Goal: Feedback & Contribution: Submit feedback/report problem

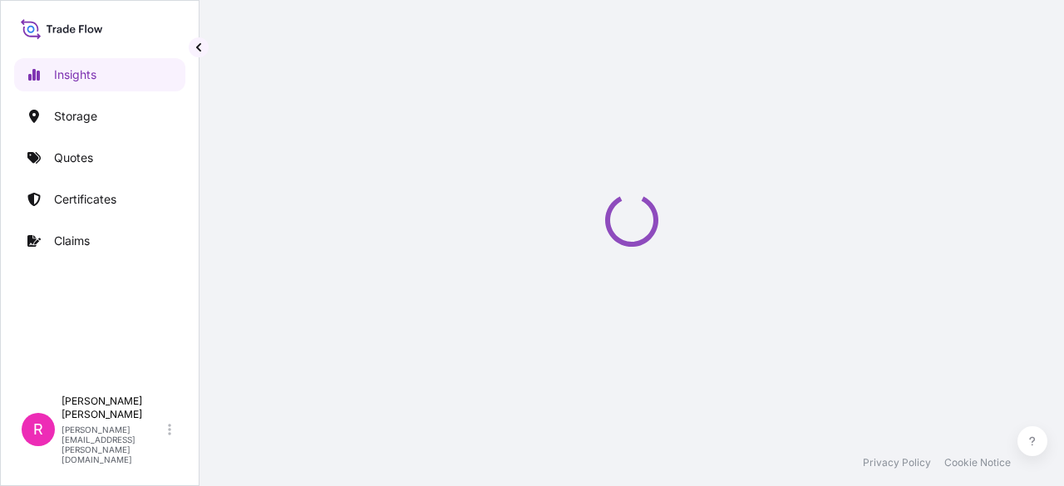
select select "2025"
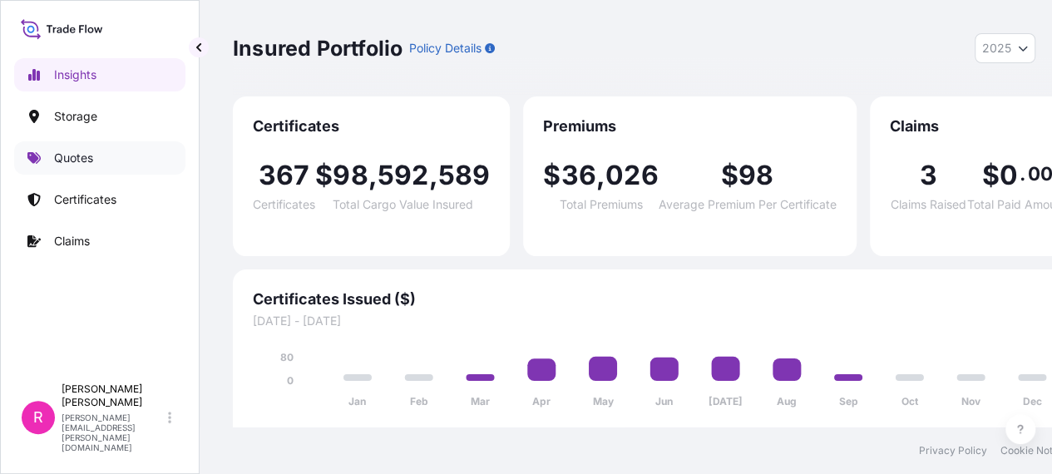
click at [73, 156] on p "Quotes" at bounding box center [73, 158] width 39 height 17
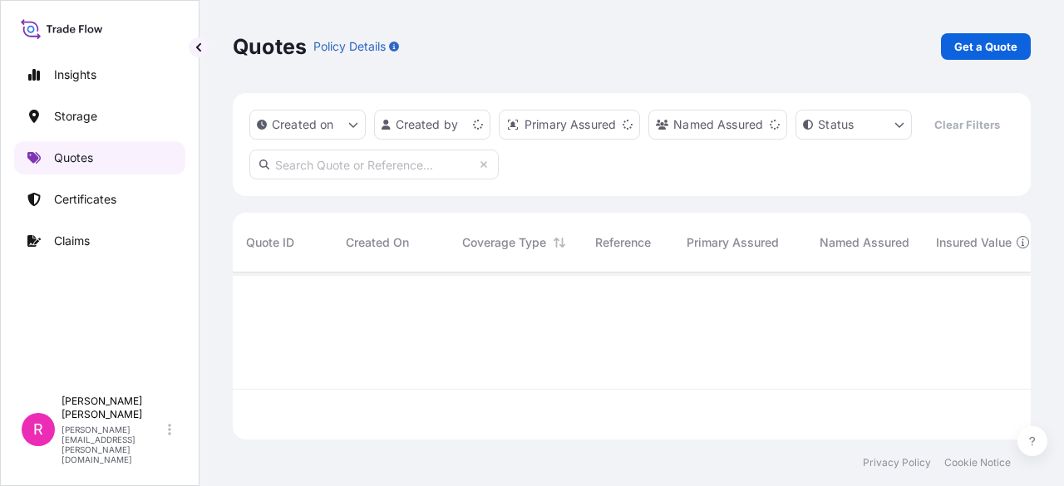
scroll to position [164, 785]
click at [972, 42] on p "Get a Quote" at bounding box center [985, 46] width 63 height 17
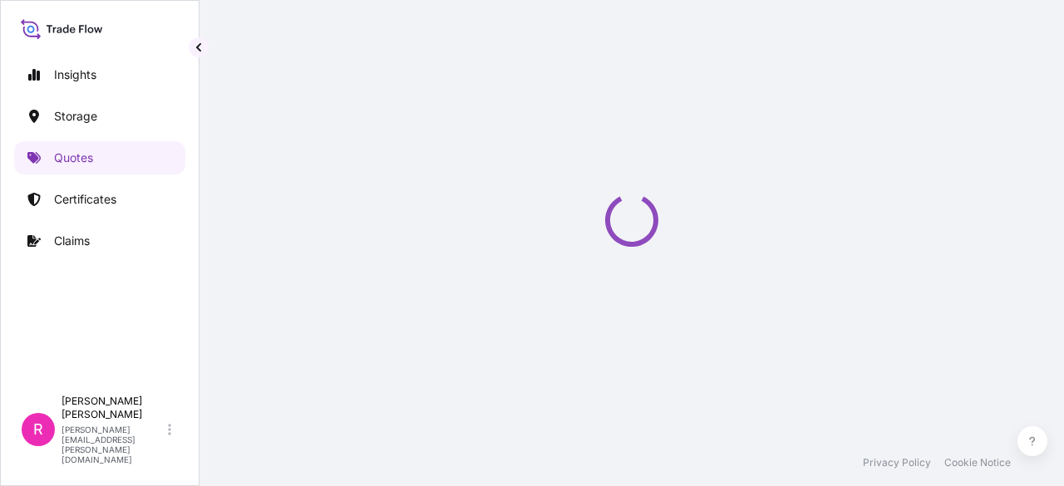
select select "Water"
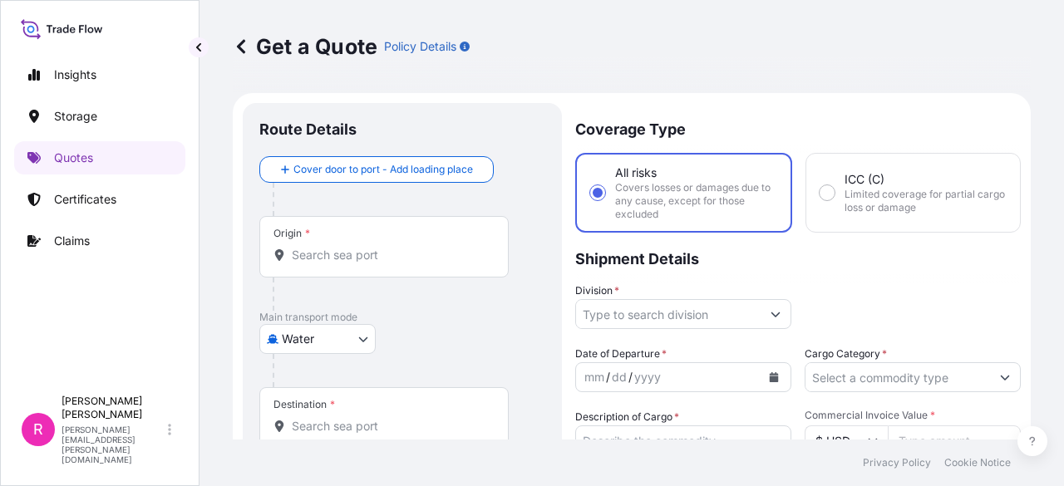
scroll to position [27, 0]
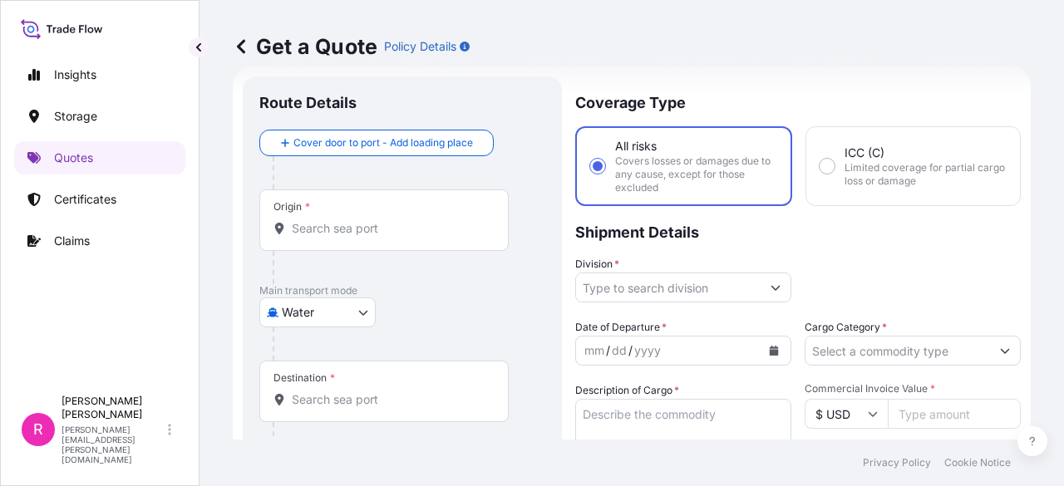
click at [328, 220] on input "Origin *" at bounding box center [390, 228] width 196 height 17
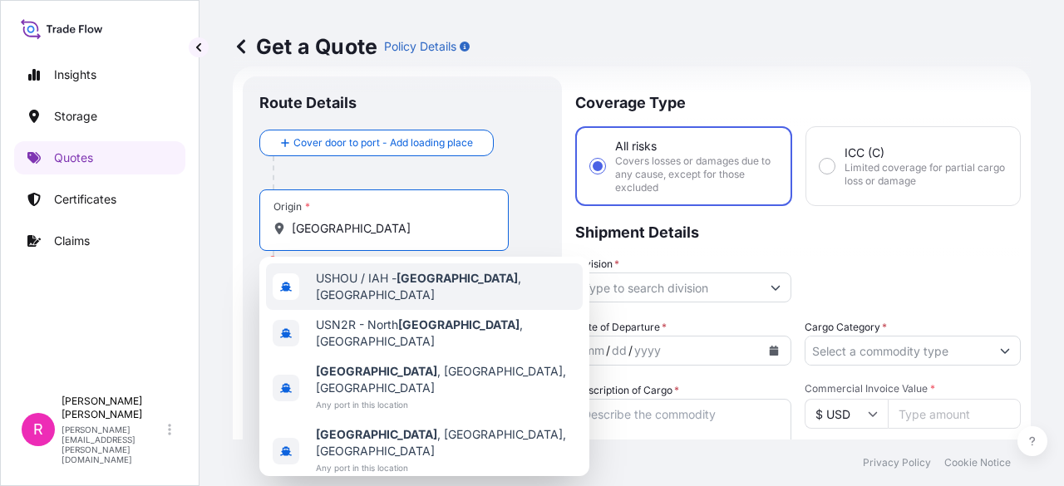
click at [432, 291] on span "USHOU / IAH - Houston , United States" at bounding box center [446, 286] width 260 height 33
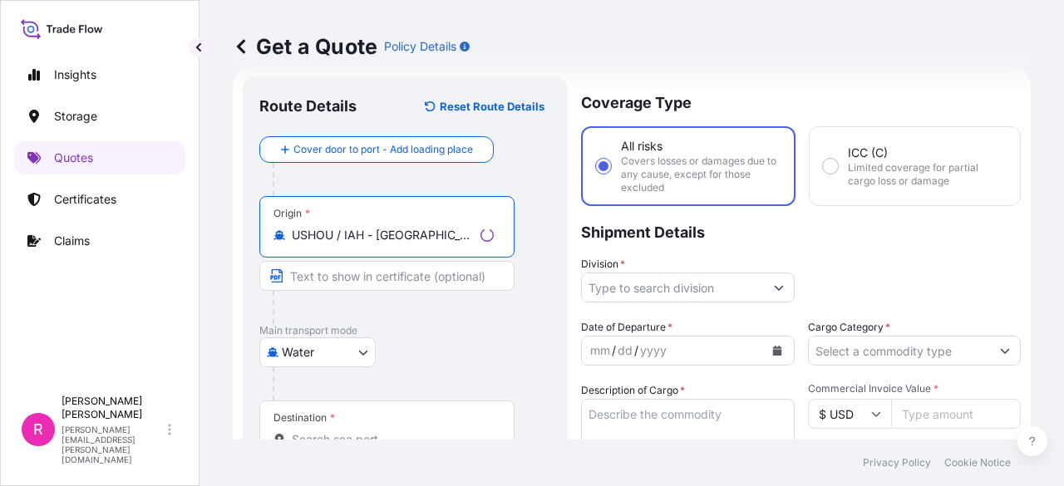
type input "USHOU / IAH - Houston, United States"
click at [334, 407] on div "Destination *" at bounding box center [386, 432] width 255 height 62
click at [334, 431] on input "Destination *" at bounding box center [393, 439] width 202 height 17
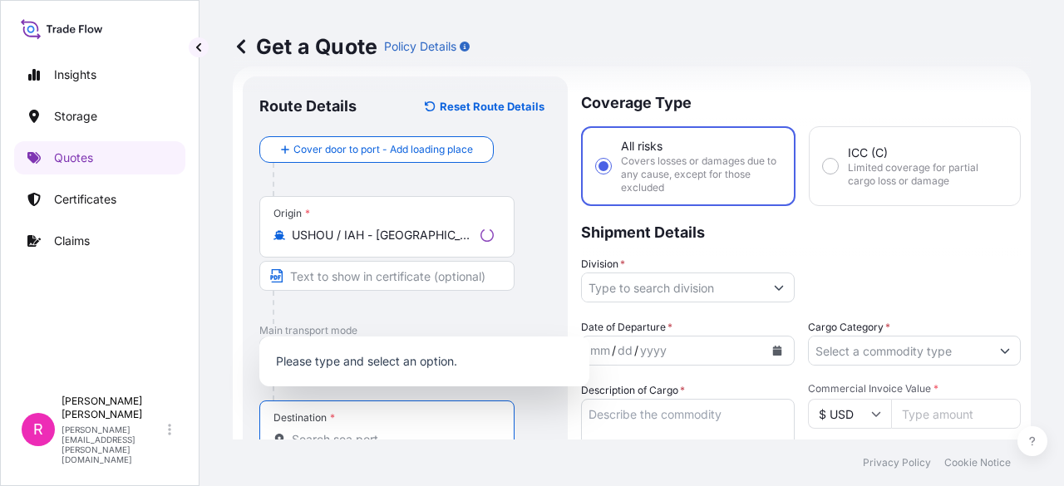
scroll to position [33, 0]
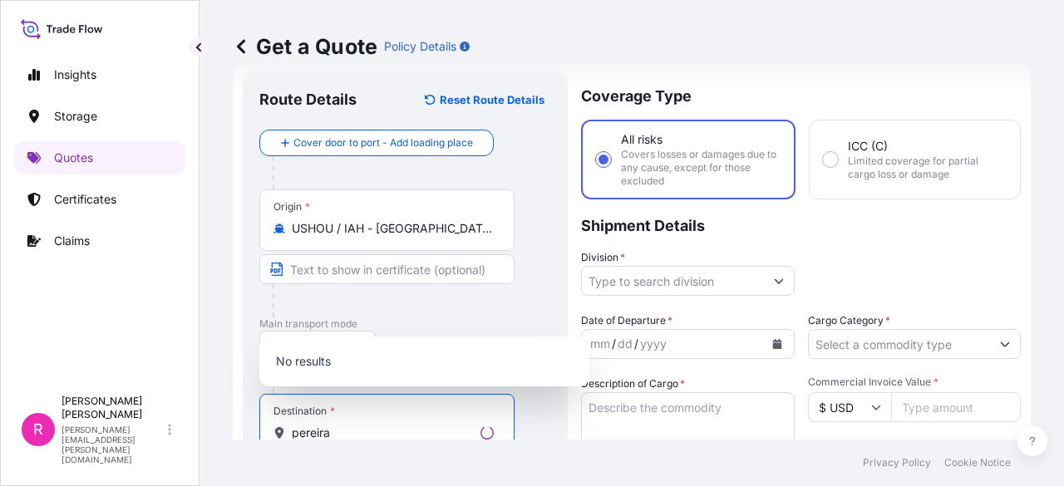
type input "pereira"
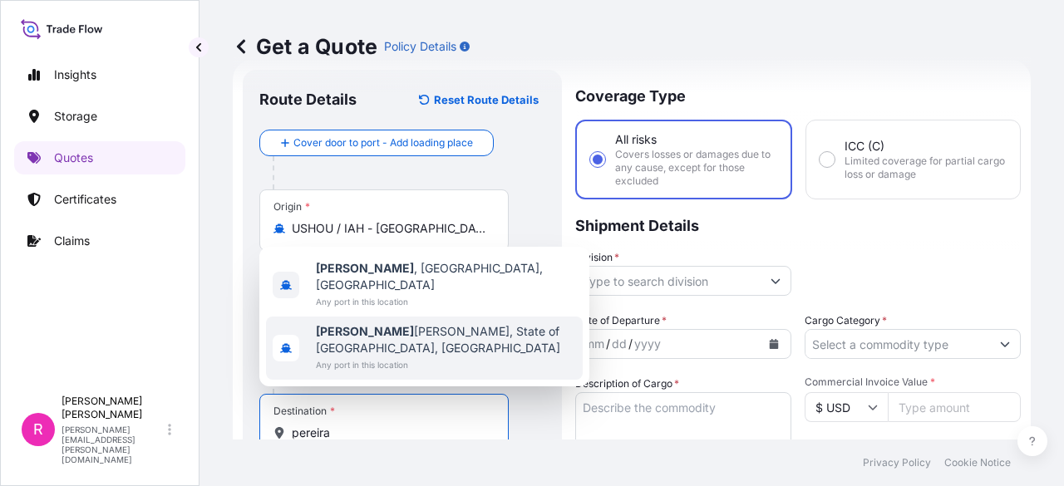
drag, startPoint x: 382, startPoint y: 440, endPoint x: 226, endPoint y: 450, distance: 155.8
click at [226, 450] on div "Get a Quote Policy Details Route Details Reset Route Details Cover door to port…" at bounding box center [632, 243] width 865 height 486
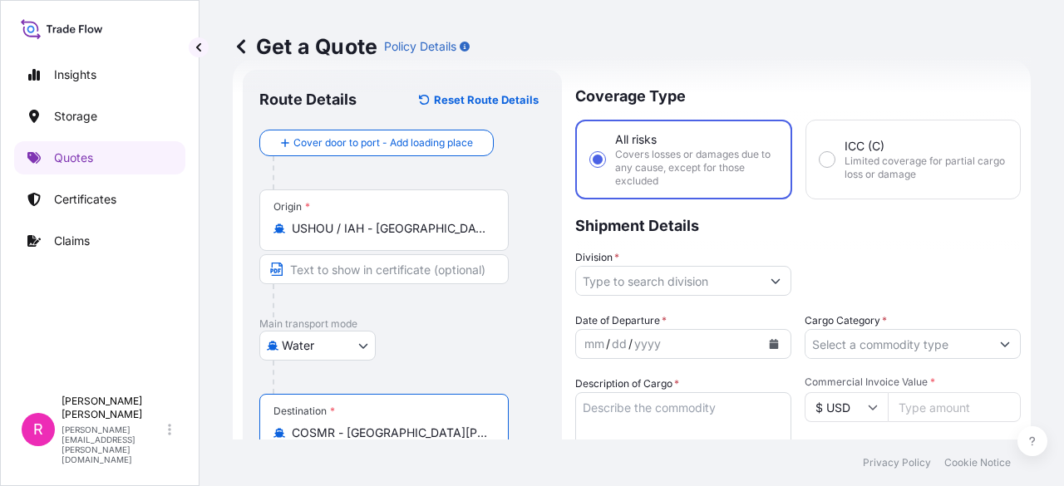
type input "COSMR - Santa Marta, Colombia"
click at [599, 278] on input "Division *" at bounding box center [668, 281] width 185 height 30
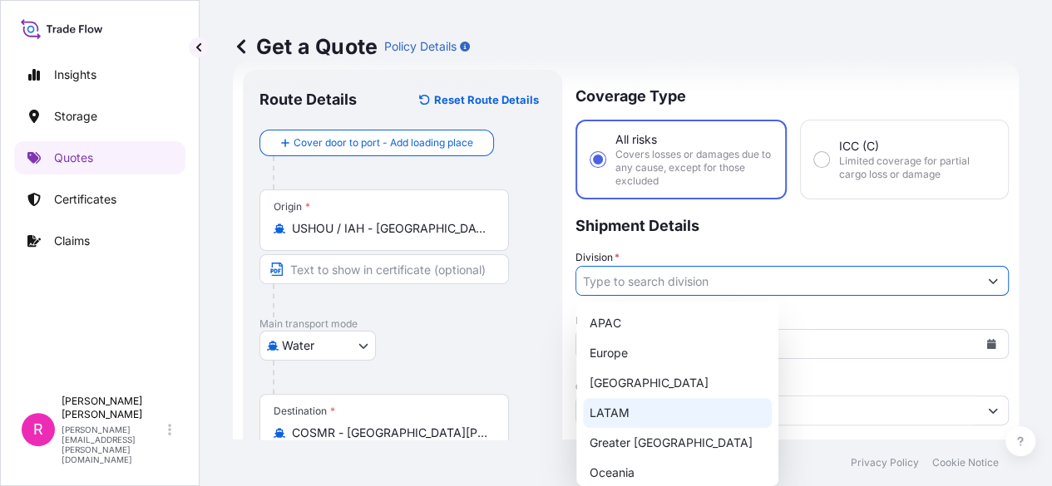
click at [636, 413] on div "LATAM" at bounding box center [677, 413] width 189 height 30
type input "LATAM"
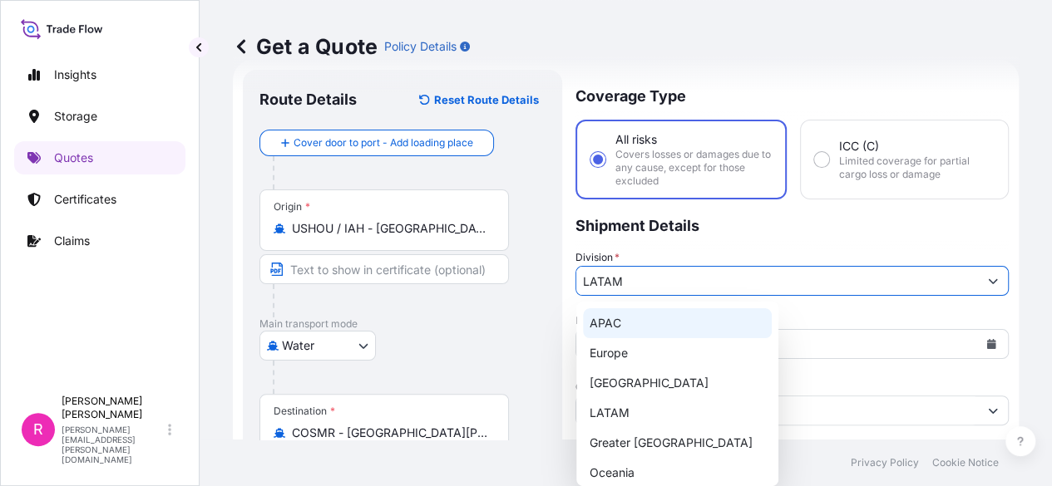
click at [833, 277] on div "Division * LATAM" at bounding box center [791, 272] width 433 height 47
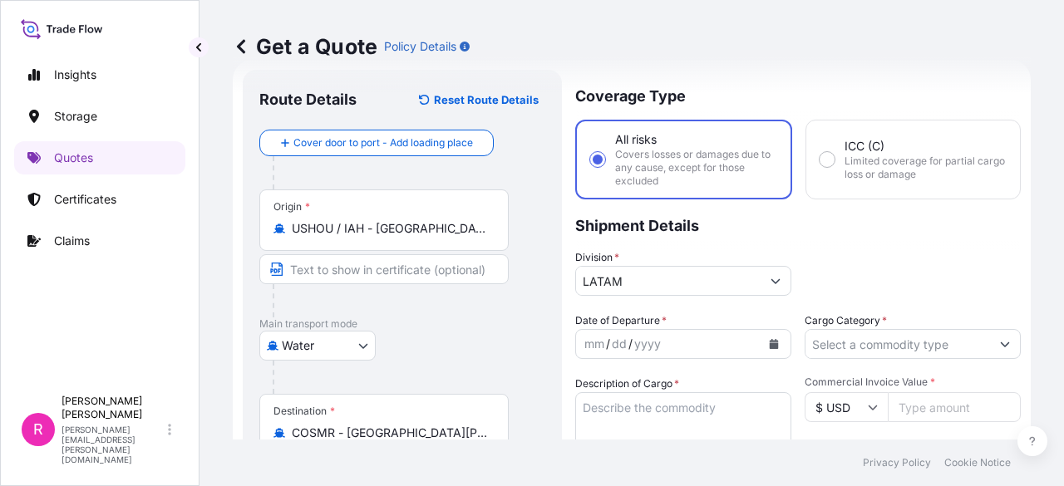
click at [770, 343] on icon "Calendar" at bounding box center [774, 344] width 9 height 10
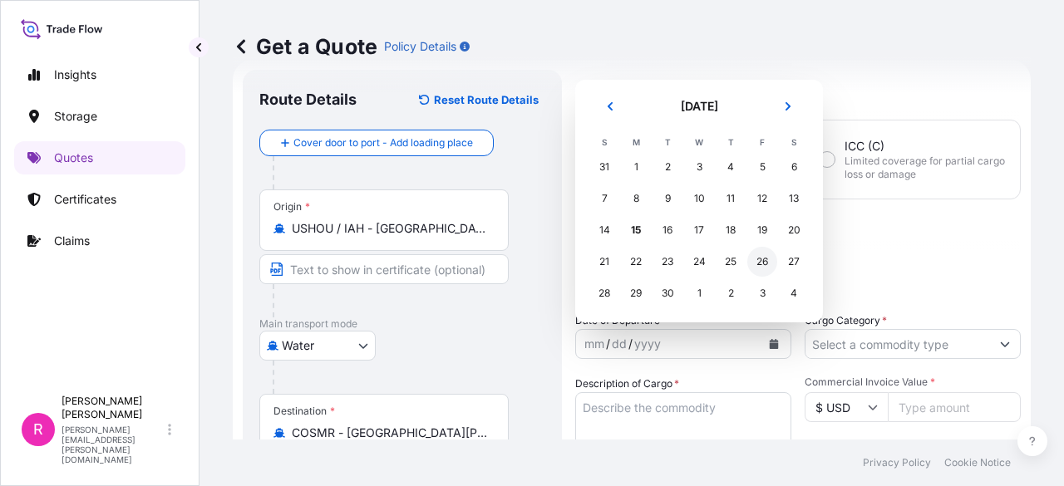
click at [757, 264] on div "26" at bounding box center [762, 262] width 30 height 30
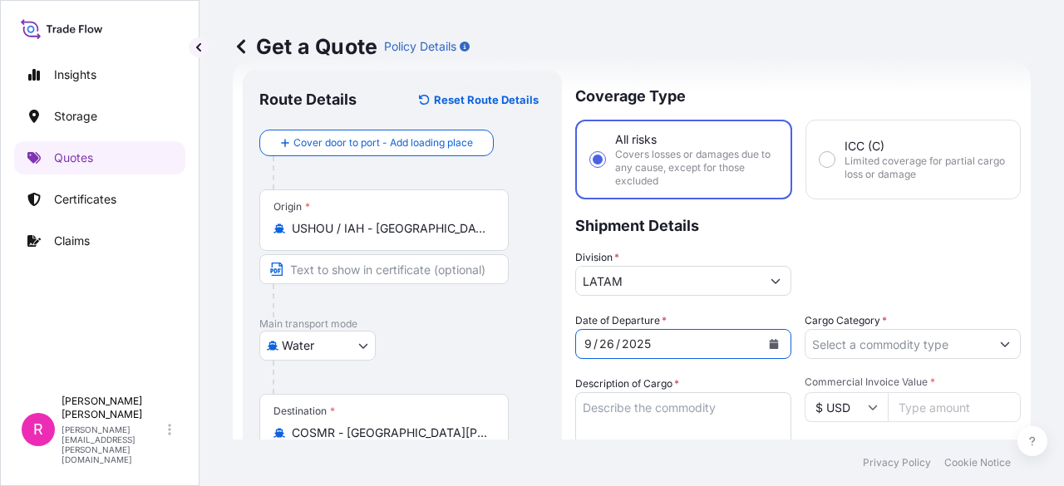
click at [857, 341] on input "Cargo Category *" at bounding box center [898, 344] width 185 height 30
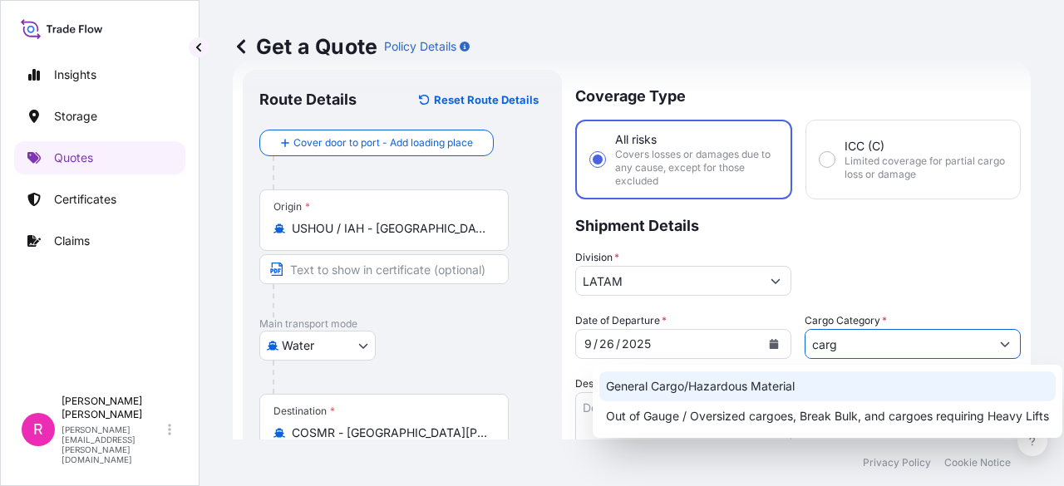
click at [785, 383] on div "General Cargo/Hazardous Material" at bounding box center [827, 387] width 456 height 30
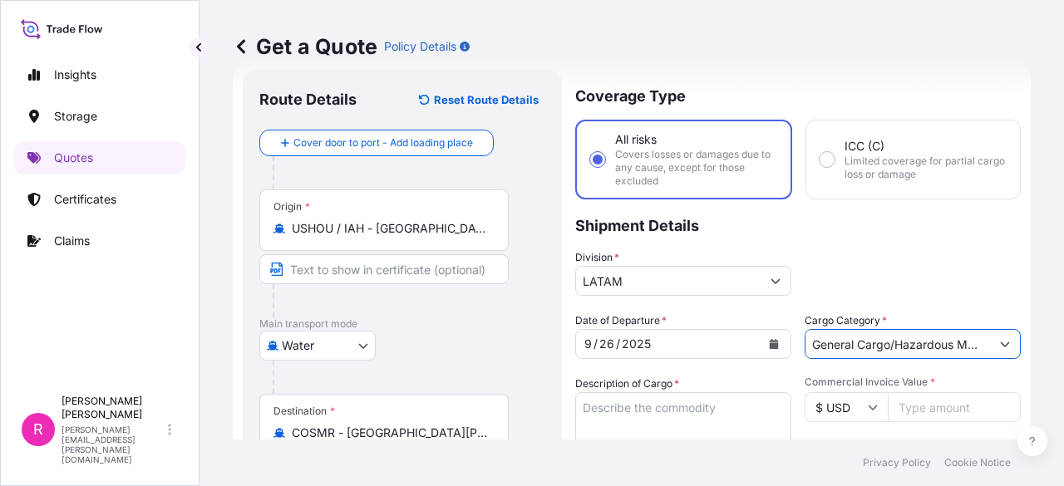
type input "General Cargo/Hazardous Material"
click at [698, 417] on textarea "Description of Cargo *" at bounding box center [683, 432] width 216 height 80
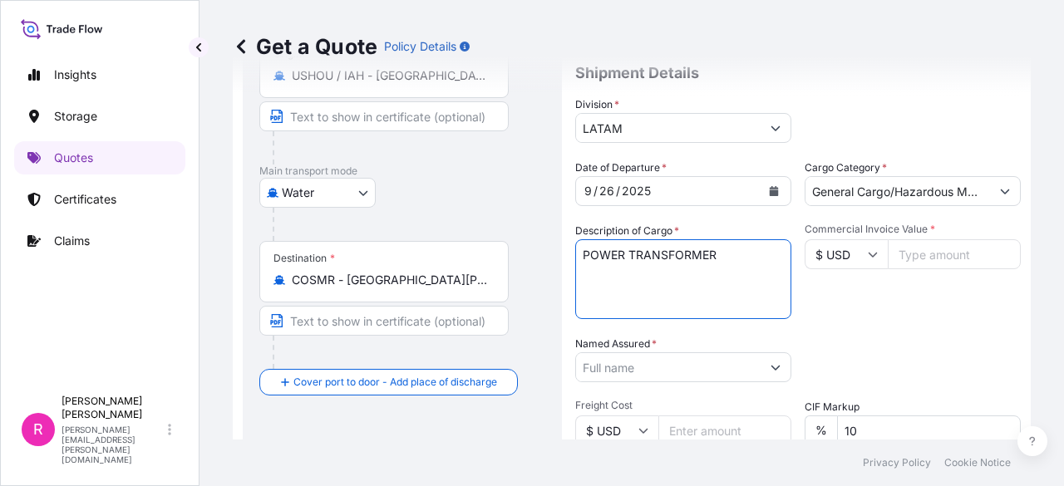
scroll to position [191, 0]
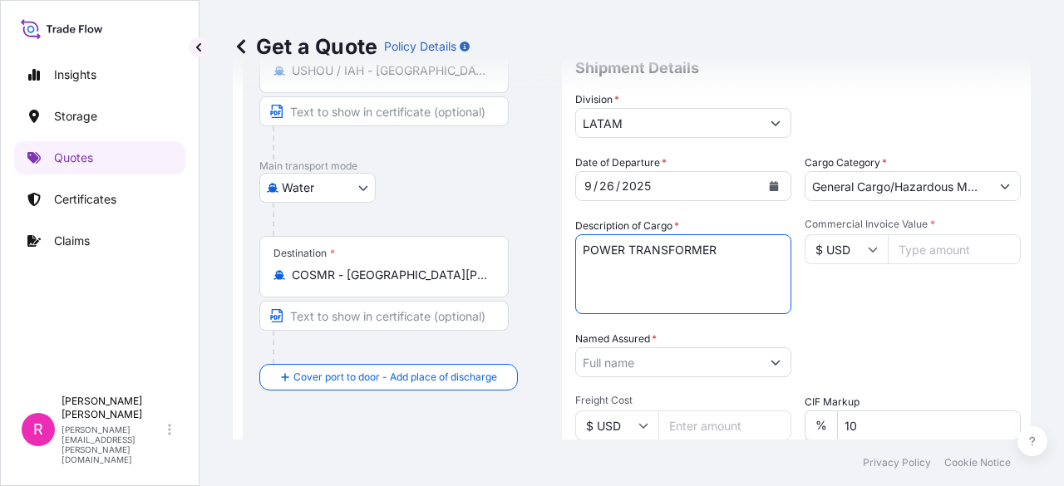
type textarea "POWER TRANSFORMER"
click at [929, 257] on input "Commercial Invoice Value *" at bounding box center [954, 249] width 133 height 30
click at [515, 34] on div "Get a Quote Policy Details" at bounding box center [632, 46] width 798 height 27
click at [946, 244] on input "402" at bounding box center [954, 249] width 133 height 30
type input "402656"
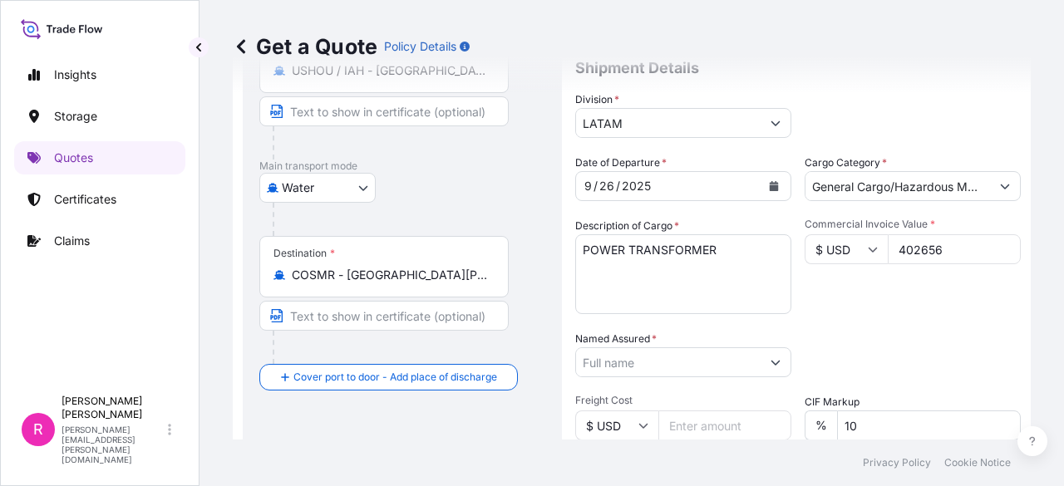
click at [732, 369] on input "Named Assured *" at bounding box center [668, 363] width 185 height 30
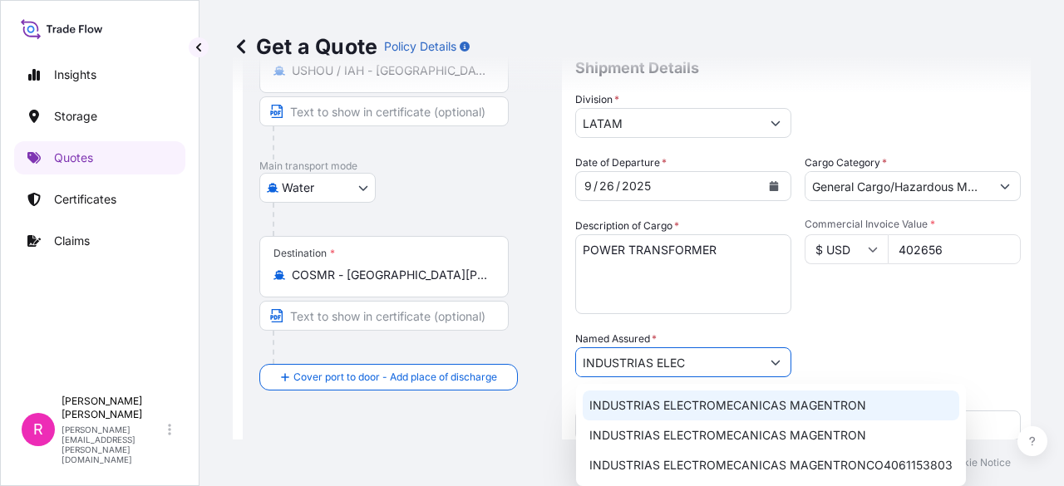
click at [739, 404] on span "INDUSTRIAS ELECTROMECANICAS MAGENTRON" at bounding box center [727, 405] width 277 height 17
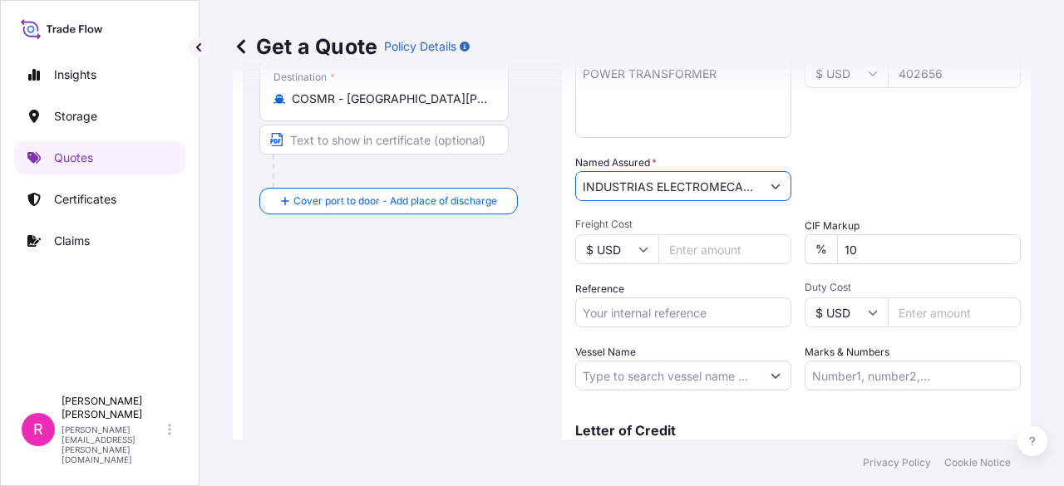
scroll to position [376, 0]
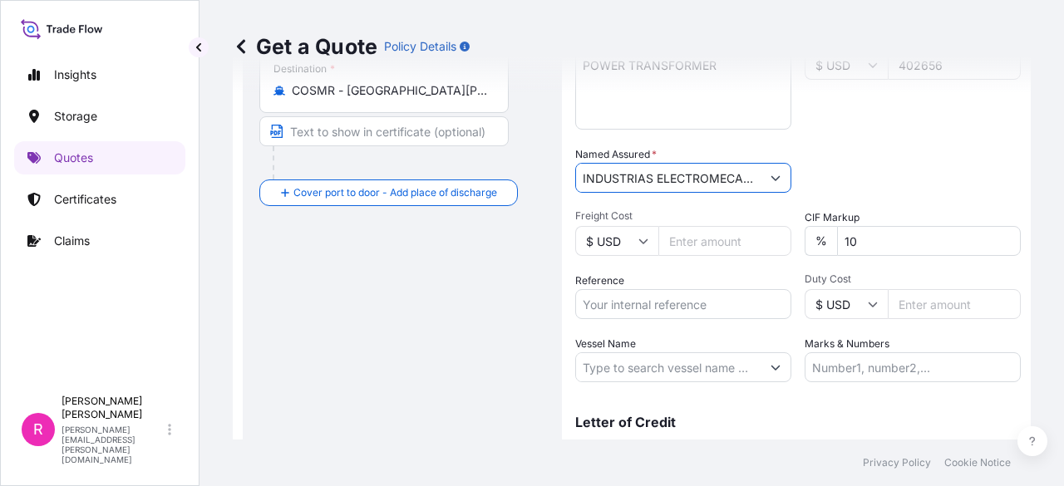
type input "INDUSTRIAS ELECTROMECANICAS MAGENTRON"
click at [737, 284] on div "Reference" at bounding box center [683, 296] width 216 height 47
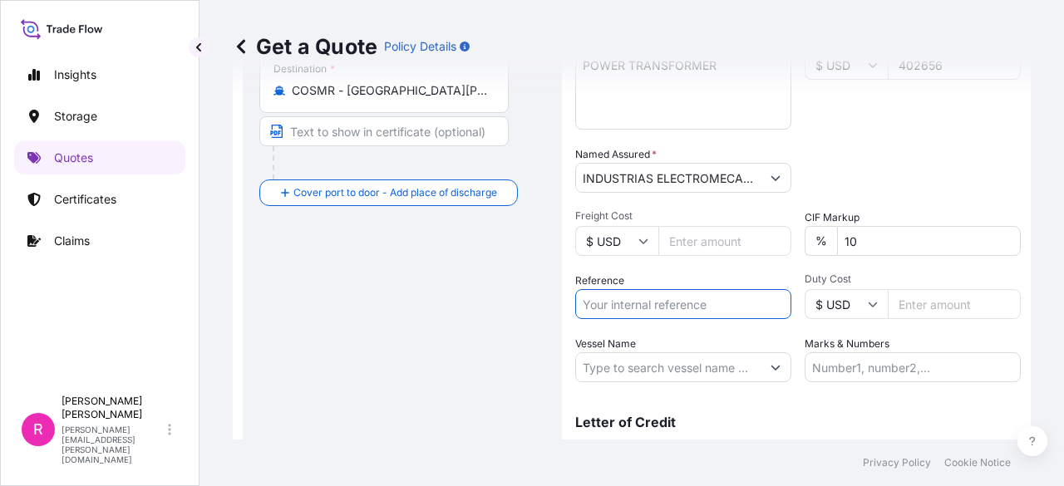
click at [664, 298] on input "Reference" at bounding box center [683, 304] width 216 height 30
click at [628, 372] on input "Vessel Name" at bounding box center [668, 367] width 185 height 30
click at [615, 320] on div "Date of Departure * 9 / 26 / 2025 Cargo Category * General Cargo/Hazardous Mate…" at bounding box center [798, 176] width 446 height 412
click at [614, 300] on input "Reference" at bounding box center [683, 304] width 216 height 30
paste input "TESLA - EXPO 164-24 - SERIAL 537241"
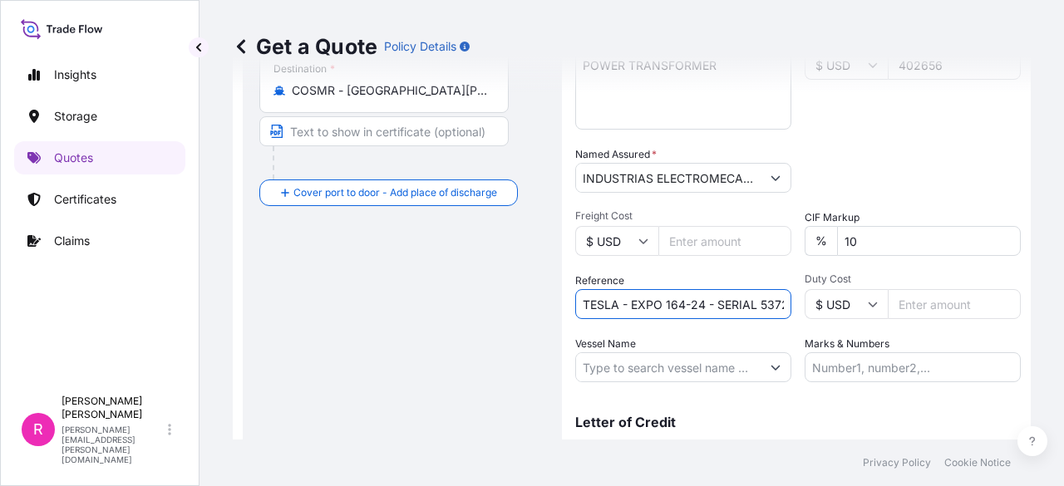
scroll to position [0, 20]
type input "TESLA - EXPO 164-24 - SERIAL 537241"
click at [615, 367] on input "Vessel Name" at bounding box center [668, 367] width 185 height 30
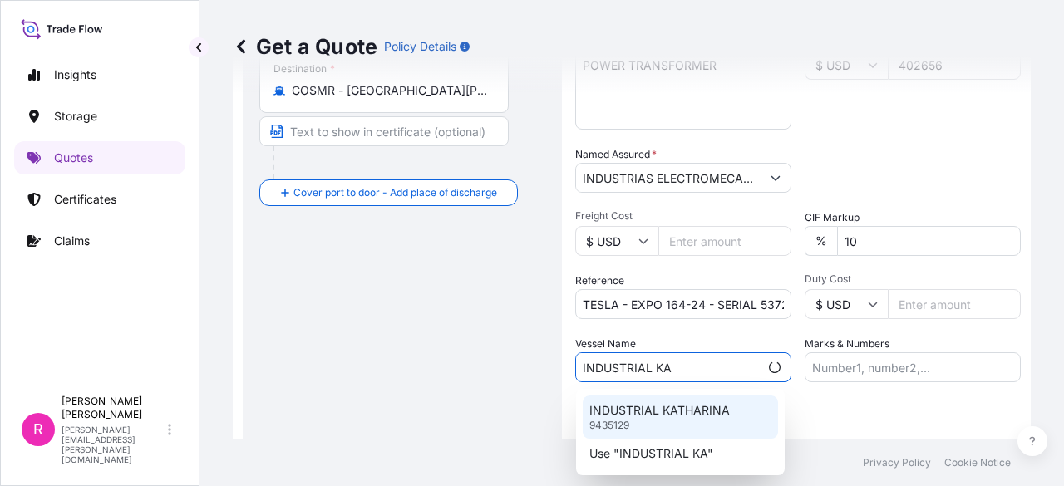
click at [675, 431] on div "INDUSTRIAL KATHARINA 9435129" at bounding box center [680, 417] width 195 height 43
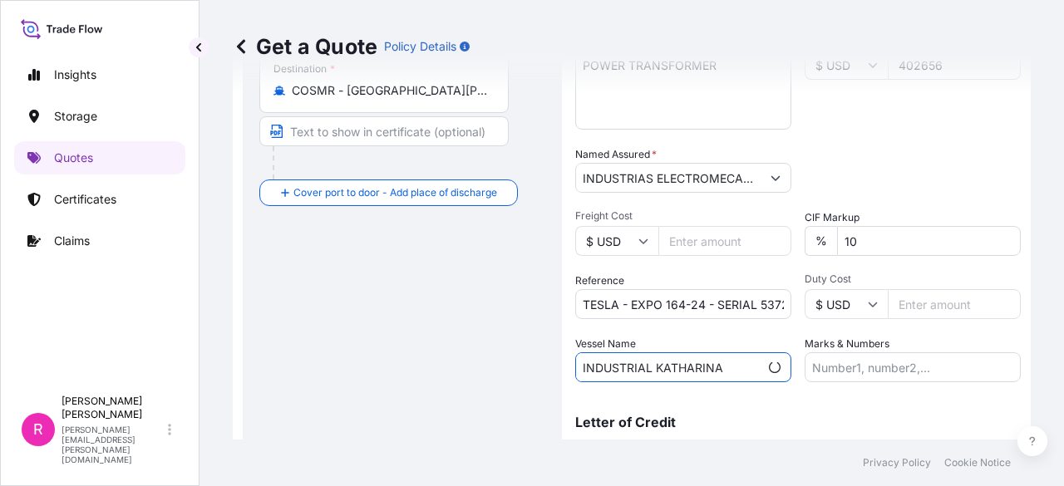
scroll to position [451, 0]
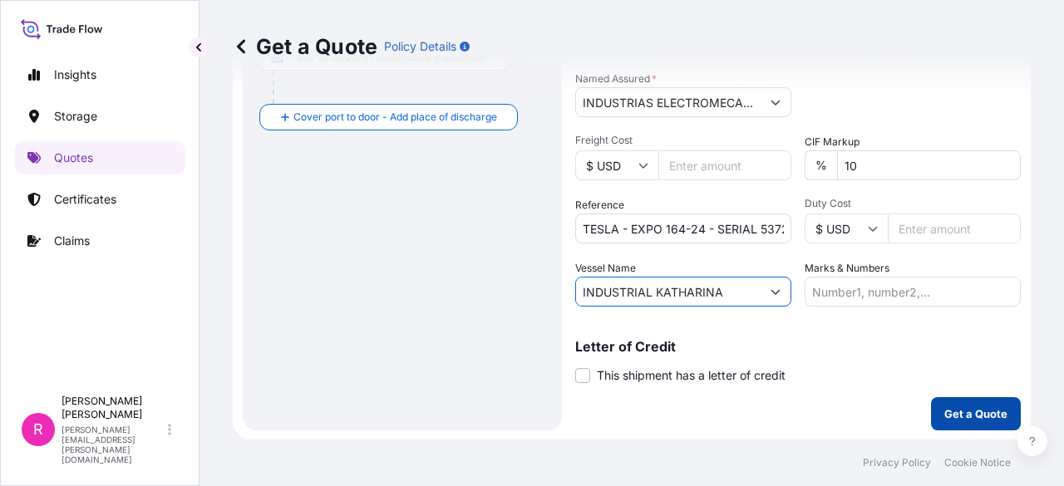
type input "INDUSTRIAL KATHARINA"
click at [971, 408] on p "Get a Quote" at bounding box center [975, 414] width 63 height 17
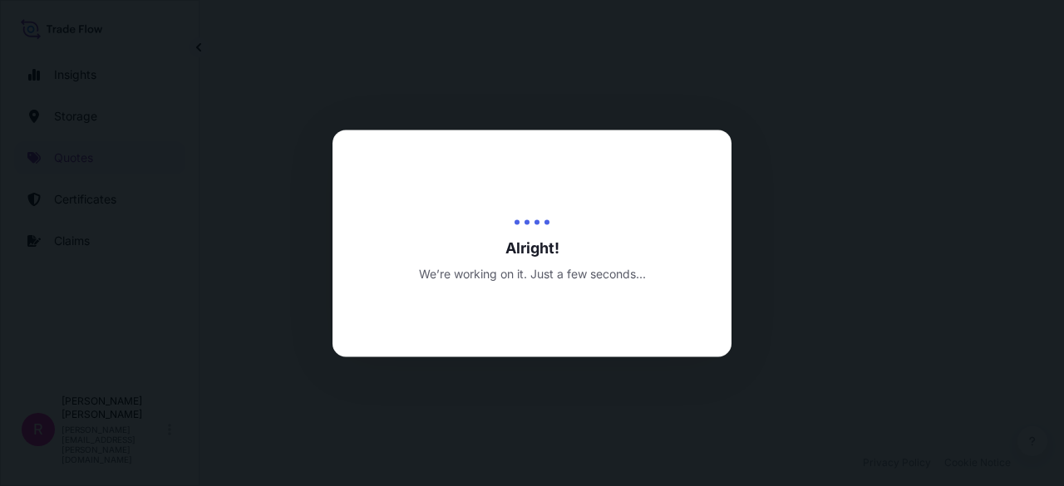
select select "Water"
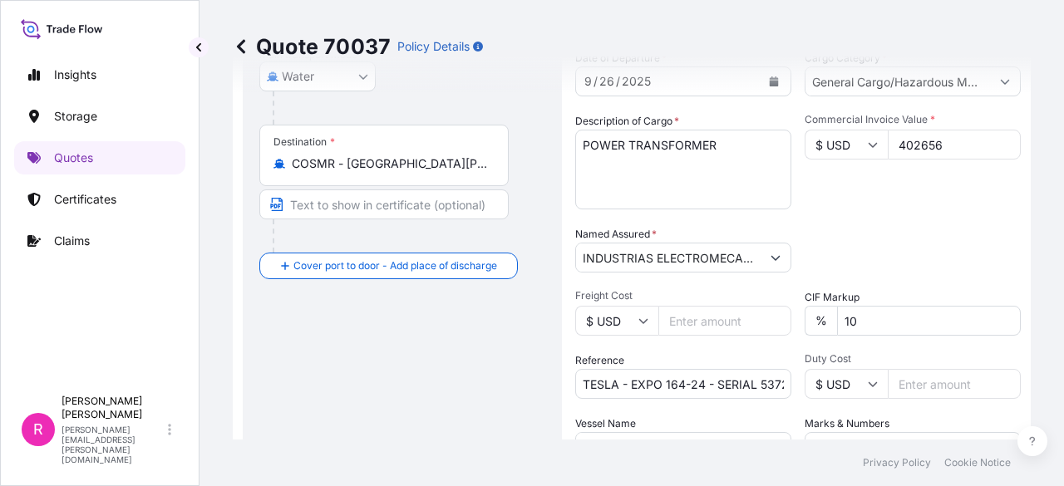
scroll to position [278, 0]
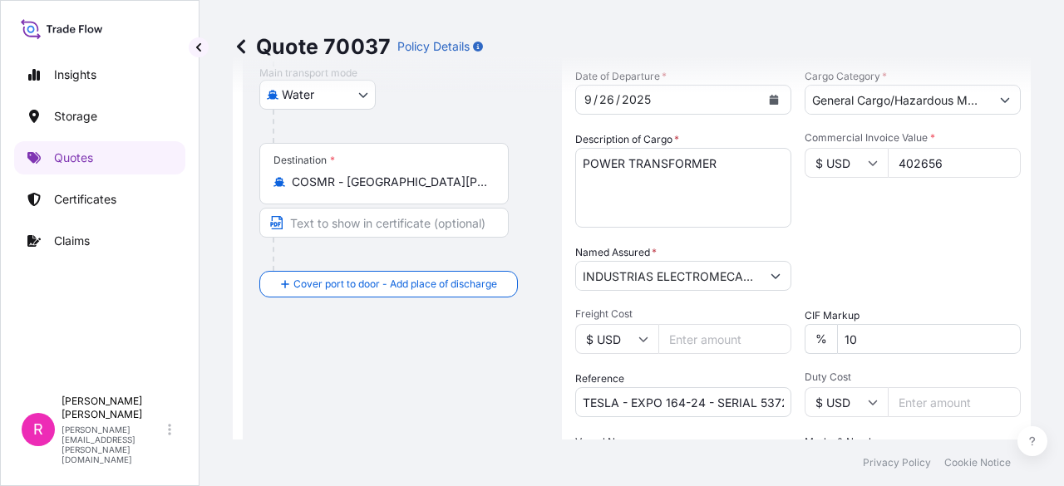
drag, startPoint x: 947, startPoint y: 169, endPoint x: 850, endPoint y: 162, distance: 96.7
click at [850, 162] on div "$ USD 402656" at bounding box center [913, 163] width 216 height 30
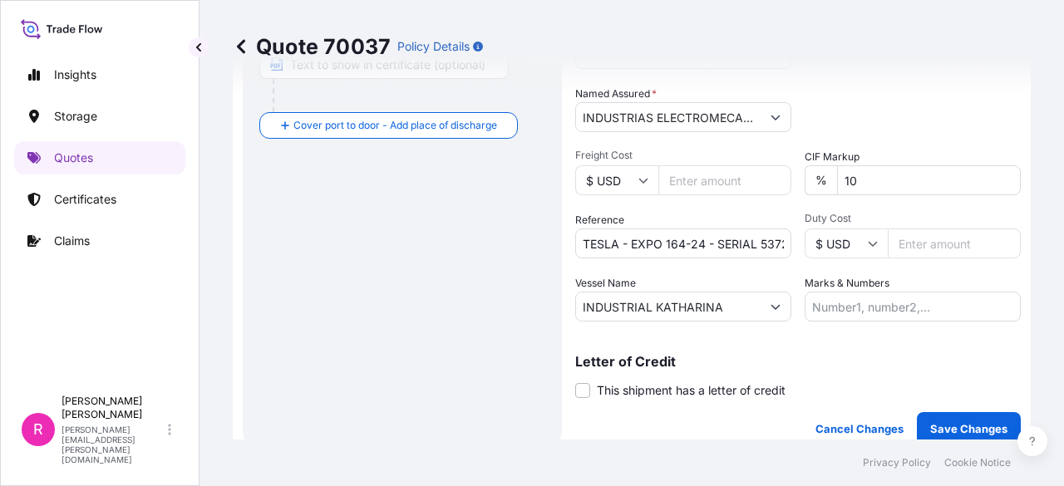
scroll to position [454, 0]
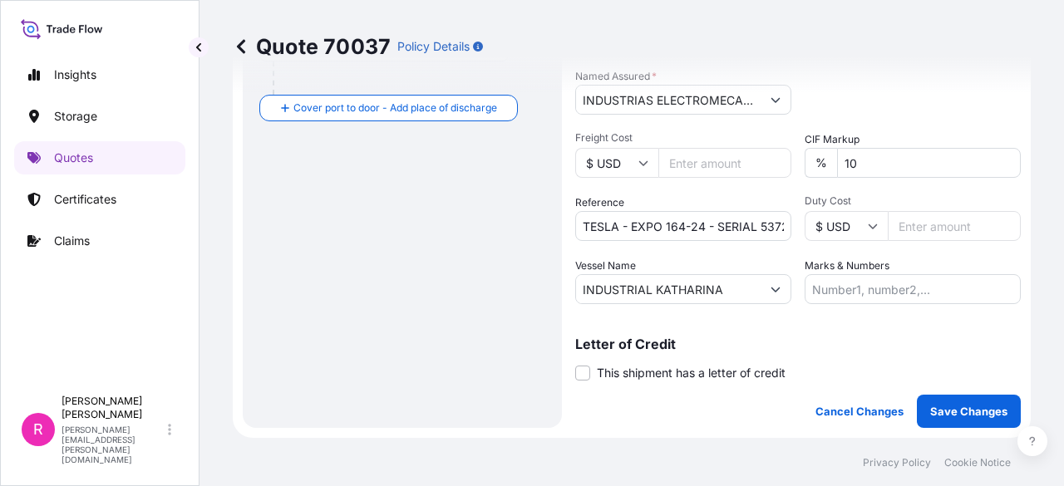
click at [951, 393] on div "Coverage Type All risks Covers losses or damages due to any cause, except for t…" at bounding box center [798, 38] width 446 height 779
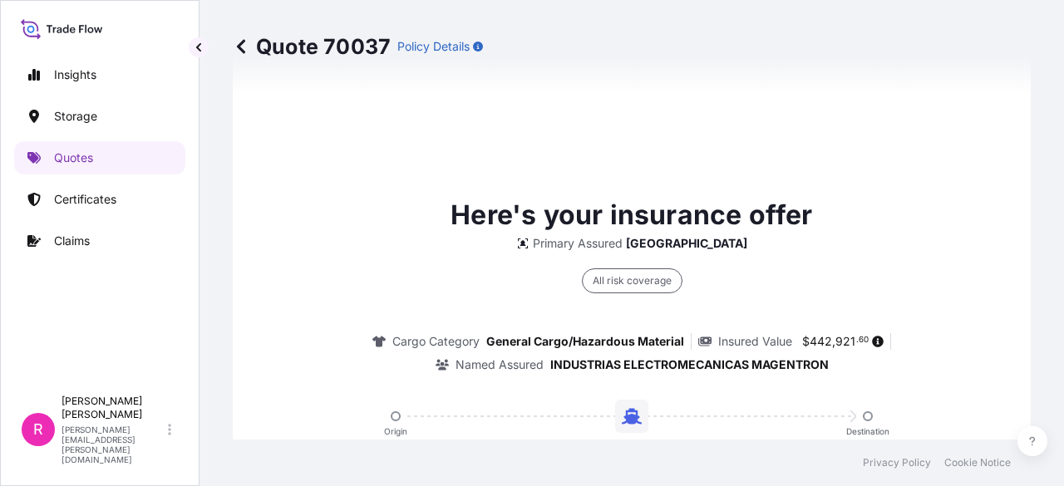
scroll to position [2674, 0]
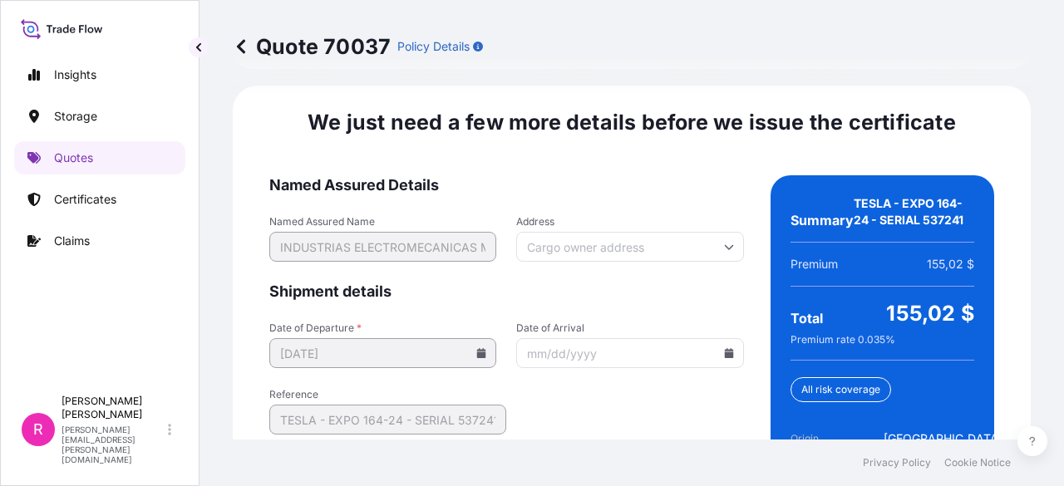
click at [724, 348] on icon at bounding box center [728, 353] width 9 height 10
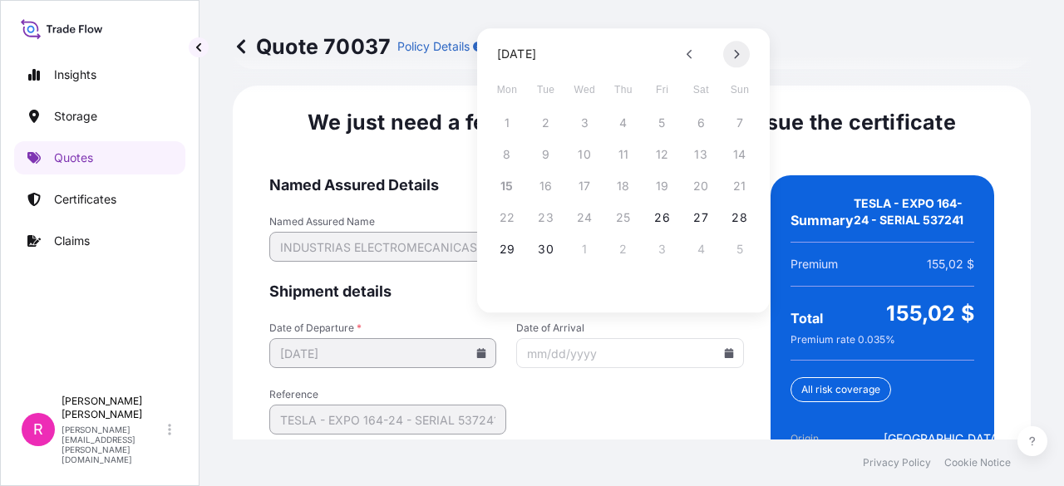
click at [737, 58] on icon at bounding box center [736, 54] width 7 height 10
click at [659, 165] on button "10" at bounding box center [662, 154] width 27 height 27
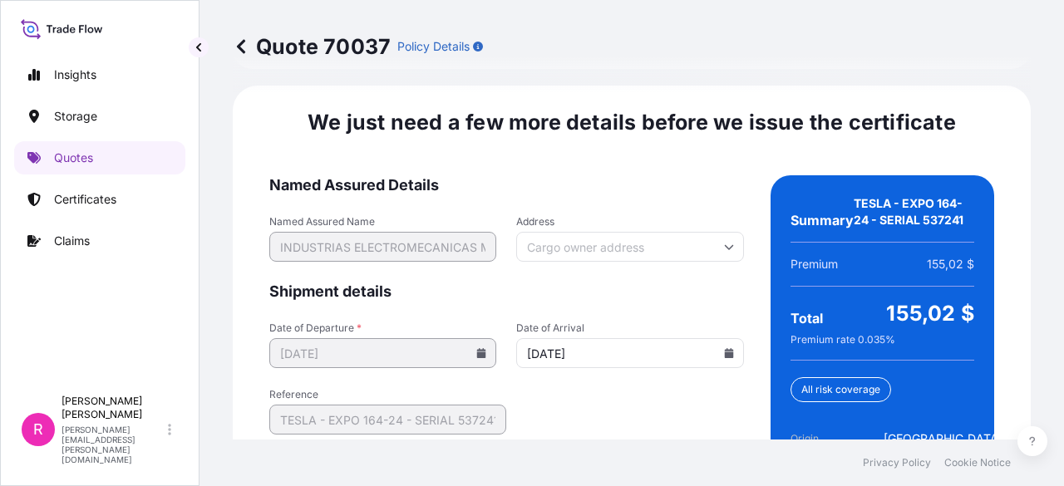
type input "[DATE]"
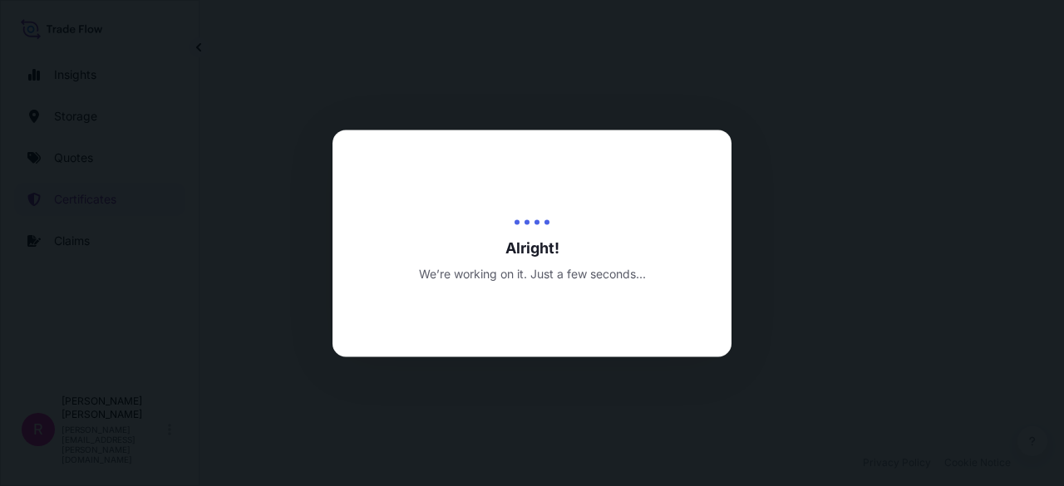
click at [605, 72] on div at bounding box center [532, 243] width 1064 height 486
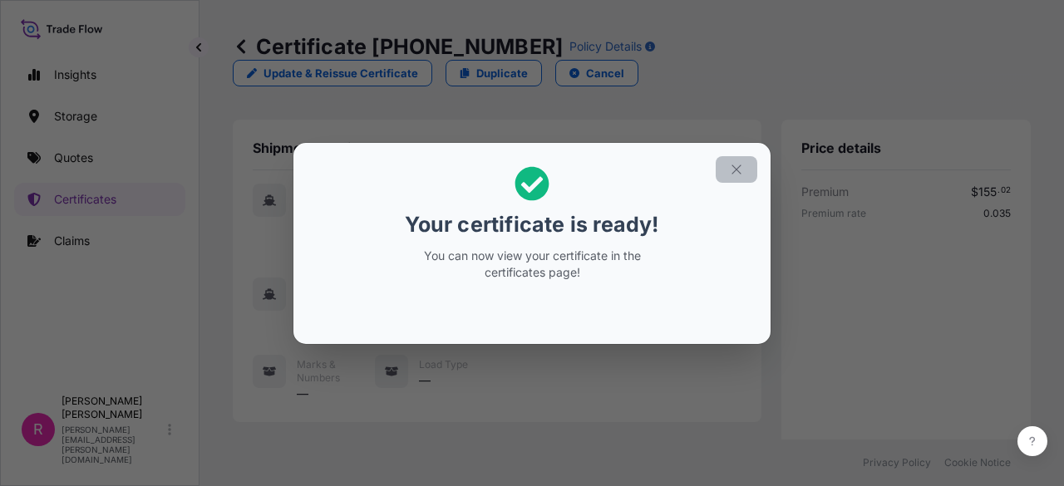
click at [736, 171] on icon "button" at bounding box center [736, 169] width 15 height 15
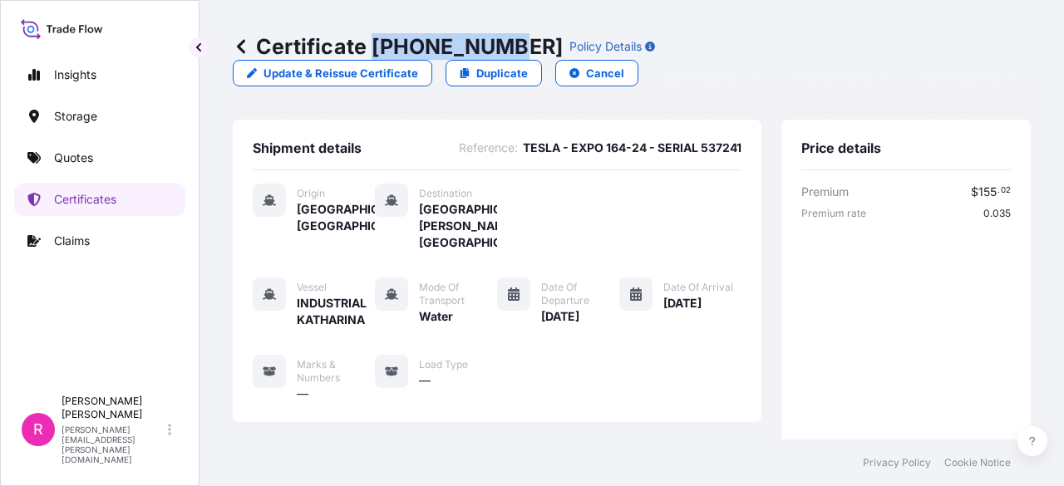
drag, startPoint x: 374, startPoint y: 42, endPoint x: 495, endPoint y: 57, distance: 122.3
click at [495, 57] on p "Certificate 31619-387-1" at bounding box center [398, 46] width 330 height 27
copy p "[PHONE_NUMBER]"
click at [112, 160] on link "Quotes" at bounding box center [99, 157] width 171 height 33
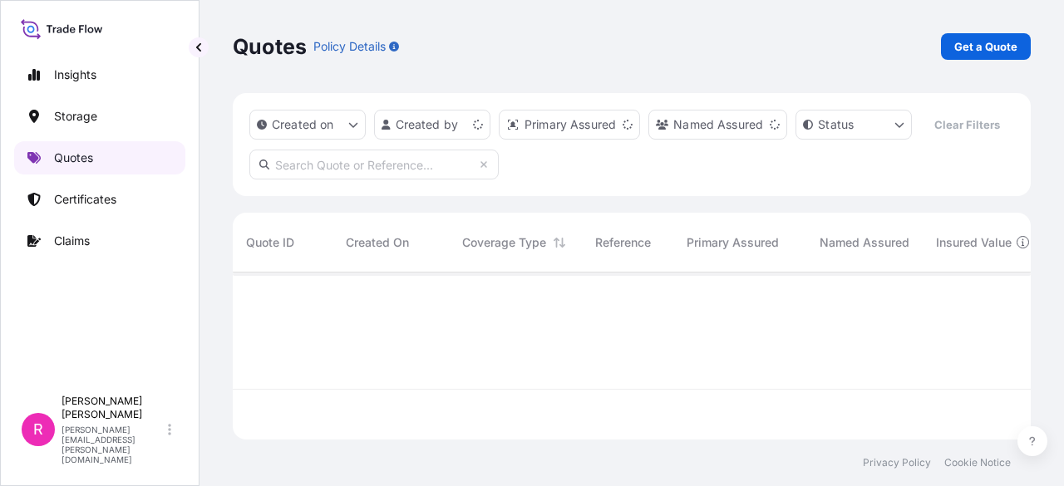
scroll to position [164, 785]
click at [995, 51] on p "Get a Quote" at bounding box center [985, 46] width 63 height 17
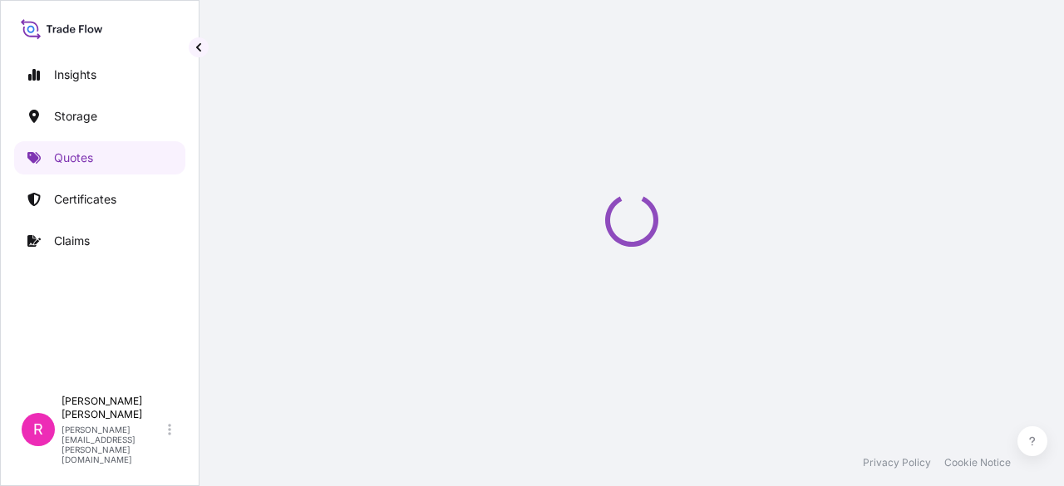
scroll to position [27, 0]
select select "Water"
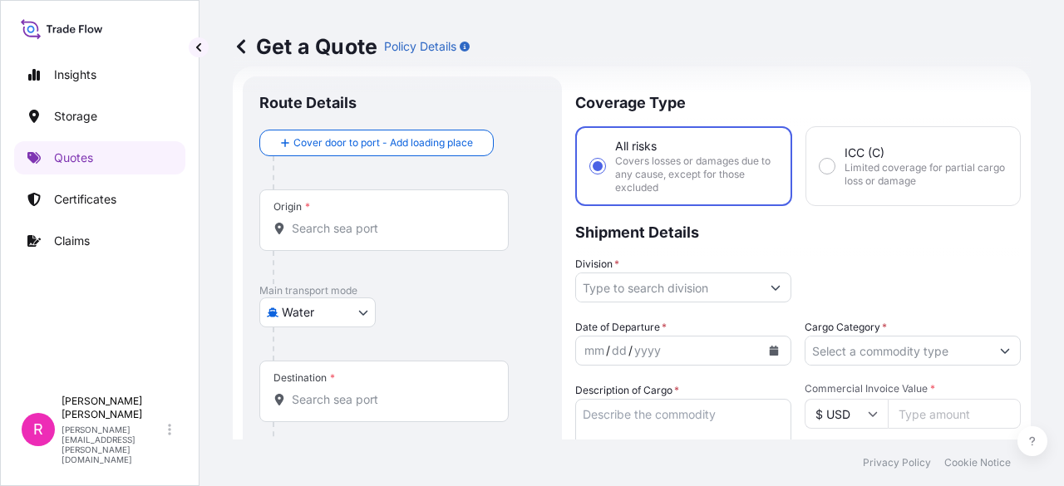
click at [352, 200] on div "Origin *" at bounding box center [383, 221] width 249 height 62
click at [352, 220] on input "Origin *" at bounding box center [390, 228] width 196 height 17
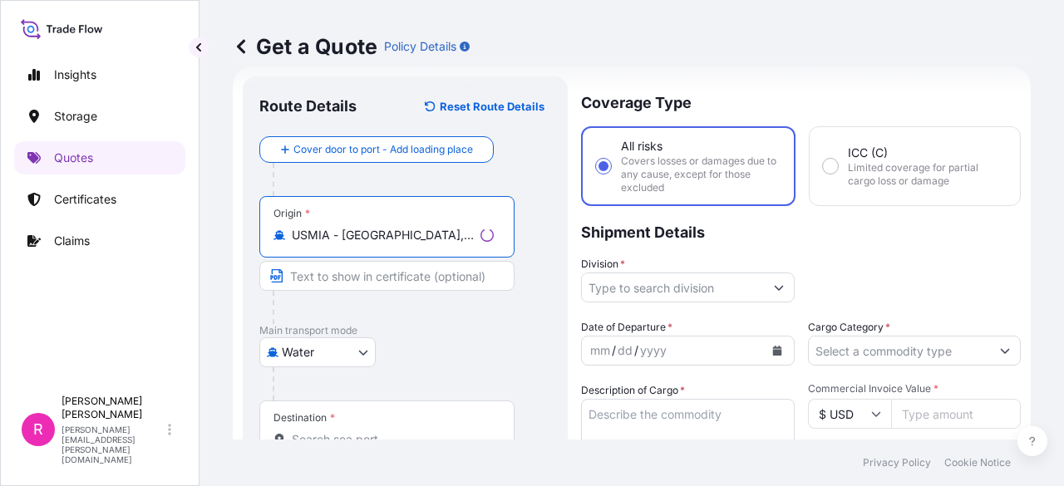
type input "USMIA - Miami, United States"
click at [322, 421] on div "Destination *" at bounding box center [305, 418] width 62 height 13
click at [322, 431] on input "Destination *" at bounding box center [393, 439] width 202 height 17
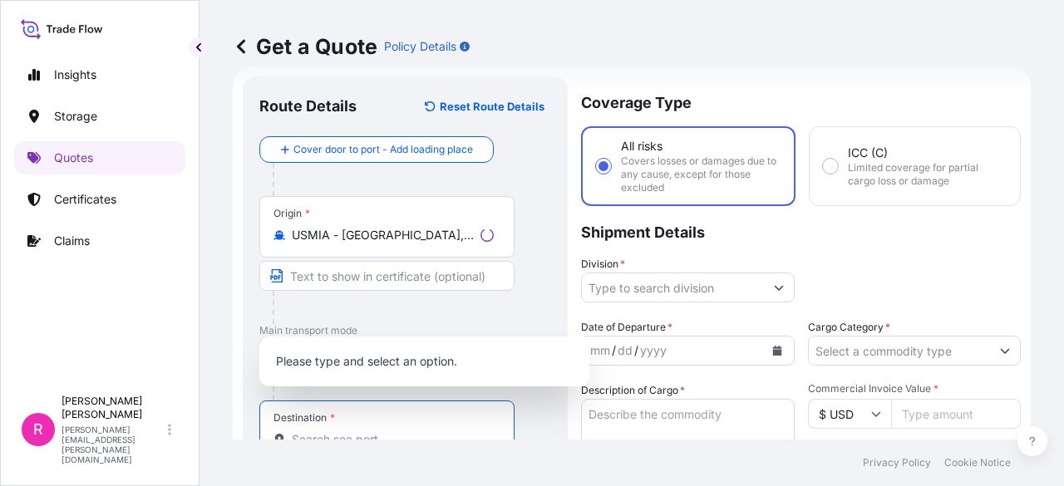
scroll to position [33, 0]
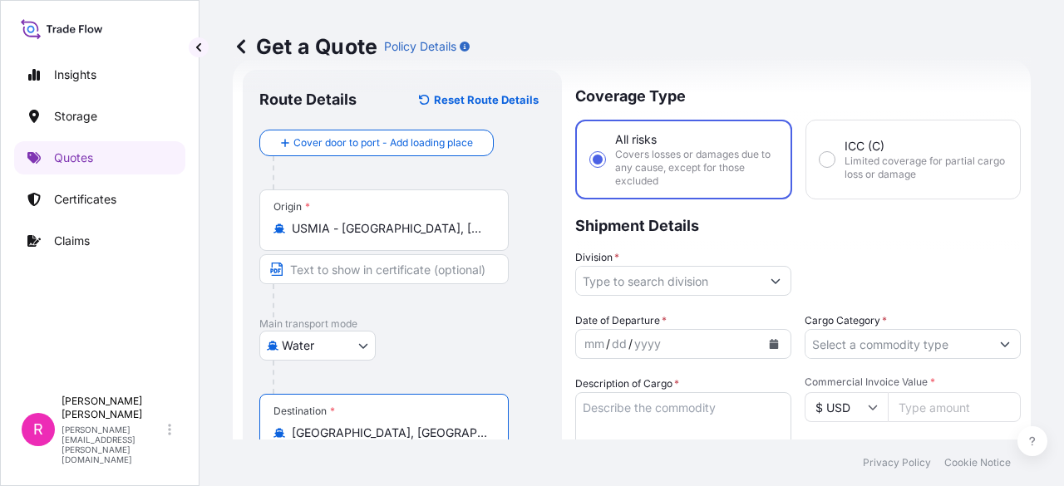
type input "Bogotá, Bogota, Colombia"
click at [640, 279] on input "Division *" at bounding box center [668, 281] width 185 height 30
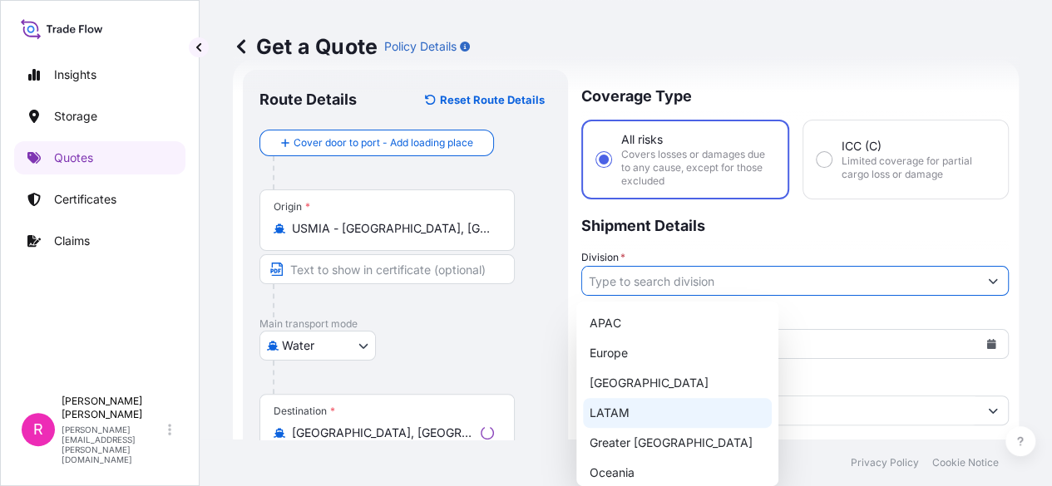
click at [627, 417] on div "LATAM" at bounding box center [677, 413] width 189 height 30
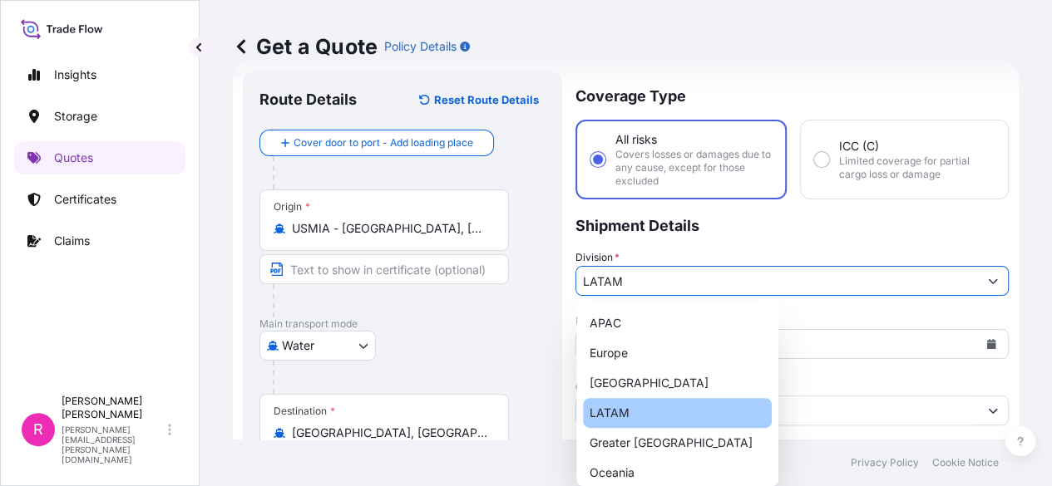
type input "LATAM"
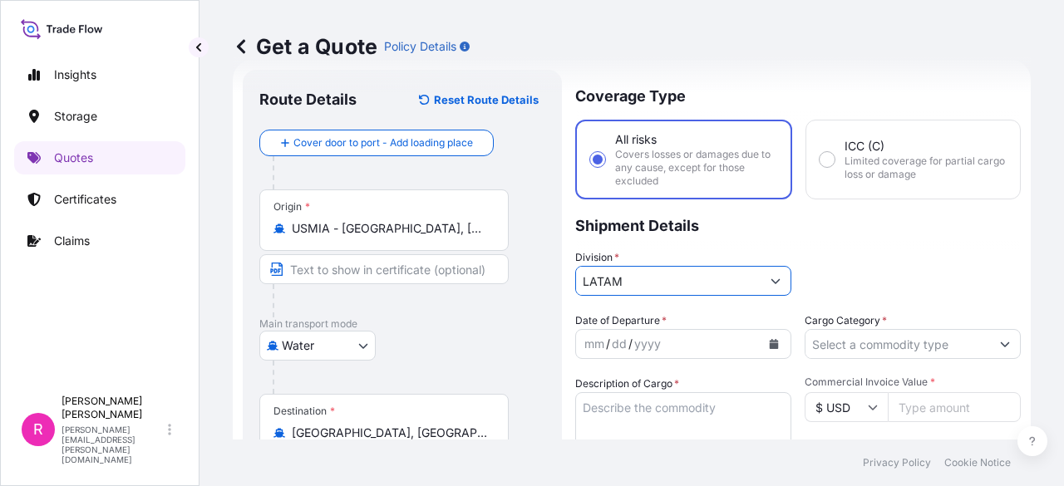
click at [761, 346] on button "Calendar" at bounding box center [774, 344] width 27 height 27
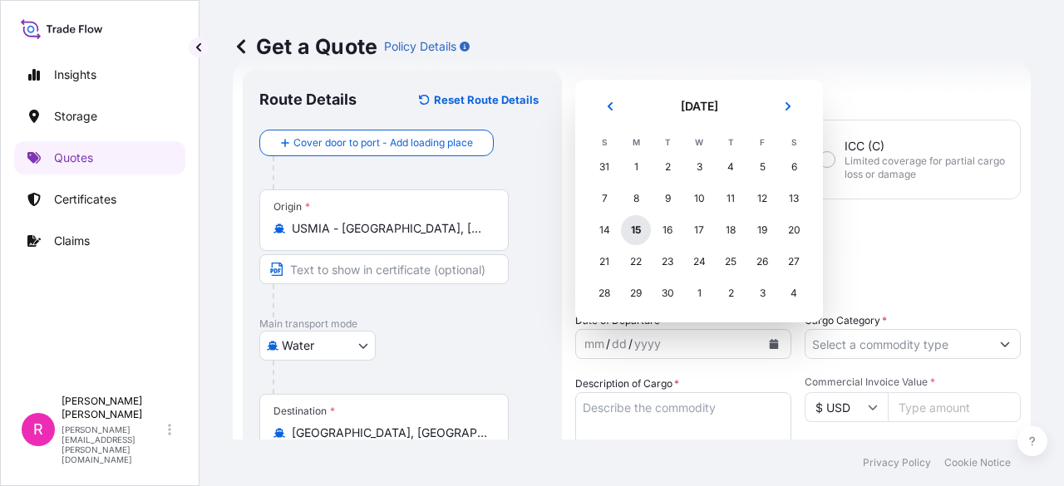
click at [634, 225] on div "15" at bounding box center [636, 230] width 30 height 30
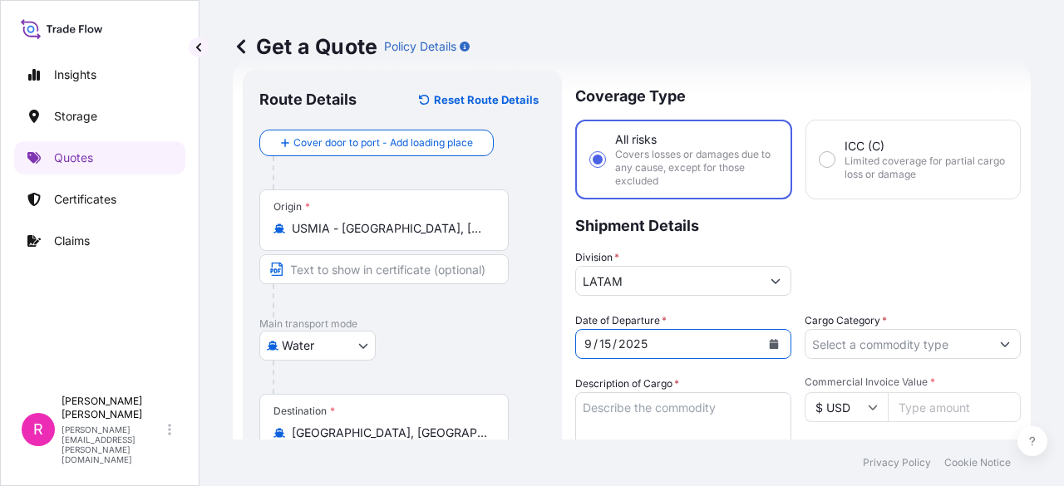
click at [862, 354] on input "Cargo Category *" at bounding box center [898, 344] width 185 height 30
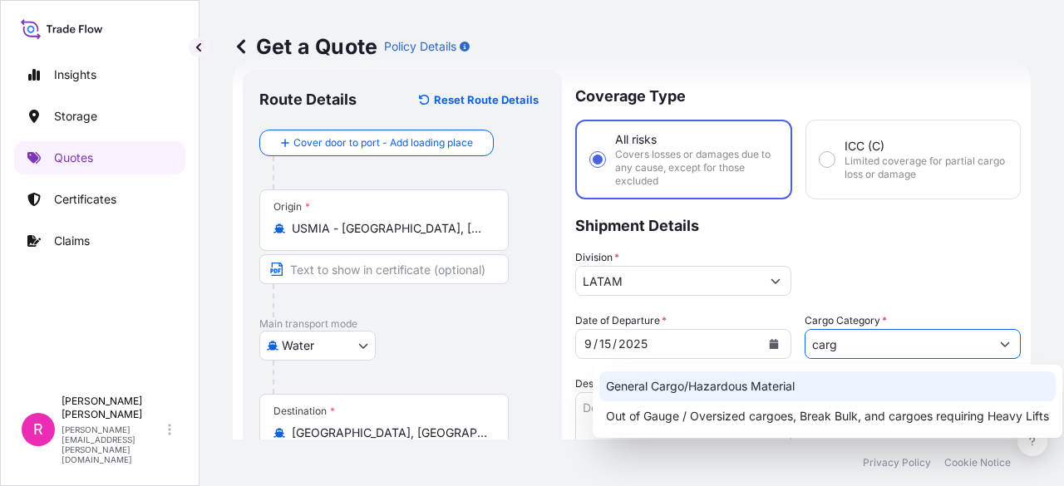
click at [678, 385] on div "General Cargo/Hazardous Material" at bounding box center [827, 387] width 456 height 30
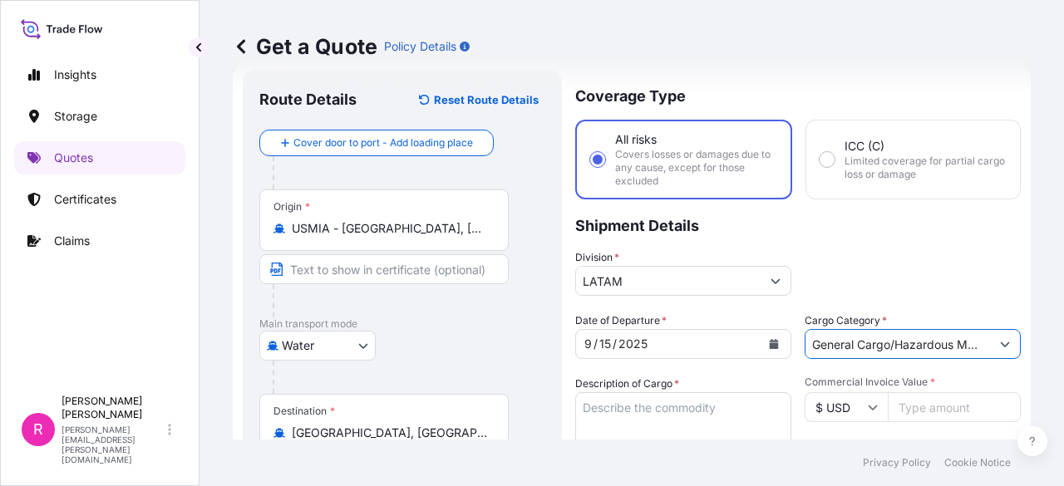
type input "General Cargo/Hazardous Material"
click at [632, 408] on textarea "Description of Cargo *" at bounding box center [683, 432] width 216 height 80
click at [607, 410] on textarea "Description of Cargo *" at bounding box center [683, 432] width 216 height 80
paste textarea "Buje inserto doble, pasatapas conexión, buje integral, valvula globo, terminal …"
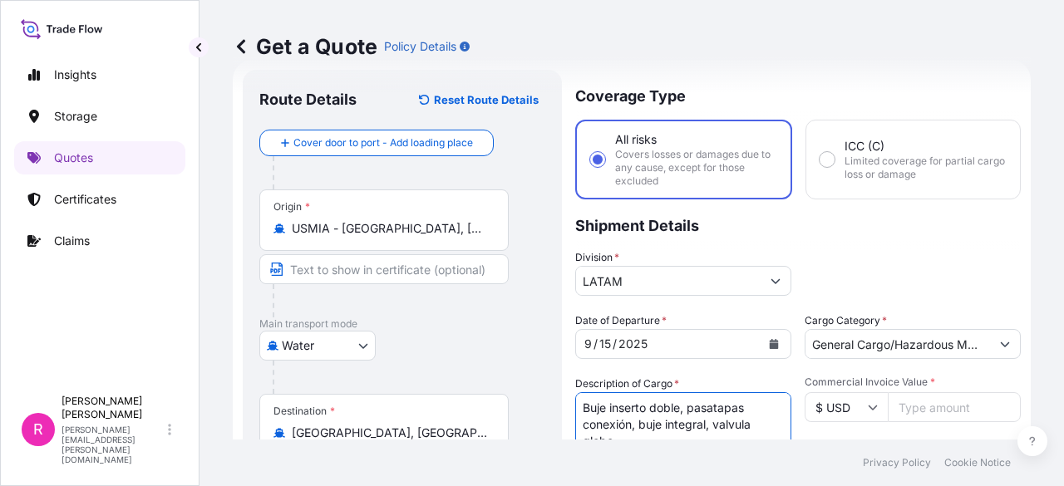
scroll to position [65, 0]
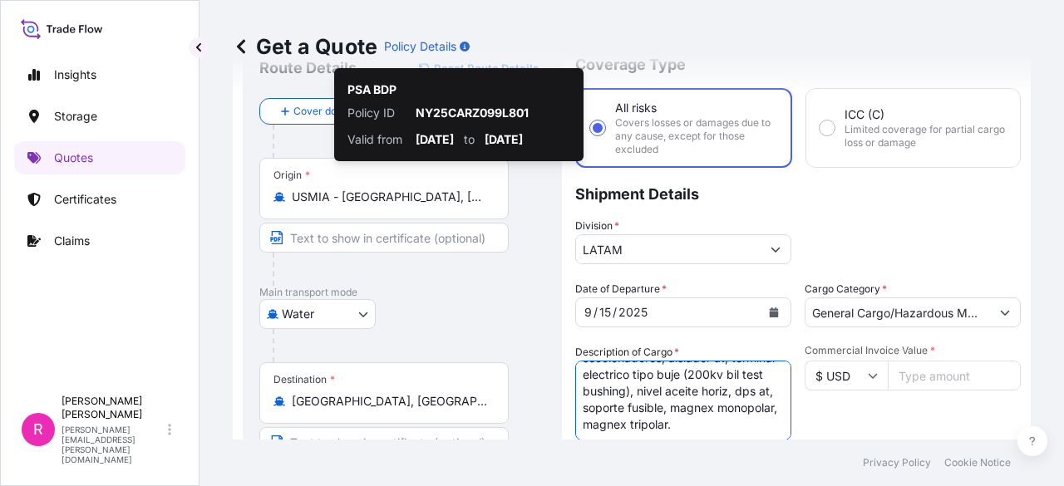
type textarea "Buje inserto doble, pasatapas conexión, buje integral, valvula globo, terminal …"
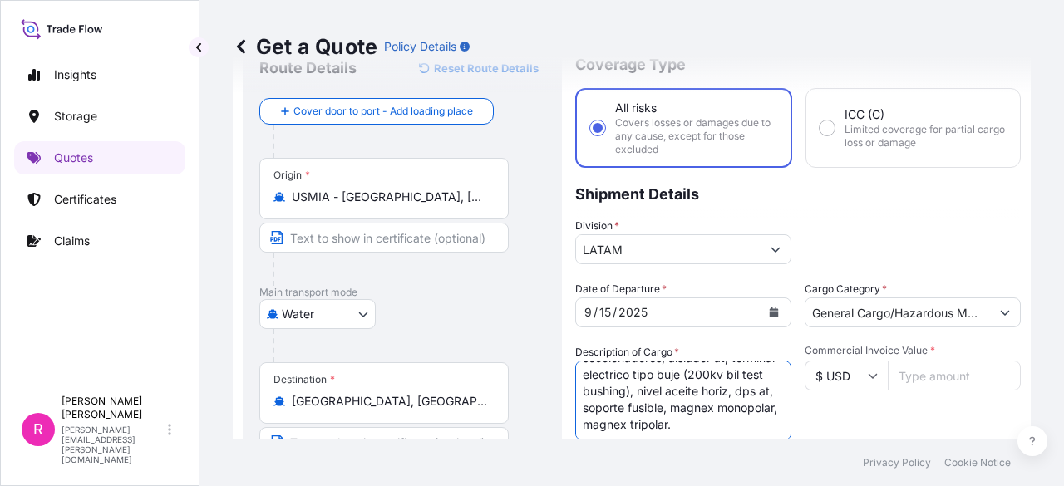
click at [933, 377] on input "Commercial Invoice Value *" at bounding box center [954, 376] width 133 height 30
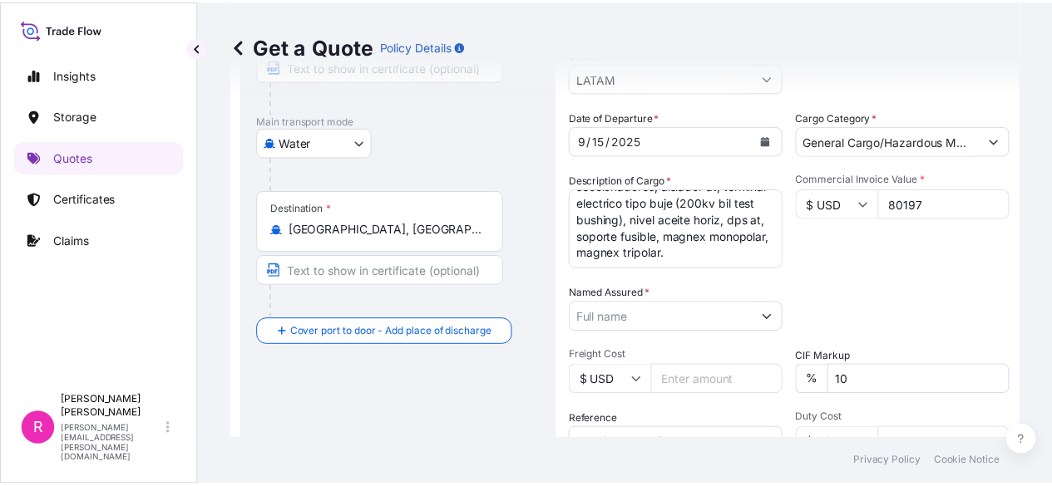
scroll to position [263, 0]
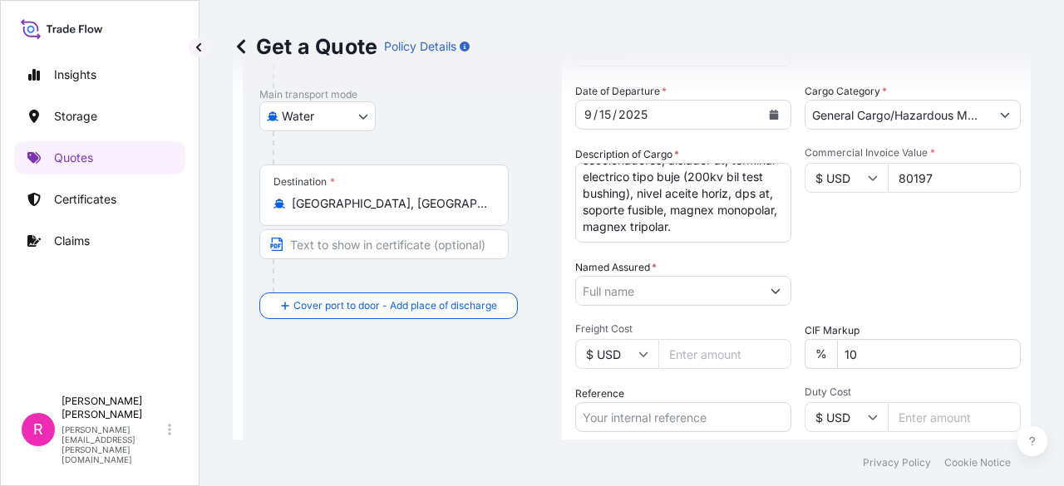
type input "80197"
click at [737, 289] on input "Named Assured *" at bounding box center [668, 291] width 185 height 30
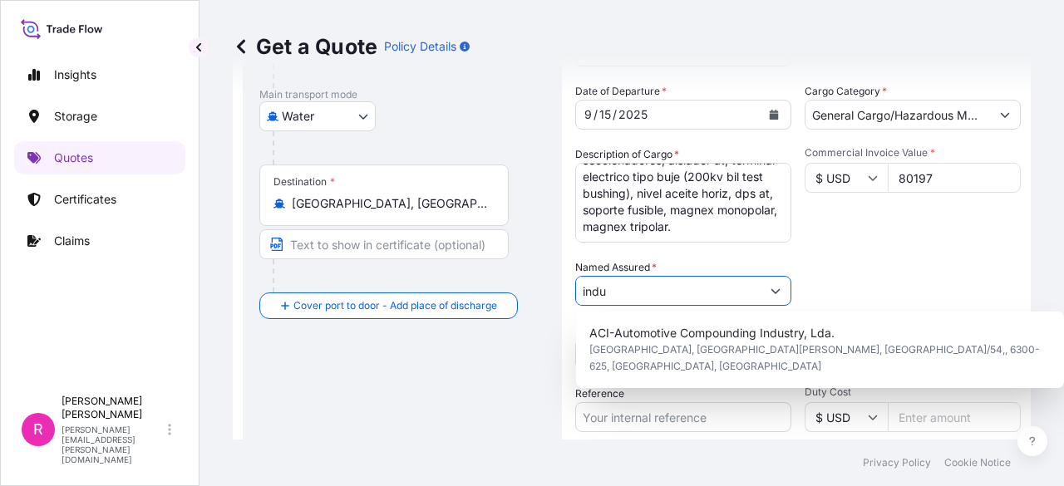
scroll to position [242, 0]
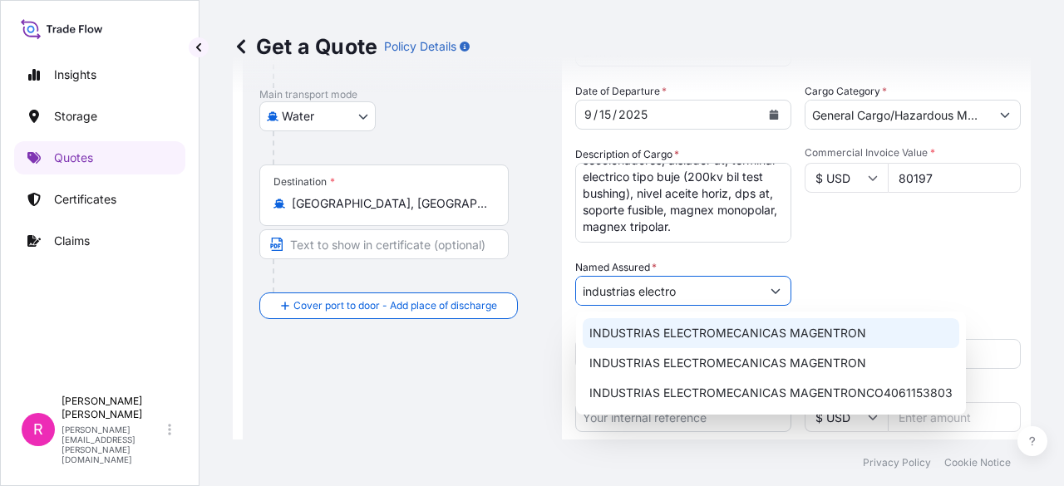
click at [691, 328] on span "INDUSTRIAS ELECTROMECANICAS MAGENTRON" at bounding box center [727, 333] width 277 height 17
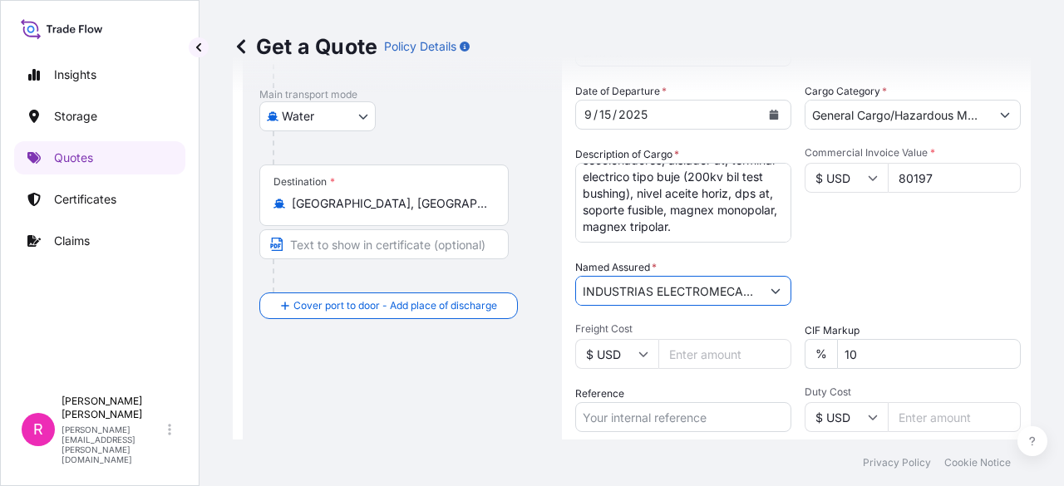
type input "INDUSTRIAS ELECTROMECANICAS MAGENTRON"
click at [657, 350] on input "$ USD" at bounding box center [616, 354] width 83 height 30
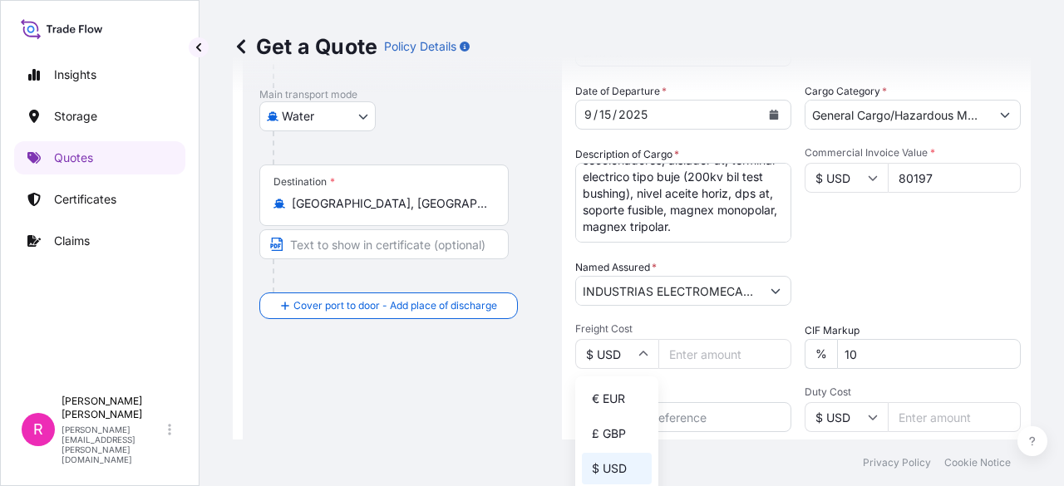
click at [707, 341] on input "Freight Cost" at bounding box center [724, 354] width 133 height 30
click at [706, 323] on span "Freight Cost" at bounding box center [683, 329] width 216 height 13
click at [706, 339] on input "Freight Cost" at bounding box center [724, 354] width 133 height 30
click at [685, 418] on input "Reference" at bounding box center [683, 417] width 216 height 30
click at [633, 409] on input "Reference" at bounding box center [683, 417] width 216 height 30
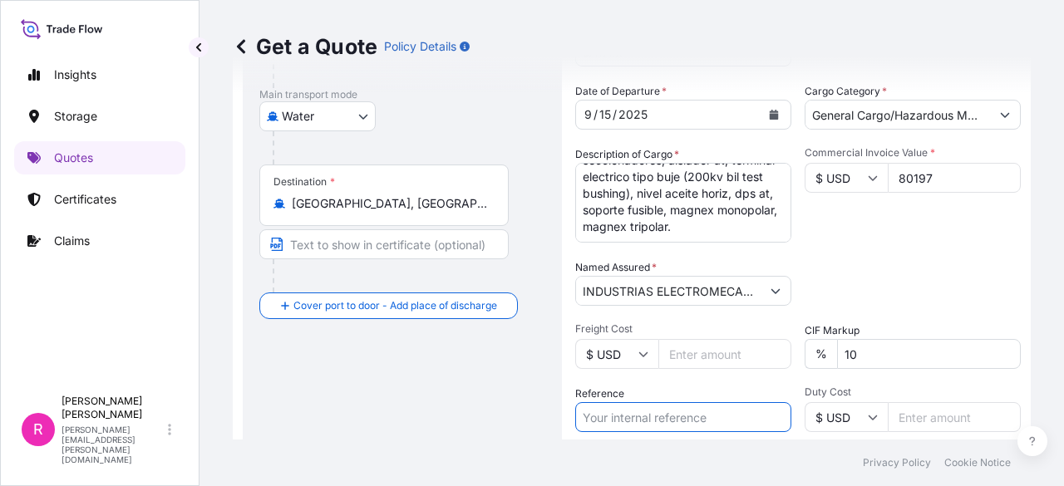
paste input "CO4071154381"
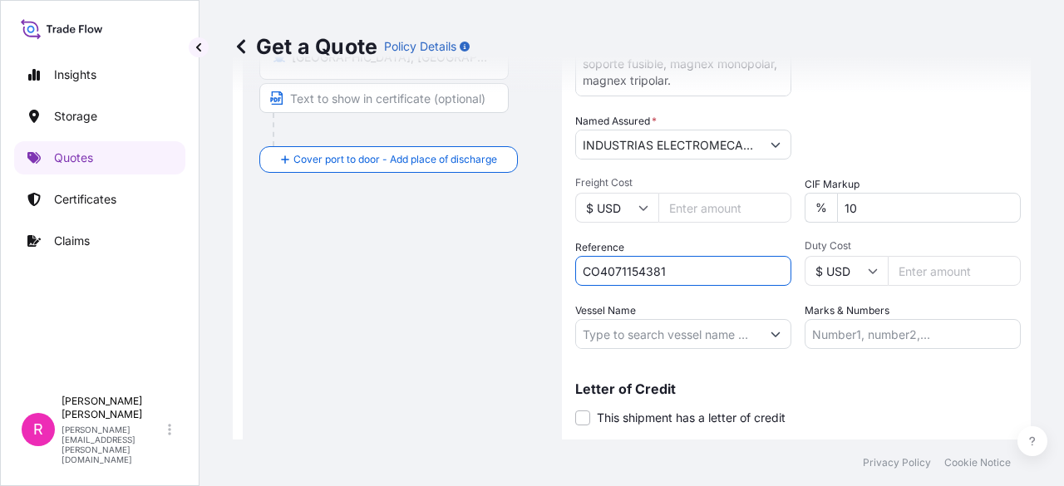
scroll to position [451, 0]
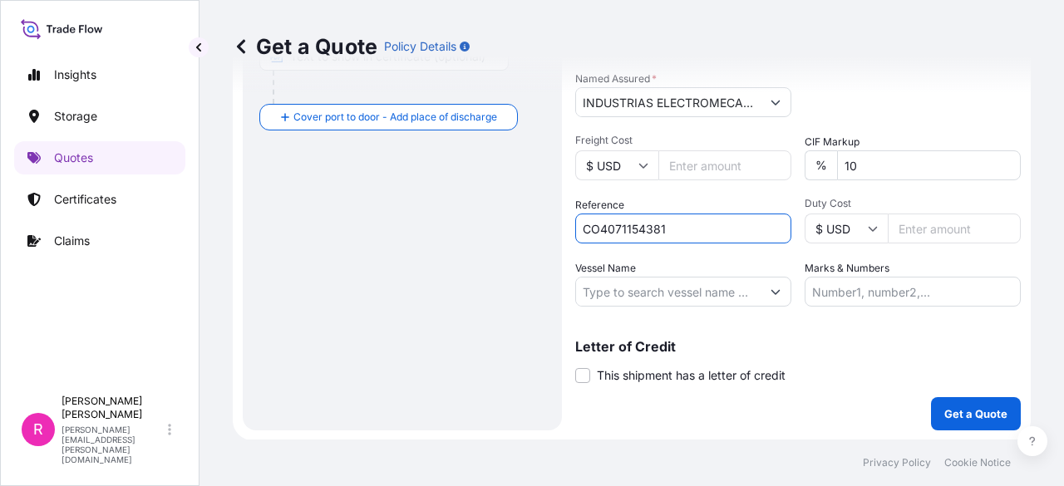
type input "CO4071154381"
click at [643, 283] on input "Vessel Name" at bounding box center [668, 292] width 185 height 30
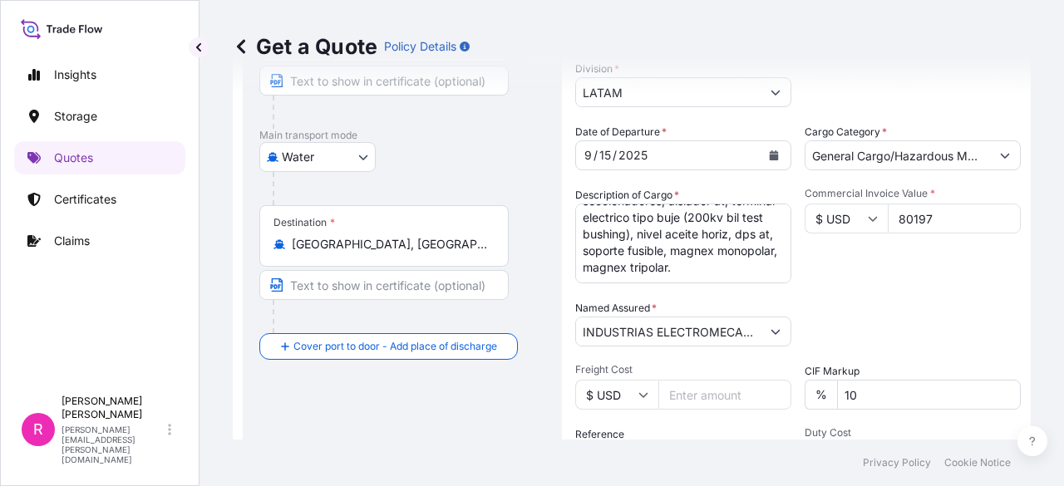
scroll to position [203, 0]
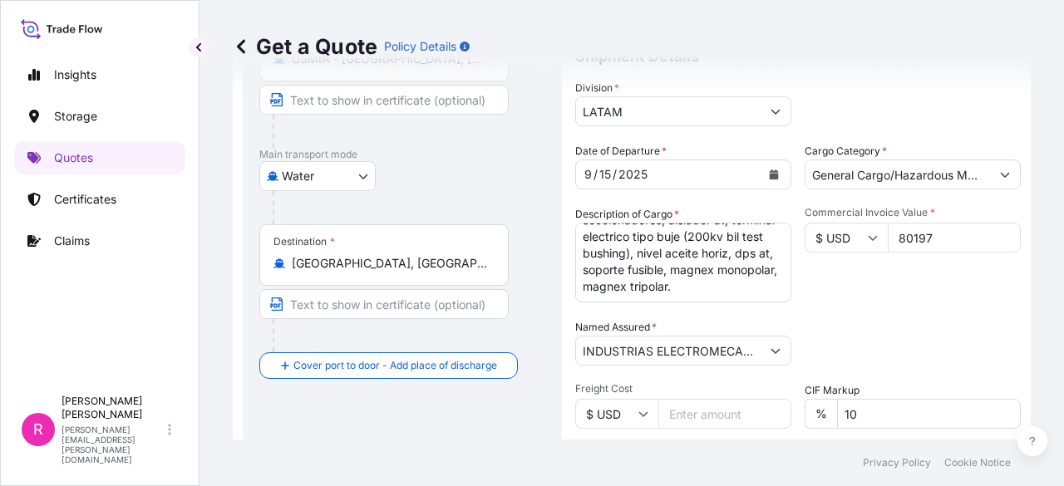
click at [295, 150] on p "Main transport mode" at bounding box center [402, 154] width 286 height 13
click at [328, 179] on body "Insights Storage Quotes Certificates Claims R Ruben Diaz ruben.diaz@psabdp.com …" at bounding box center [532, 243] width 1064 height 486
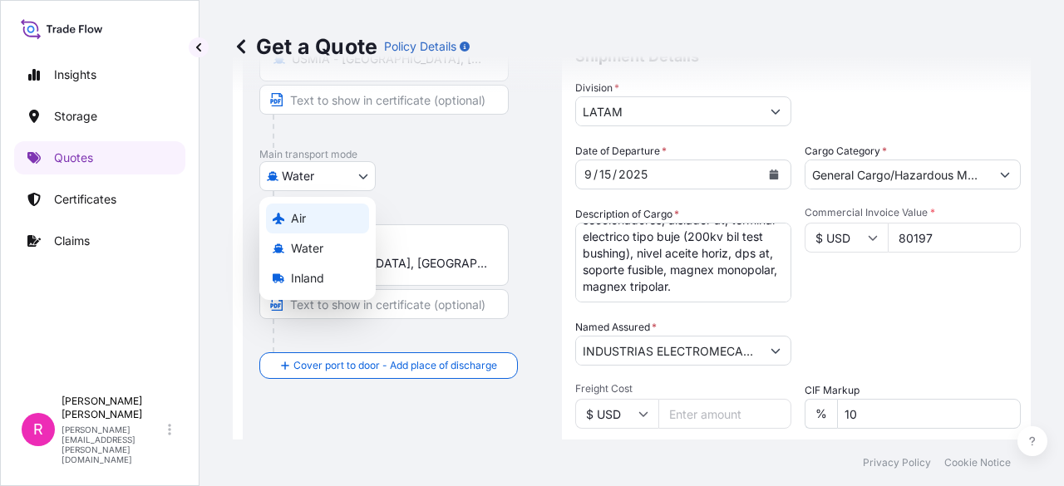
click at [328, 224] on div "Air" at bounding box center [317, 219] width 103 height 30
select select "Air"
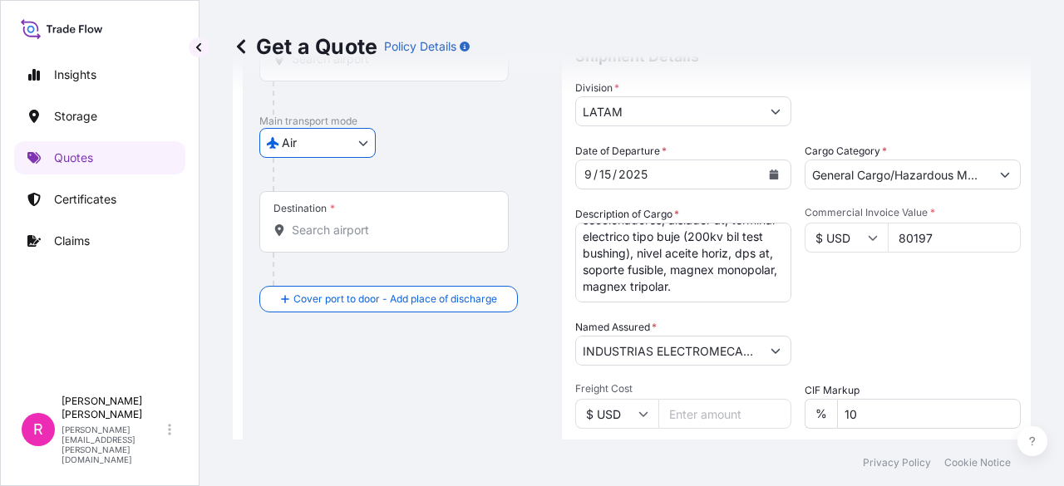
click at [396, 232] on input "Destination *" at bounding box center [390, 230] width 196 height 17
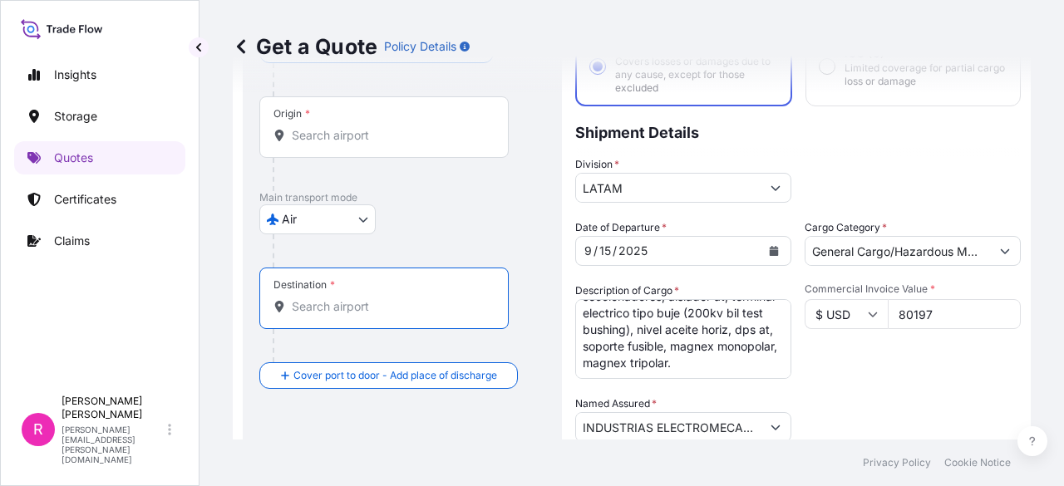
scroll to position [68, 0]
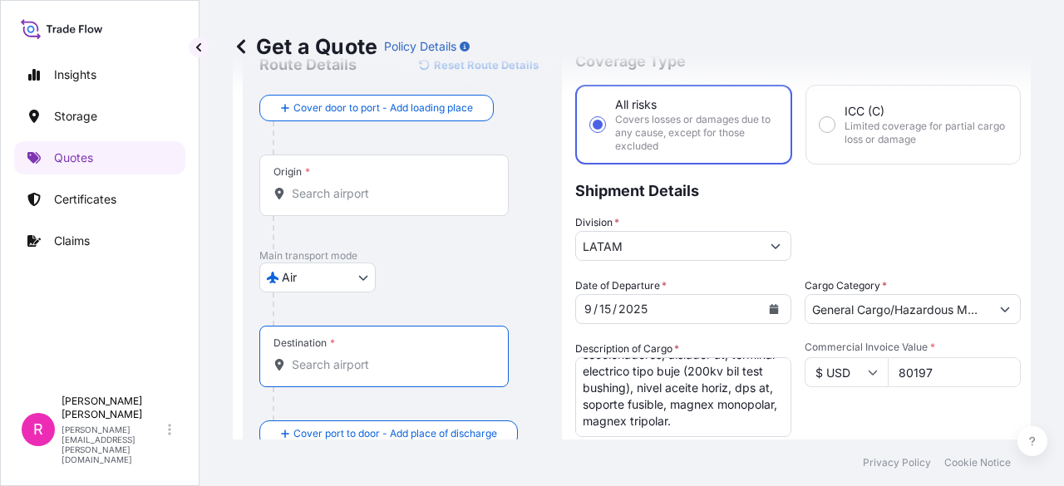
click at [366, 195] on input "Origin *" at bounding box center [390, 193] width 196 height 17
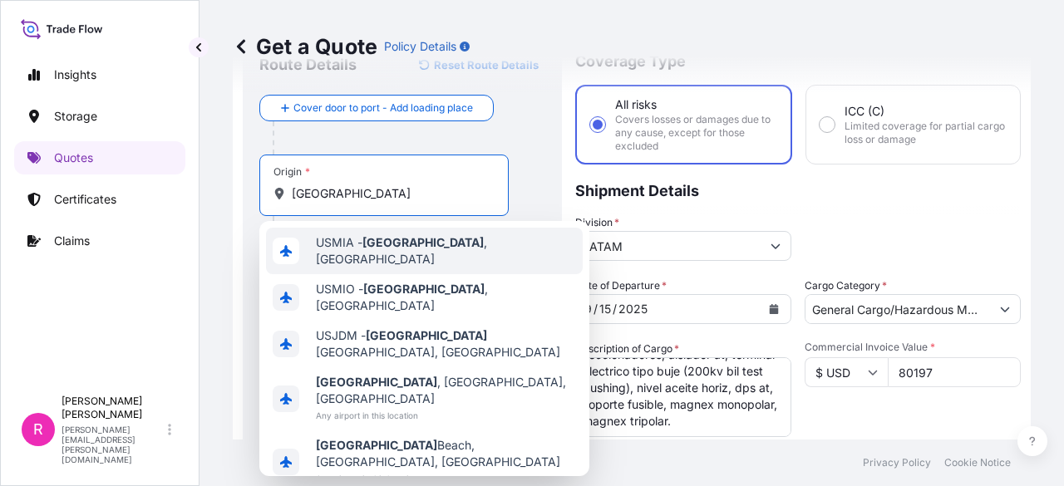
click at [387, 232] on div "USMIA - Miami , United States" at bounding box center [424, 251] width 317 height 47
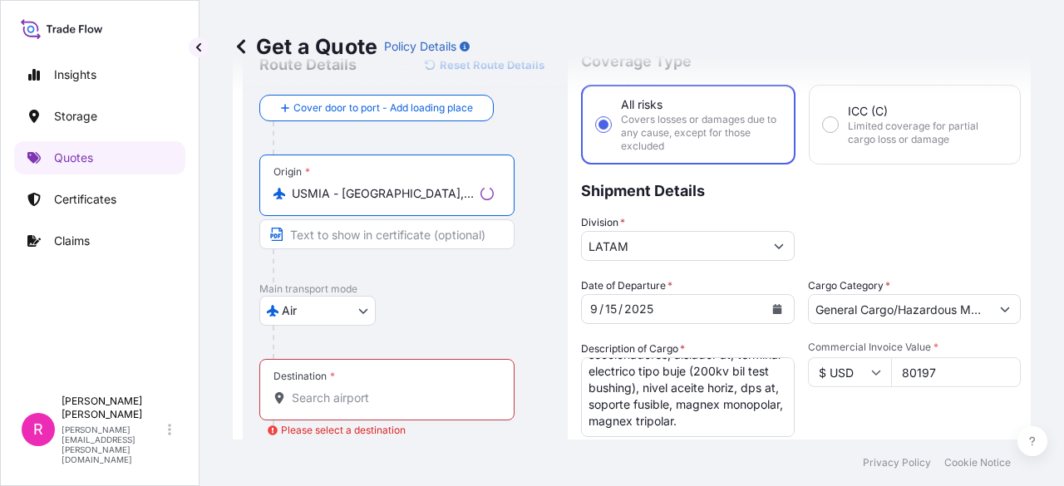
type input "USMIA - Miami, United States"
click at [360, 392] on input "Destination * Please select a destination" at bounding box center [393, 398] width 202 height 17
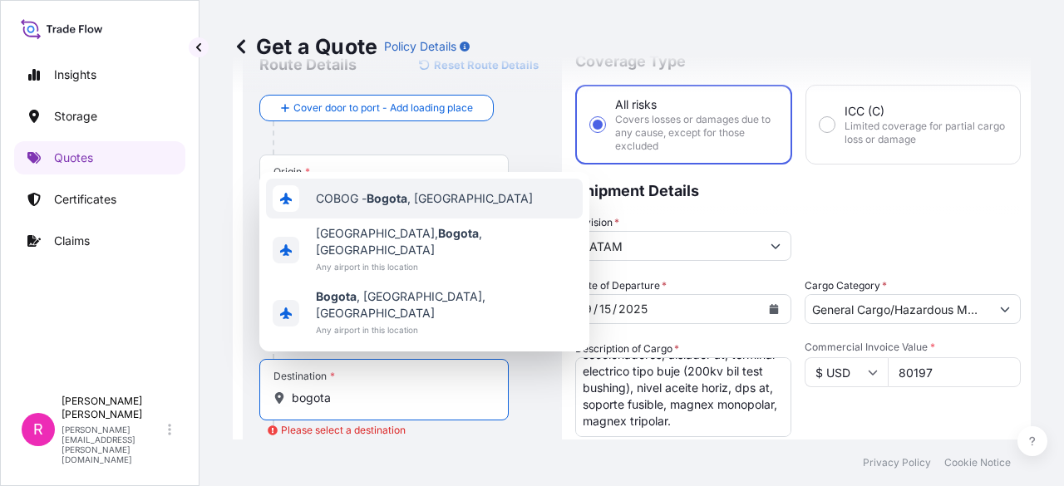
click at [411, 207] on span "COBOG - Bogota , Colombia" at bounding box center [424, 198] width 217 height 17
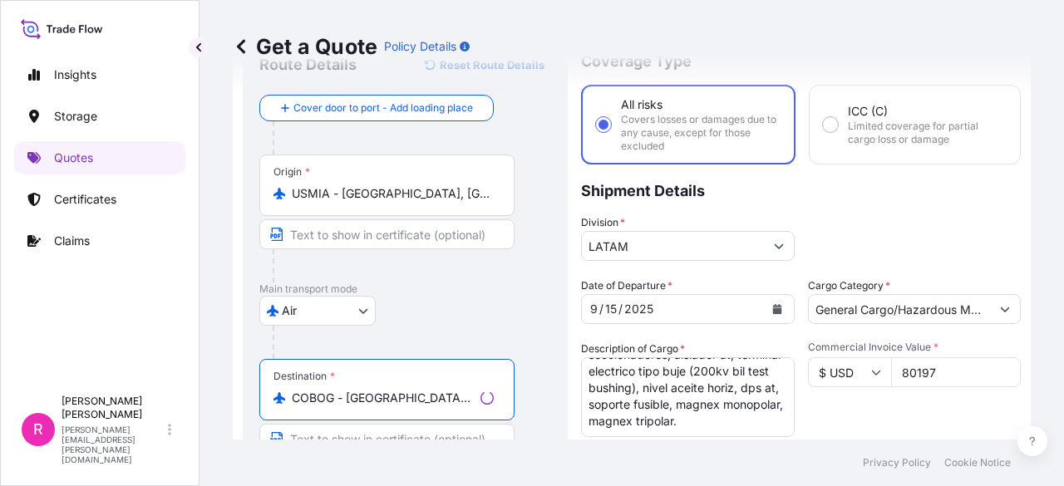
type input "COBOG - Bogota, Colombia"
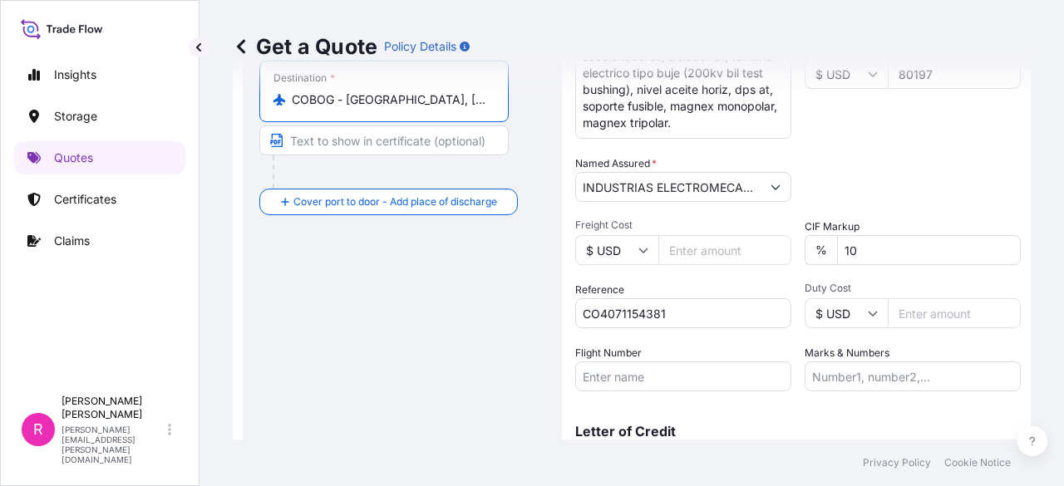
scroll to position [387, 0]
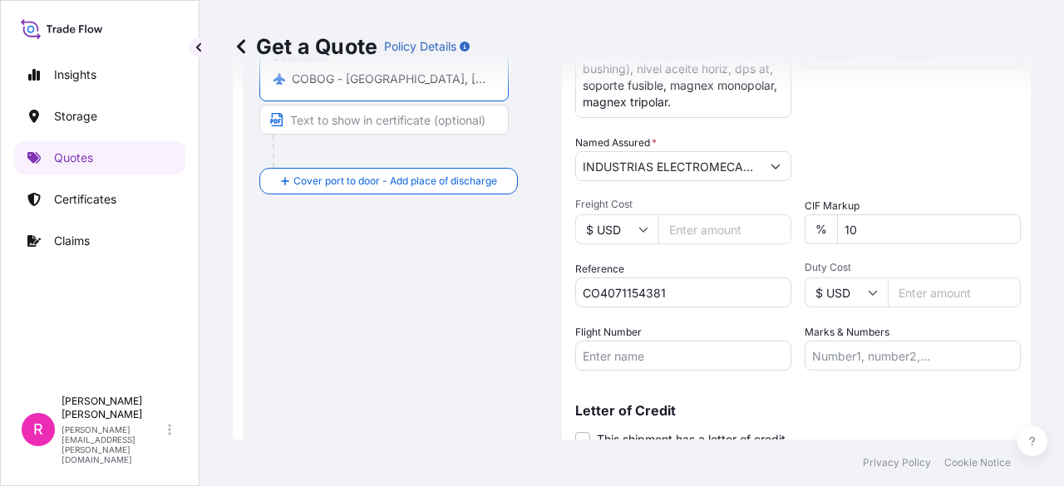
click at [691, 363] on input "Flight Number" at bounding box center [683, 356] width 216 height 30
paste input "-[DATE]"
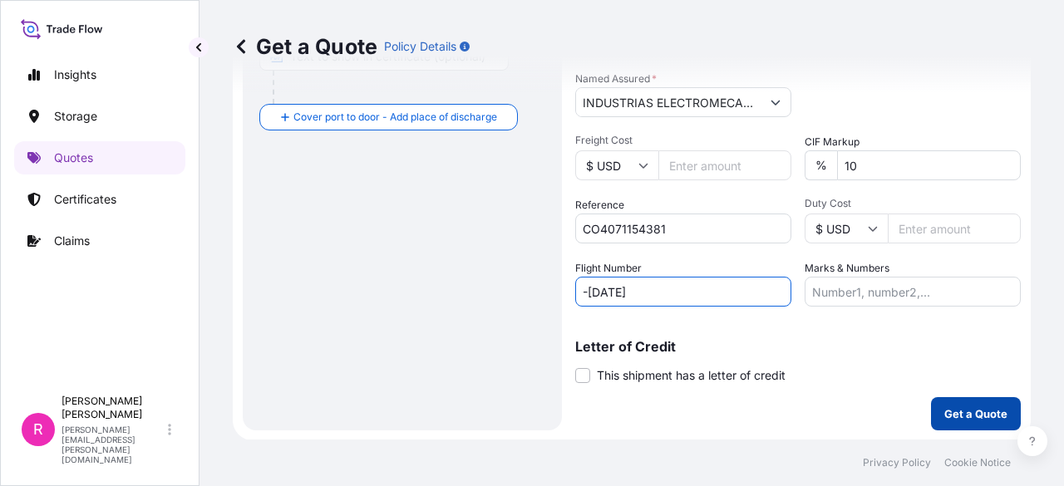
type input "-[DATE]"
click at [959, 419] on p "Get a Quote" at bounding box center [975, 414] width 63 height 17
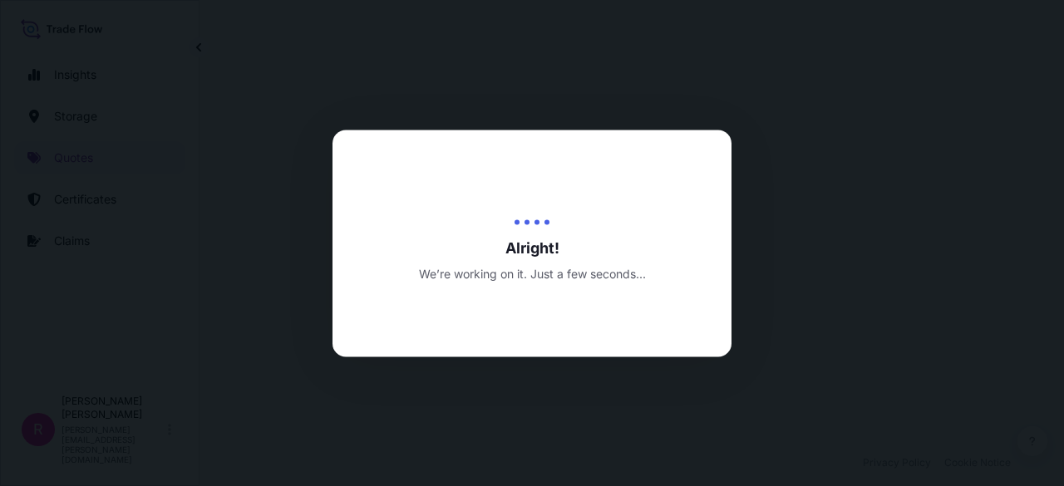
select select "Air"
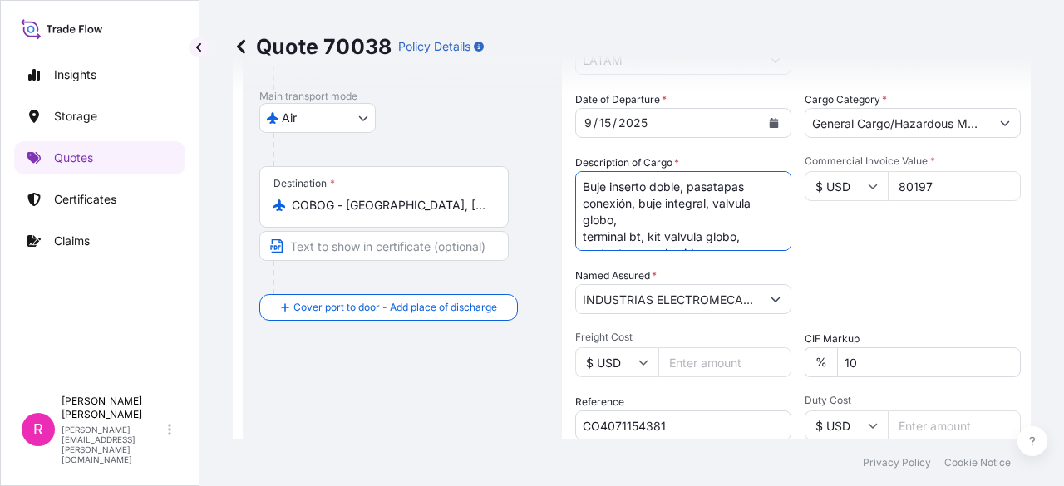
scroll to position [250, 0]
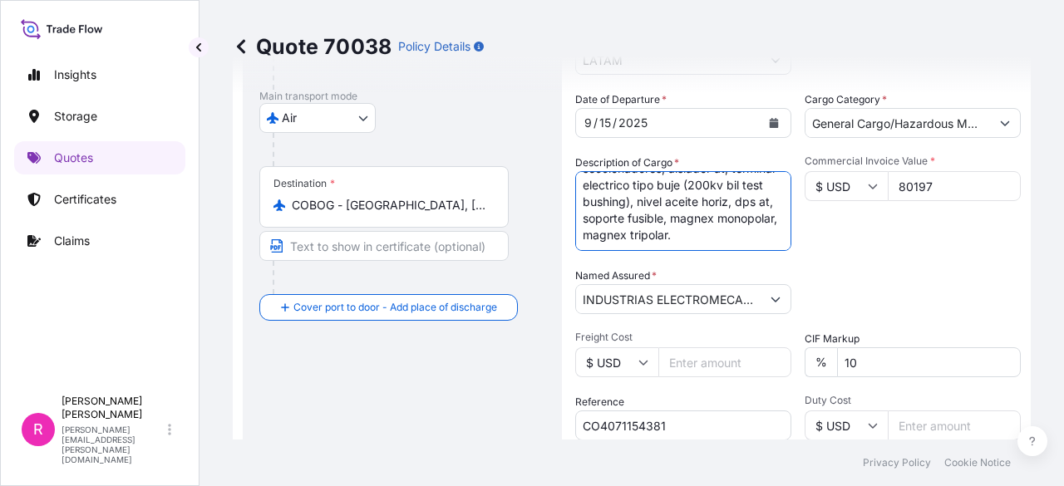
drag, startPoint x: 579, startPoint y: 186, endPoint x: 763, endPoint y: 283, distance: 207.9
click at [763, 283] on div "Date of Departure * 9 / 15 / 2025 Cargo Category * General Cargo/Hazardous Mate…" at bounding box center [798, 297] width 446 height 412
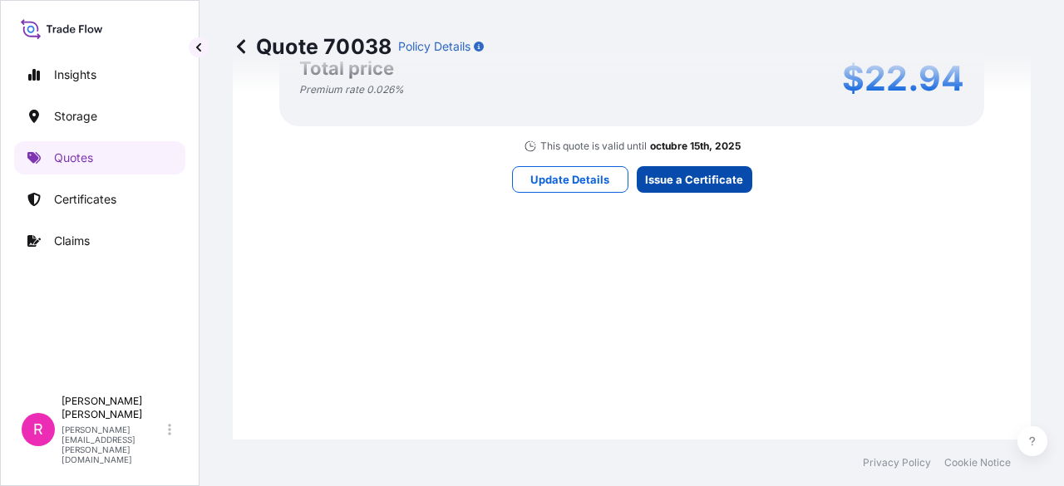
scroll to position [2657, 0]
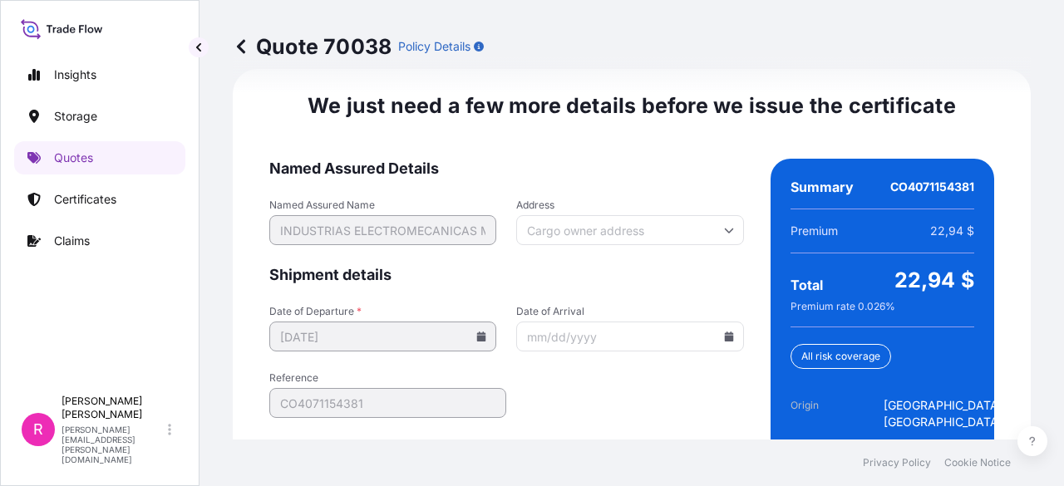
click at [724, 334] on icon at bounding box center [728, 337] width 9 height 10
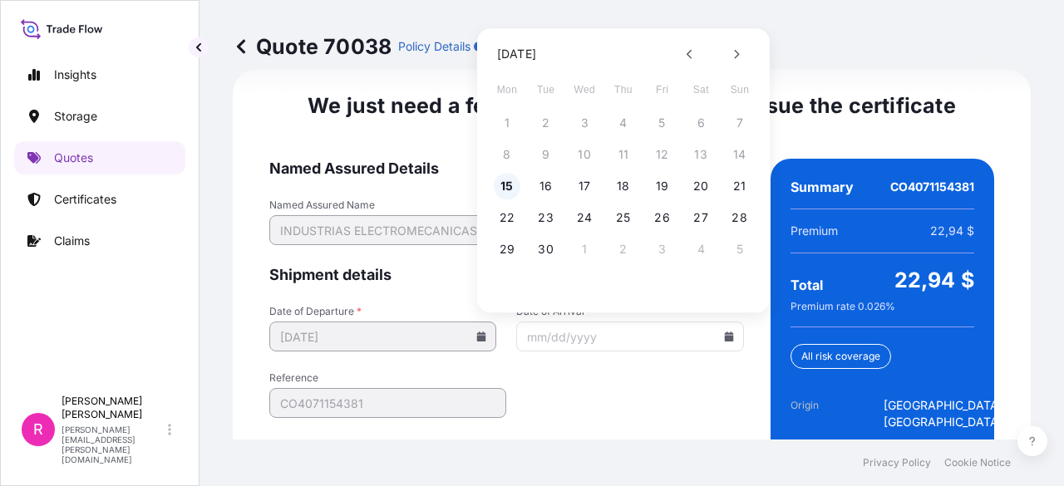
click at [505, 190] on button "15" at bounding box center [507, 186] width 27 height 27
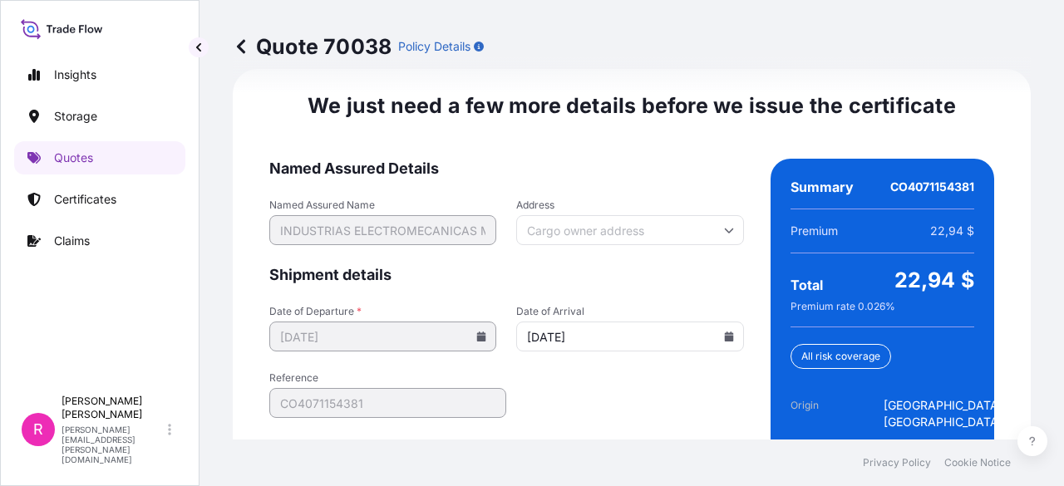
type input "[DATE]"
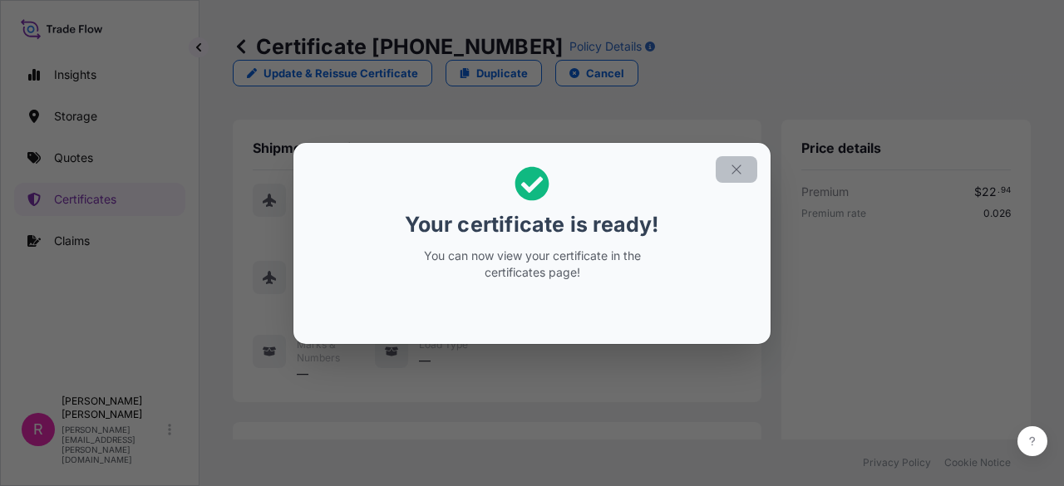
click at [731, 164] on icon "button" at bounding box center [736, 169] width 15 height 15
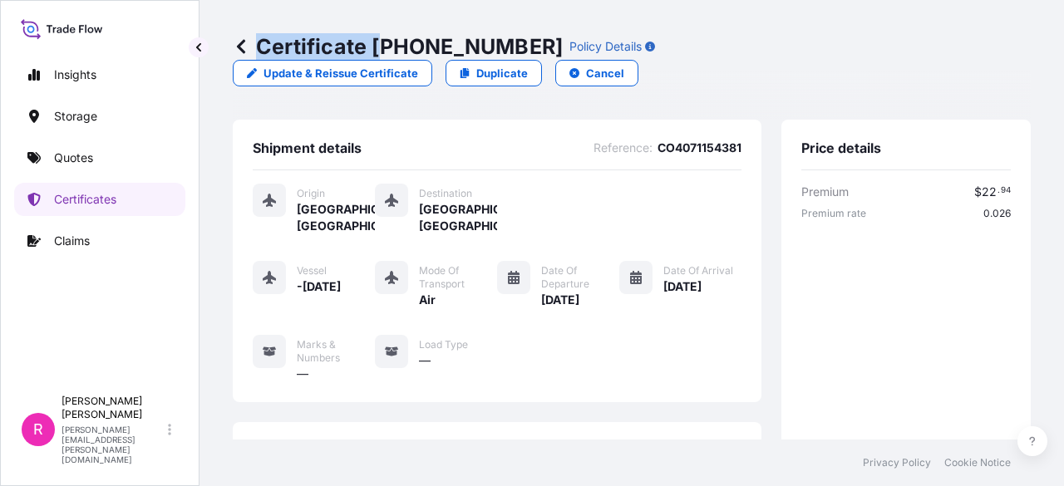
drag, startPoint x: 378, startPoint y: 42, endPoint x: 486, endPoint y: 59, distance: 109.3
click at [486, 59] on p "Certificate [PHONE_NUMBER]" at bounding box center [398, 46] width 330 height 27
click at [372, 45] on p "Certificate [PHONE_NUMBER]" at bounding box center [398, 46] width 330 height 27
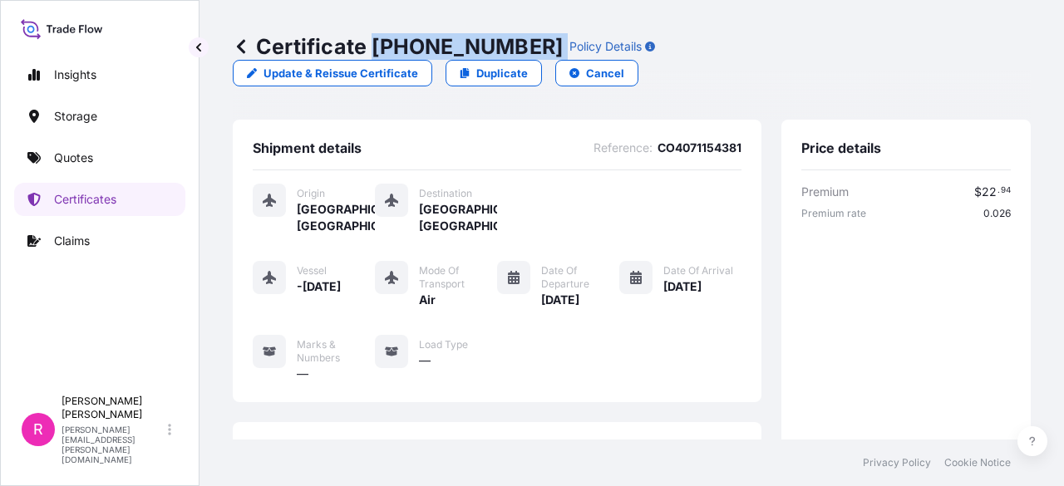
drag, startPoint x: 372, startPoint y: 45, endPoint x: 496, endPoint y: 36, distance: 125.0
click at [496, 36] on p "Certificate [PHONE_NUMBER]" at bounding box center [398, 46] width 330 height 27
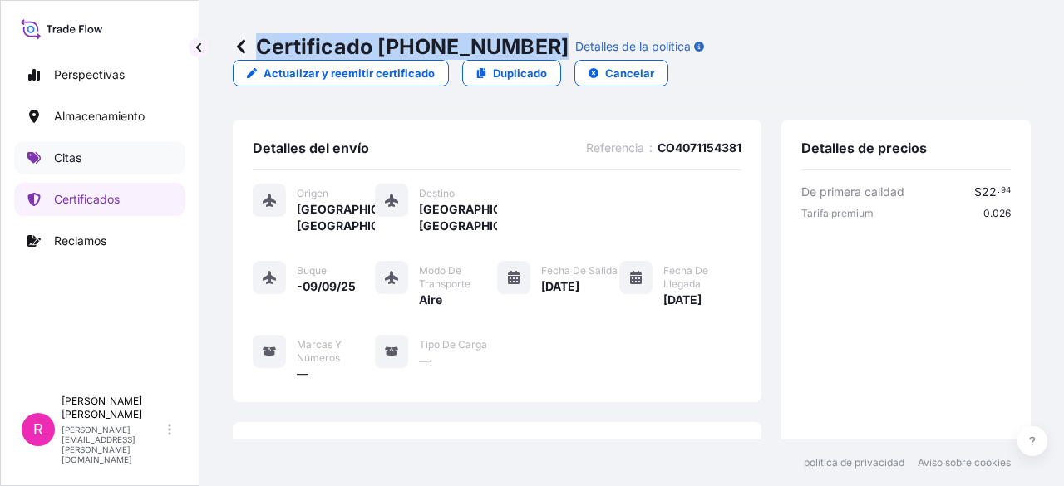
click at [117, 150] on link "Citas" at bounding box center [99, 157] width 171 height 33
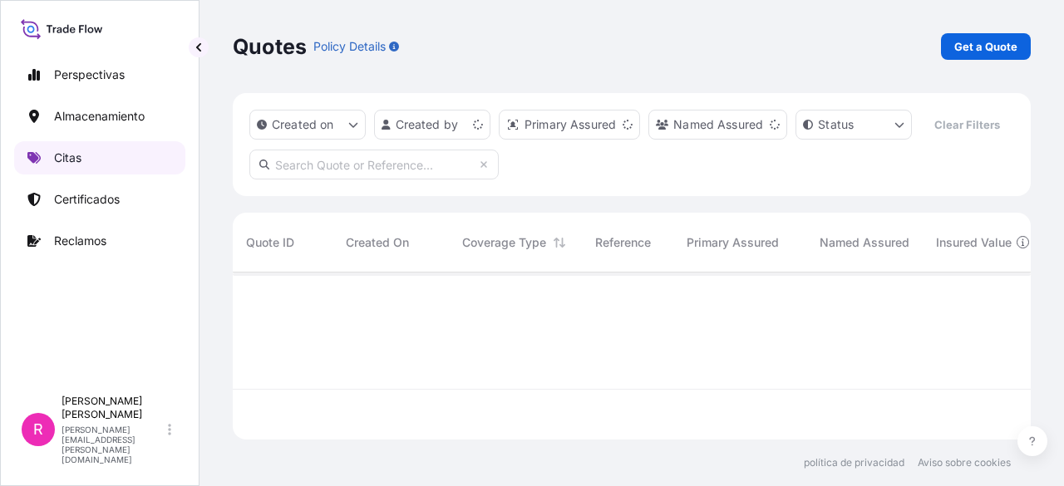
scroll to position [129, 785]
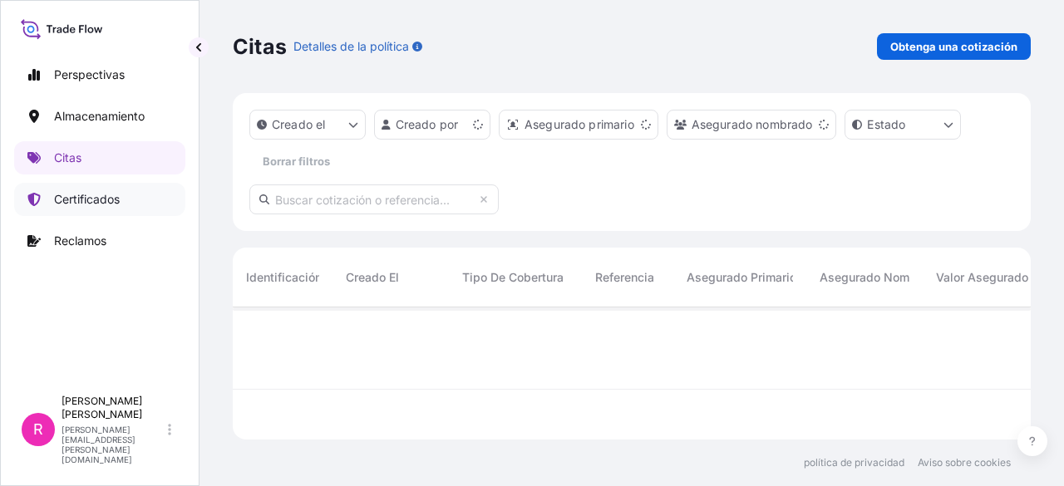
click at [93, 214] on link "Certificados" at bounding box center [99, 199] width 171 height 33
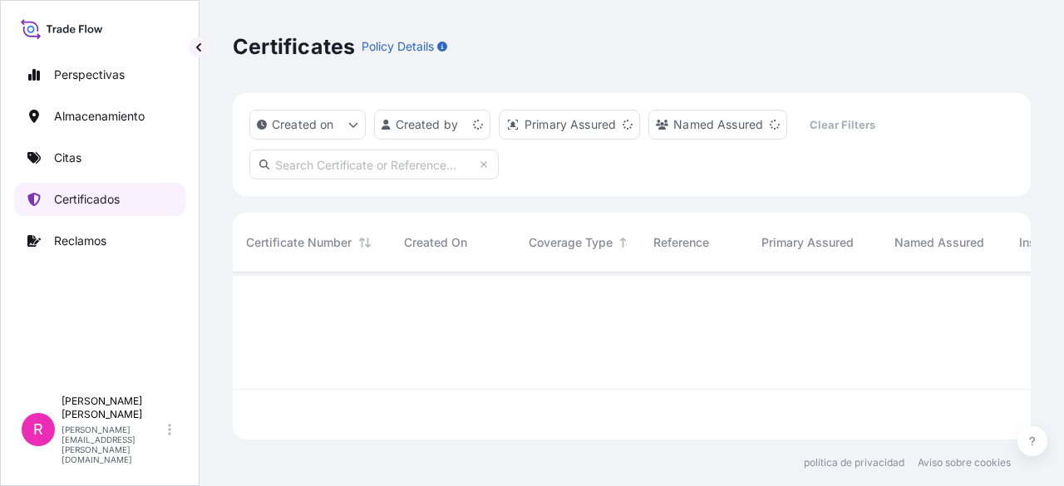
scroll to position [164, 785]
click at [306, 174] on input "text" at bounding box center [373, 165] width 249 height 30
paste input "[PHONE_NUMBER]"
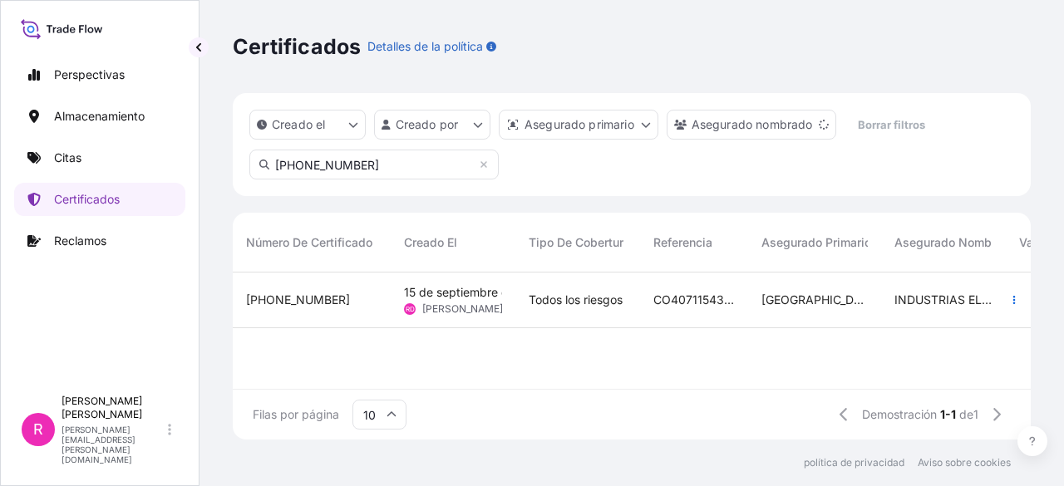
type input "[PHONE_NUMBER]"
click at [383, 310] on div "[PHONE_NUMBER]" at bounding box center [312, 301] width 158 height 56
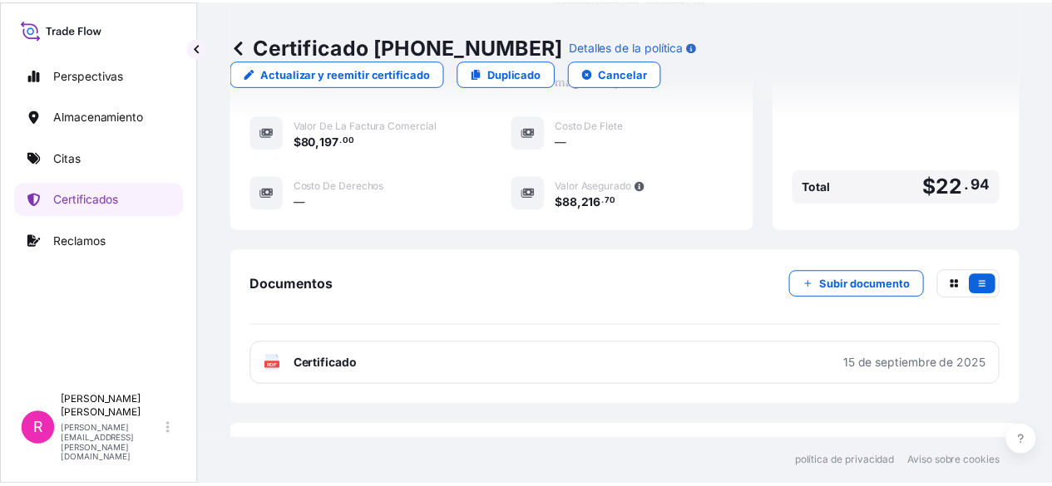
scroll to position [856, 0]
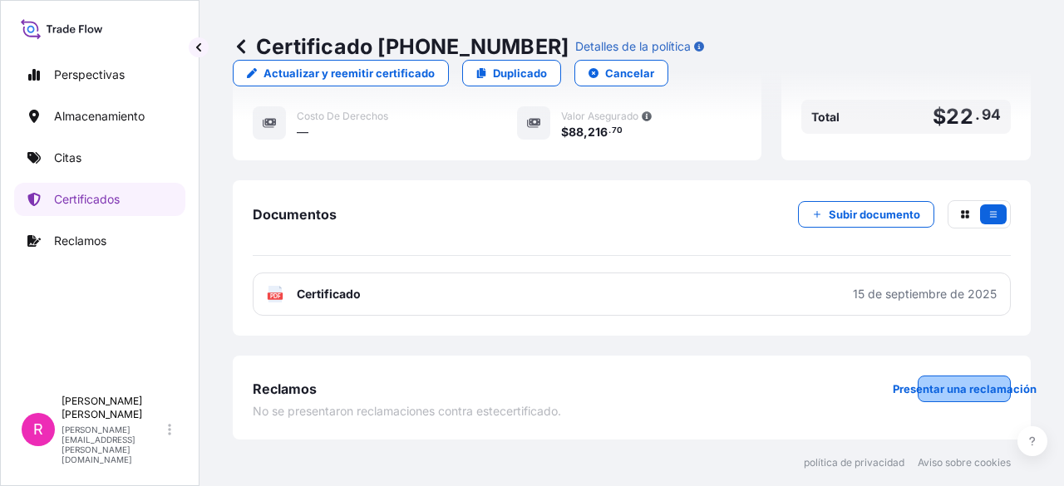
click at [924, 397] on p "Presentar una reclamación" at bounding box center [965, 389] width 144 height 17
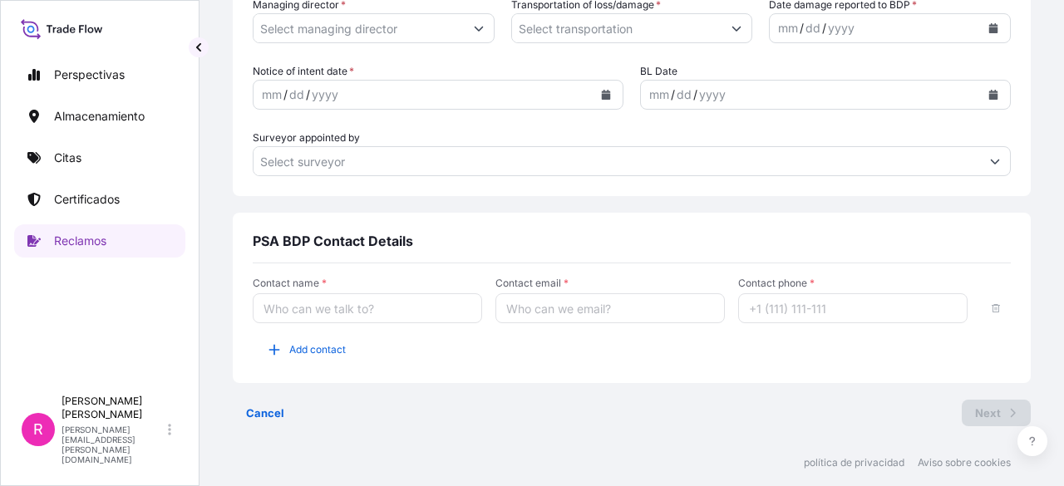
type input "[PHONE_NUMBER]"
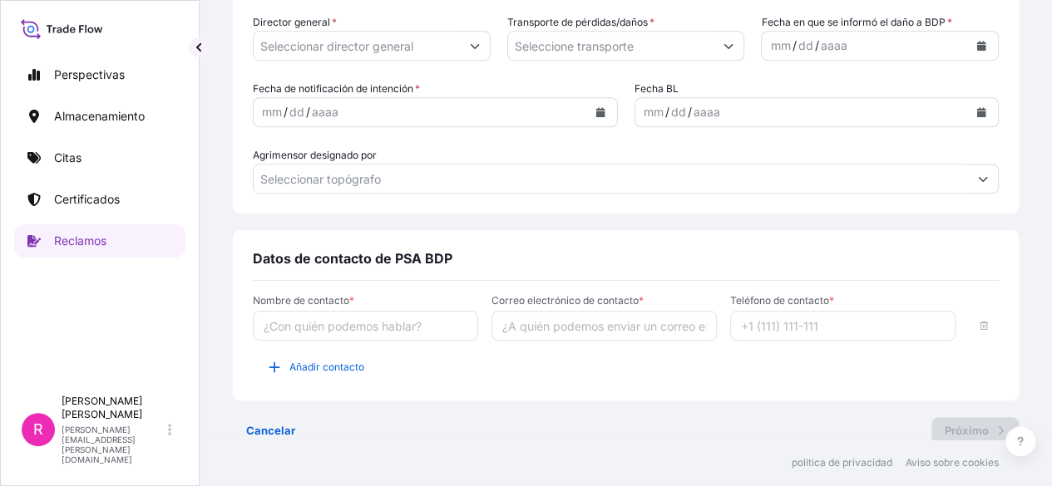
scroll to position [742, 0]
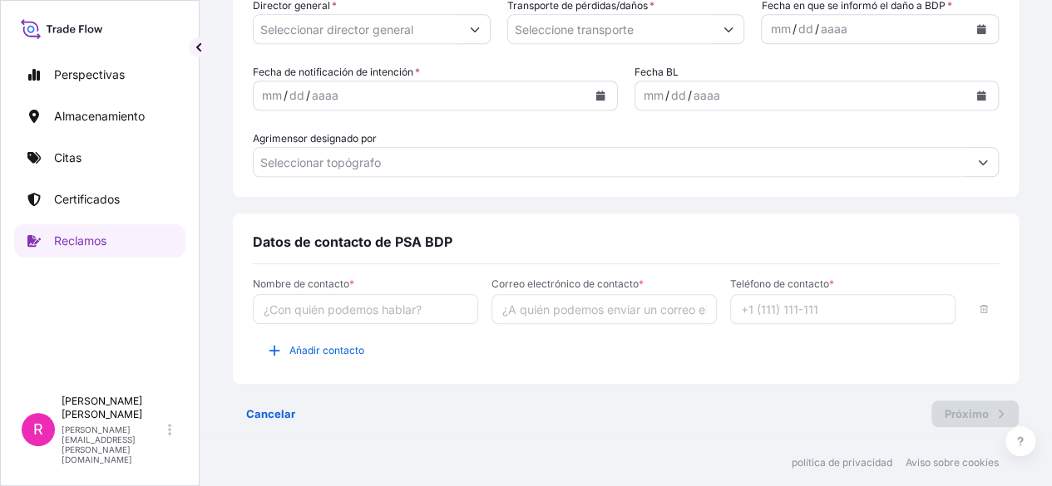
click at [1038, 325] on div "1 Detalles de la reclamación 2 Subir archivos 3 Revisar y confirmar Detalles de…" at bounding box center [626, 220] width 852 height 440
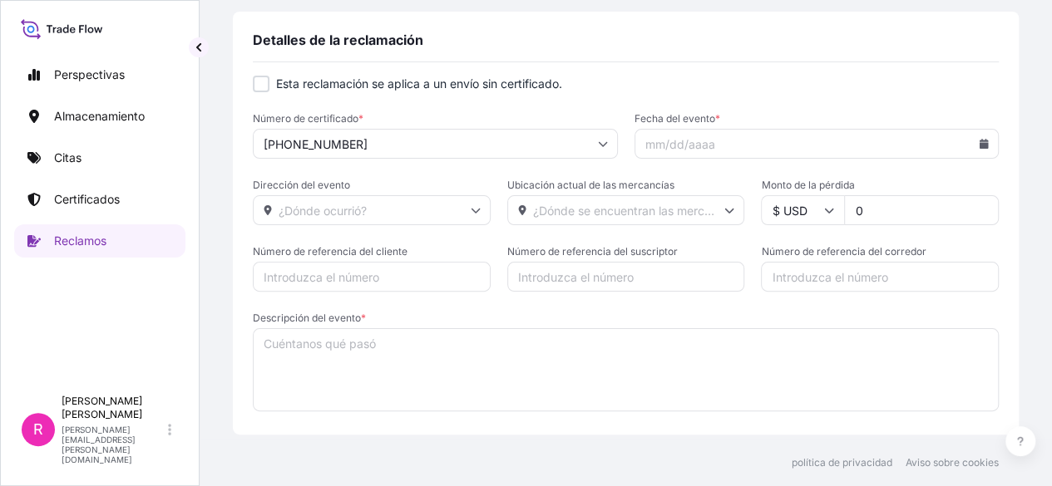
scroll to position [148, 0]
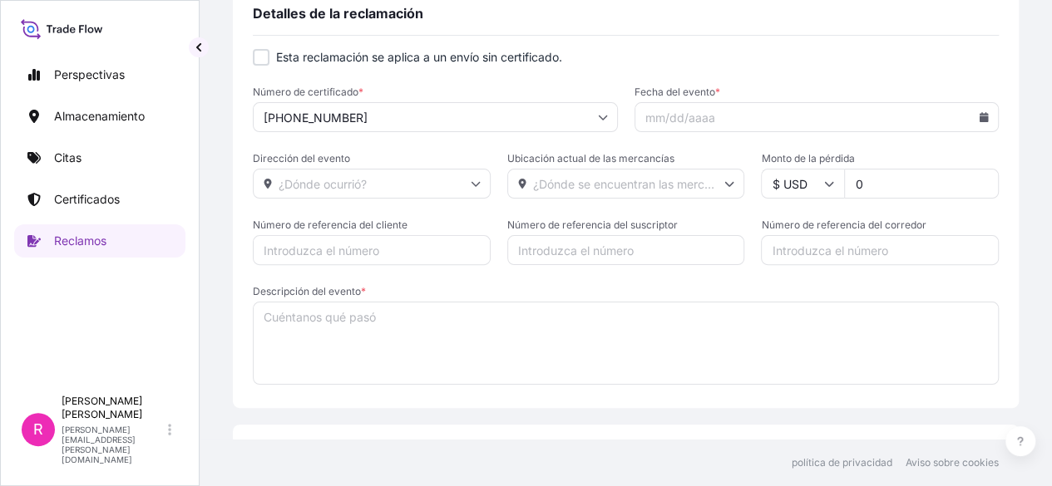
click at [969, 111] on input "Fecha del evento *" at bounding box center [816, 117] width 365 height 30
click at [979, 121] on icon at bounding box center [983, 117] width 9 height 10
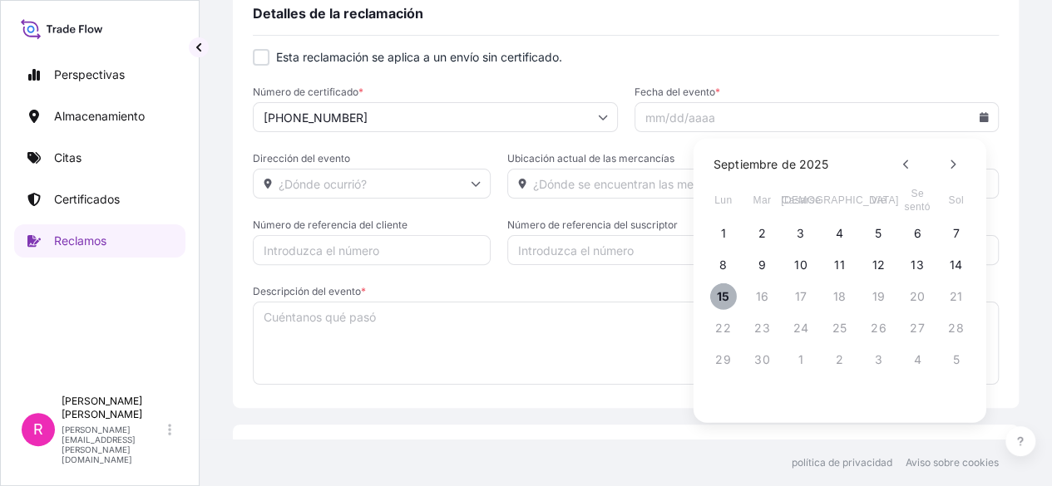
click at [733, 290] on button "15" at bounding box center [723, 296] width 27 height 27
type input "[DATE]"
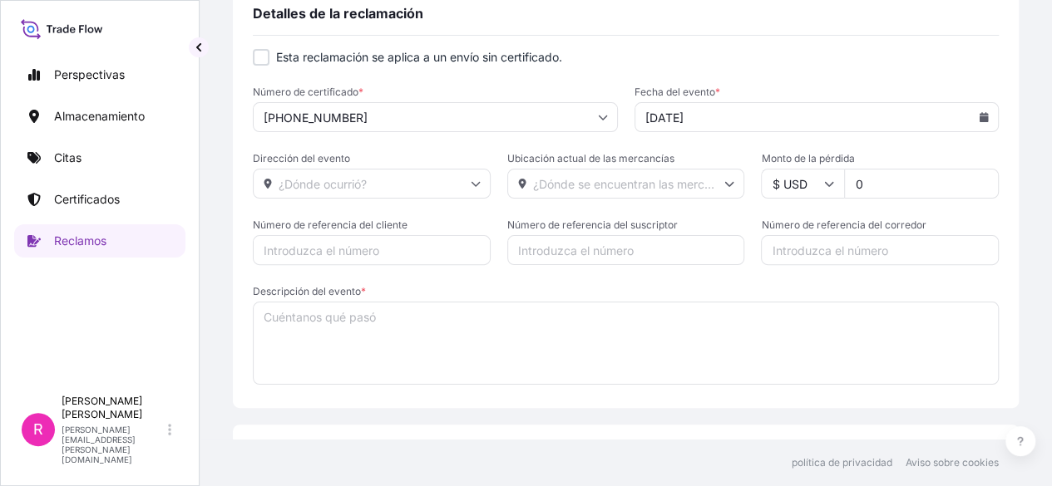
click at [726, 292] on span "Descripción del evento *" at bounding box center [626, 291] width 746 height 13
click at [726, 302] on textarea "Descripción del evento *" at bounding box center [626, 343] width 746 height 83
click at [439, 195] on input "Dirección del evento" at bounding box center [372, 184] width 238 height 30
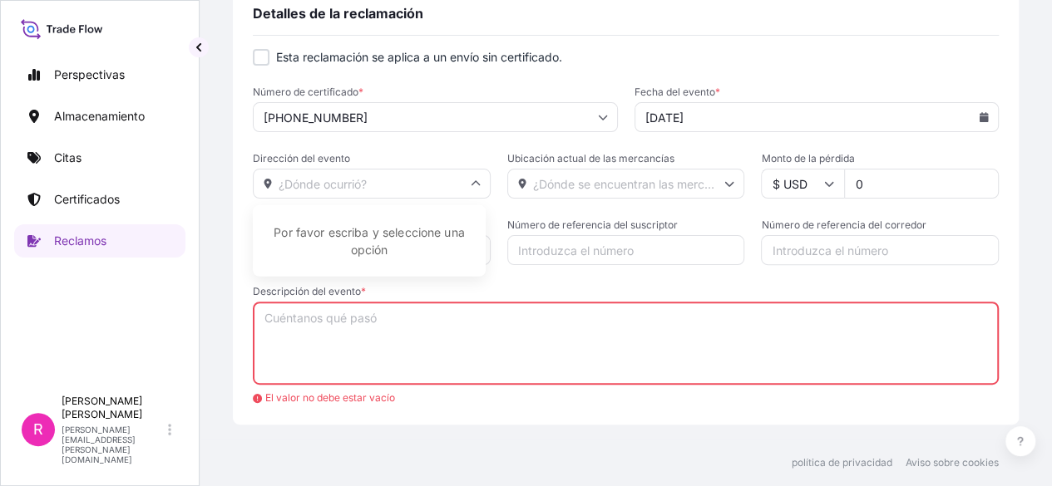
click at [471, 187] on icon at bounding box center [476, 184] width 10 height 10
click at [454, 184] on input "Dirección del evento" at bounding box center [372, 184] width 238 height 30
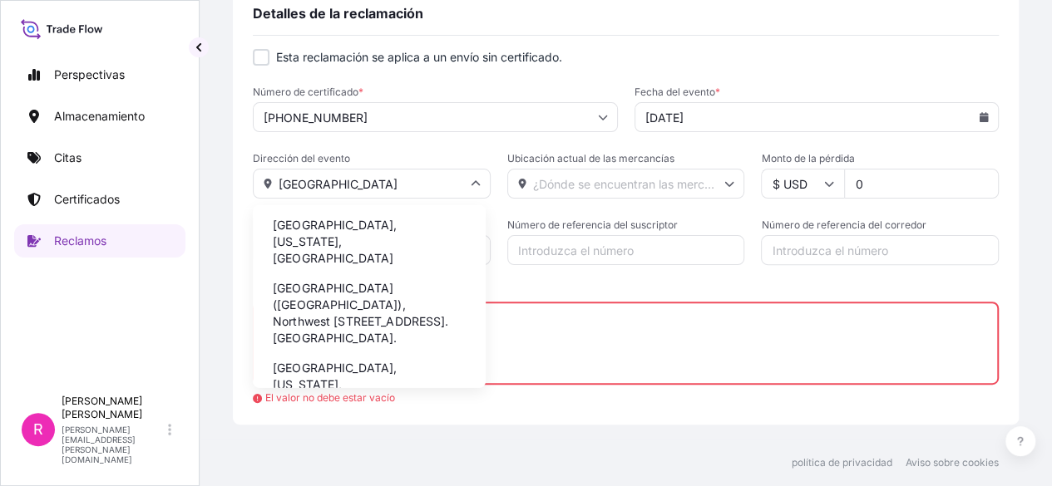
click at [386, 233] on font "[GEOGRAPHIC_DATA], [US_STATE], [GEOGRAPHIC_DATA]" at bounding box center [335, 241] width 124 height 47
type input "[GEOGRAPHIC_DATA], [GEOGRAPHIC_DATA], [GEOGRAPHIC_DATA]"
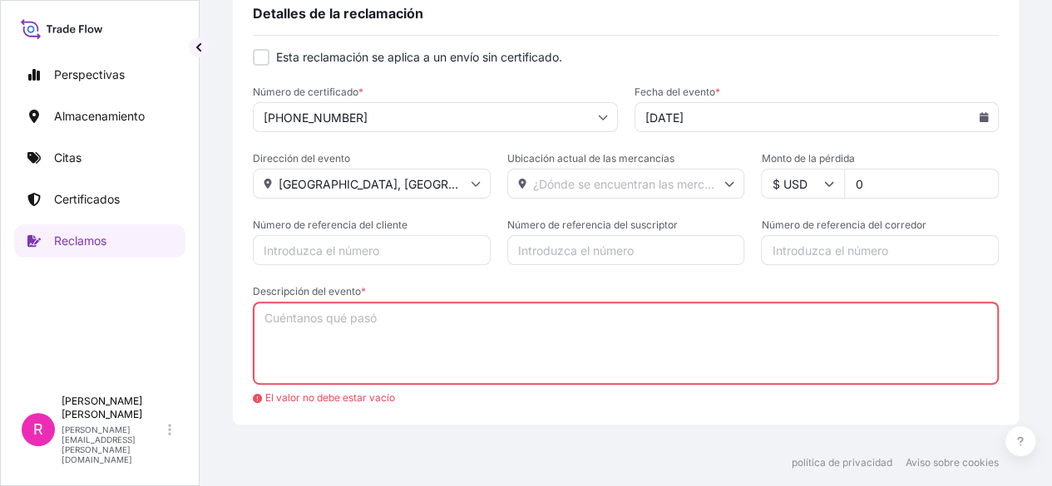
click at [601, 180] on input "Ubicación actual de las mercancías" at bounding box center [626, 184] width 238 height 30
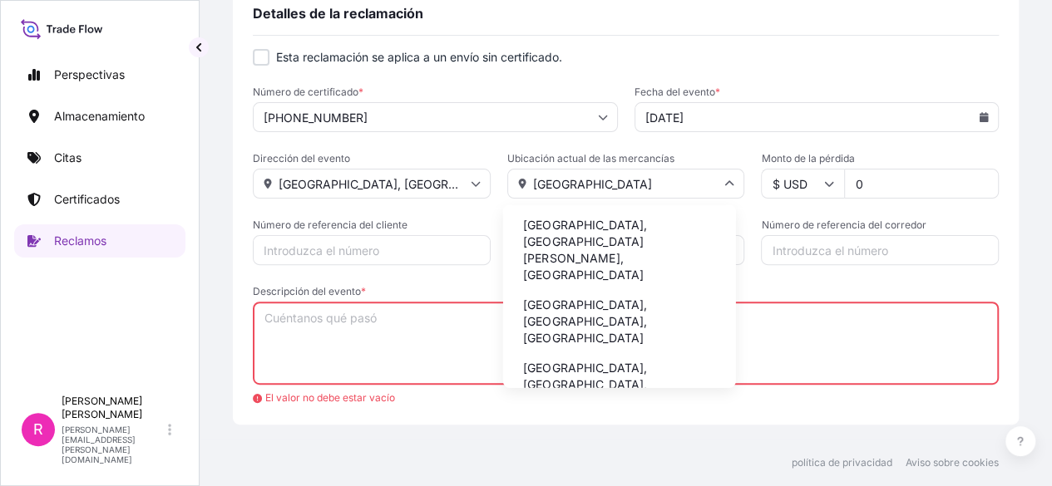
scroll to position [25, 0]
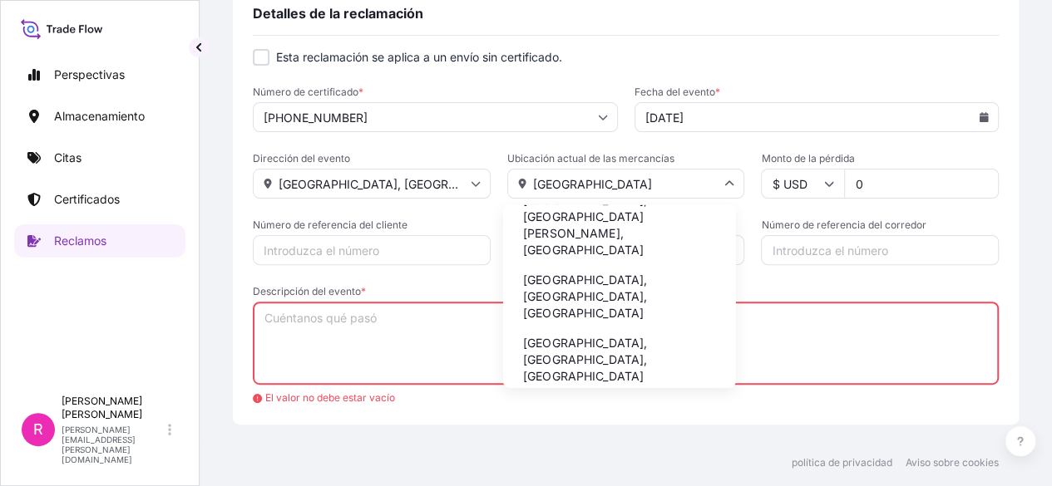
drag, startPoint x: 597, startPoint y: 177, endPoint x: 545, endPoint y: 165, distance: 53.8
click at [545, 165] on div "Ubicación actual de las mercancías colombia" at bounding box center [626, 175] width 238 height 47
type input "c"
type input "pereira"
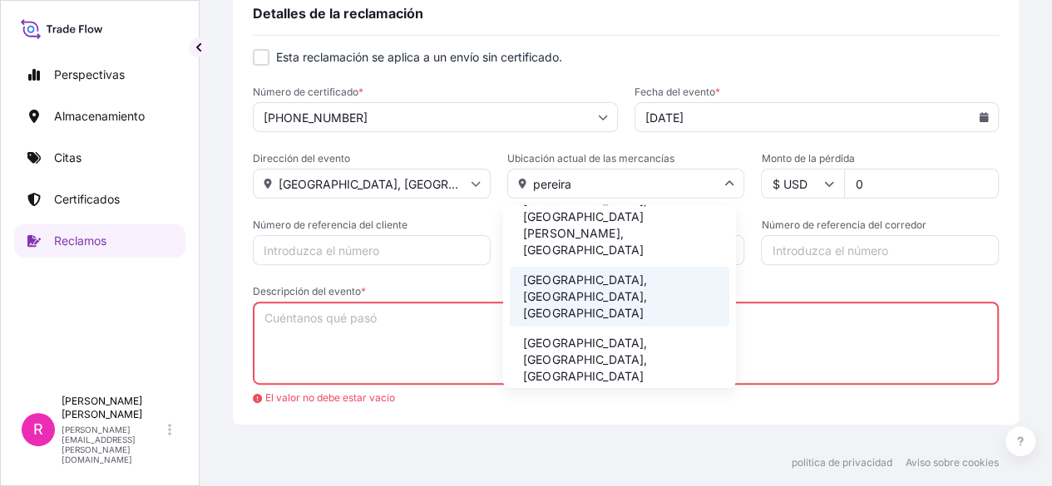
scroll to position [0, 0]
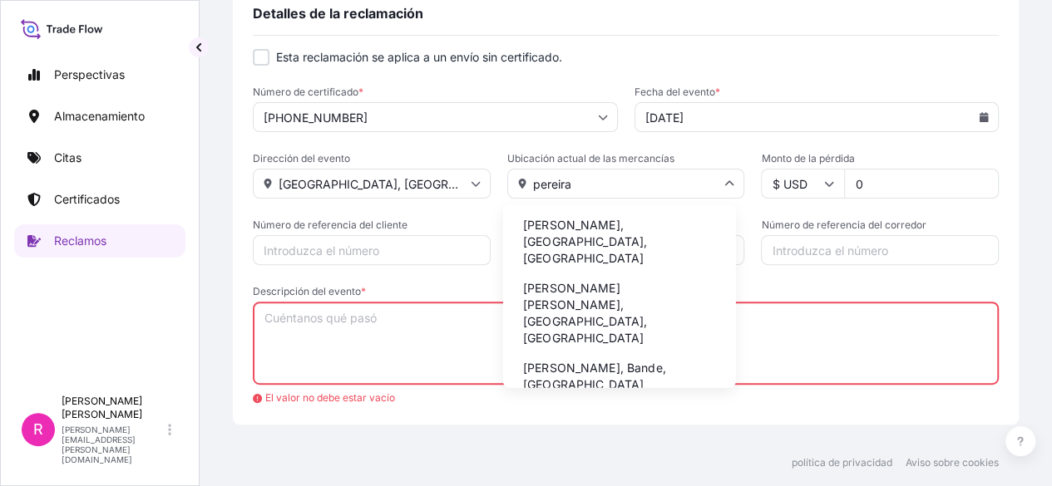
drag, startPoint x: 586, startPoint y: 182, endPoint x: 477, endPoint y: 172, distance: 109.4
click at [477, 172] on div "Dirección del evento Miami, FL, USA Ubicación actual de las mercancías pereira …" at bounding box center [626, 175] width 746 height 47
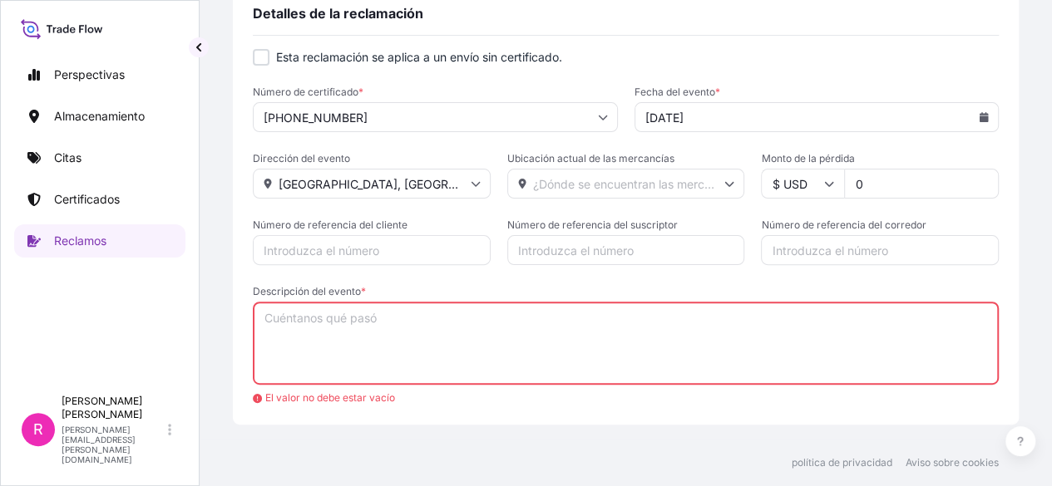
click at [556, 192] on input "Ubicación actual de las mercancías" at bounding box center [626, 184] width 238 height 30
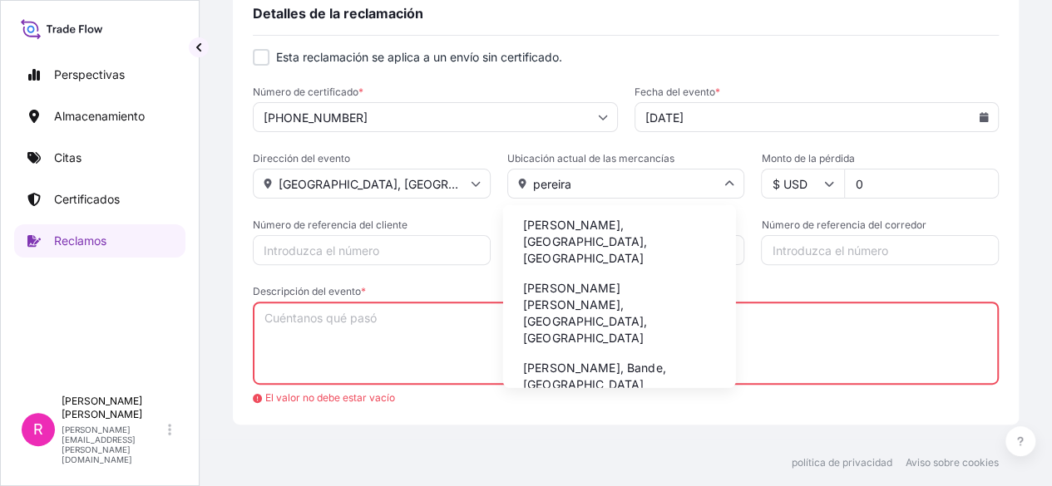
click at [604, 229] on font "[PERSON_NAME], [GEOGRAPHIC_DATA], [GEOGRAPHIC_DATA]" at bounding box center [585, 241] width 124 height 47
type input "[PERSON_NAME], [GEOGRAPHIC_DATA], [GEOGRAPHIC_DATA]"
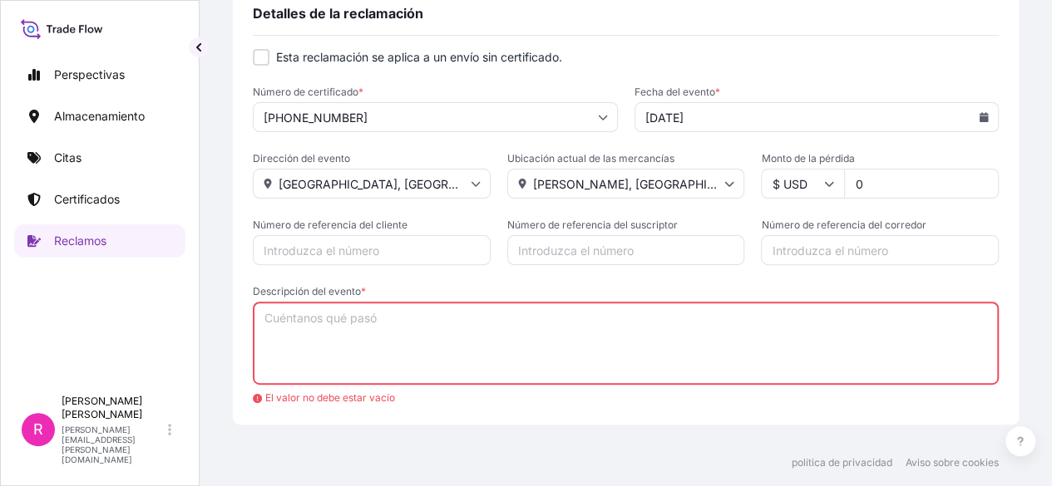
click at [863, 192] on input "0" at bounding box center [921, 184] width 155 height 30
type input "80197"
click at [412, 257] on input "Número de referencia del cliente" at bounding box center [372, 250] width 238 height 30
click at [547, 250] on input "Número de referencia del suscriptor" at bounding box center [626, 250] width 238 height 30
click at [806, 247] on input "Número de referencia del corredor" at bounding box center [880, 250] width 238 height 30
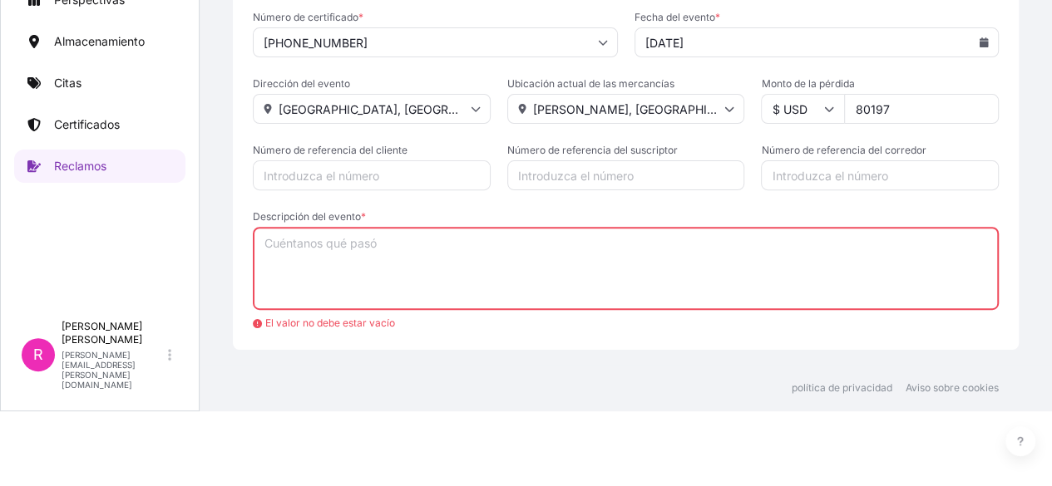
scroll to position [78, 0]
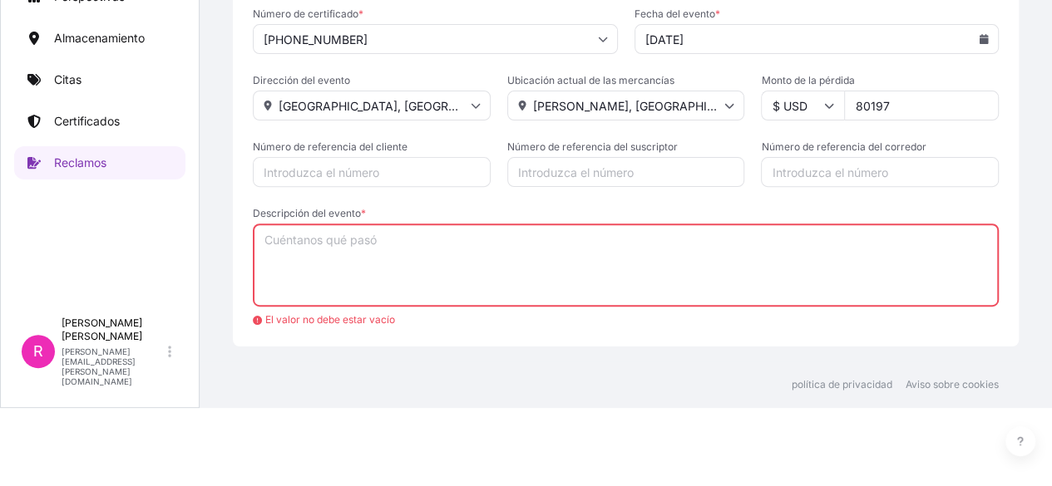
click at [594, 261] on textarea "Descripción del evento *" at bounding box center [626, 265] width 746 height 83
paste textarea "formo que tuvimos novedad al momento recibir esta carga en Planta Magnetron, en…"
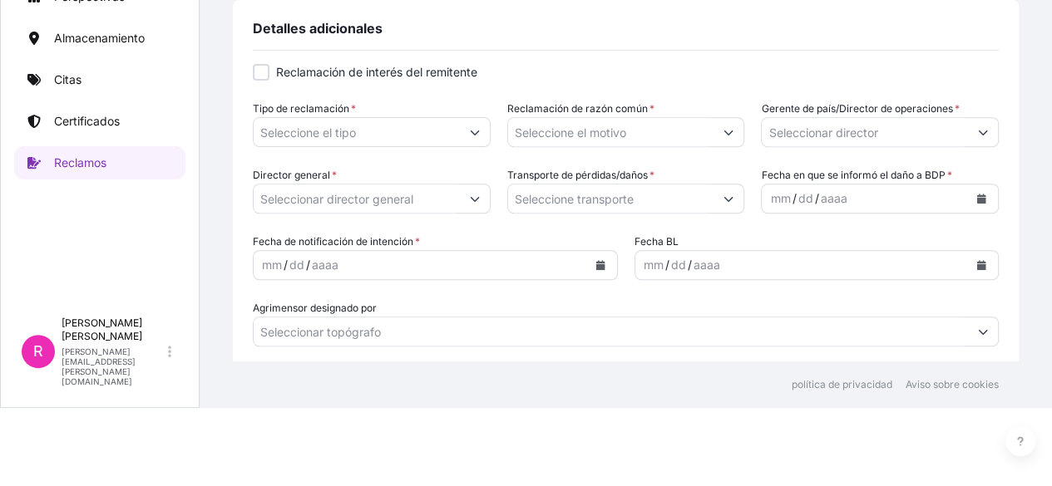
scroll to position [501, 0]
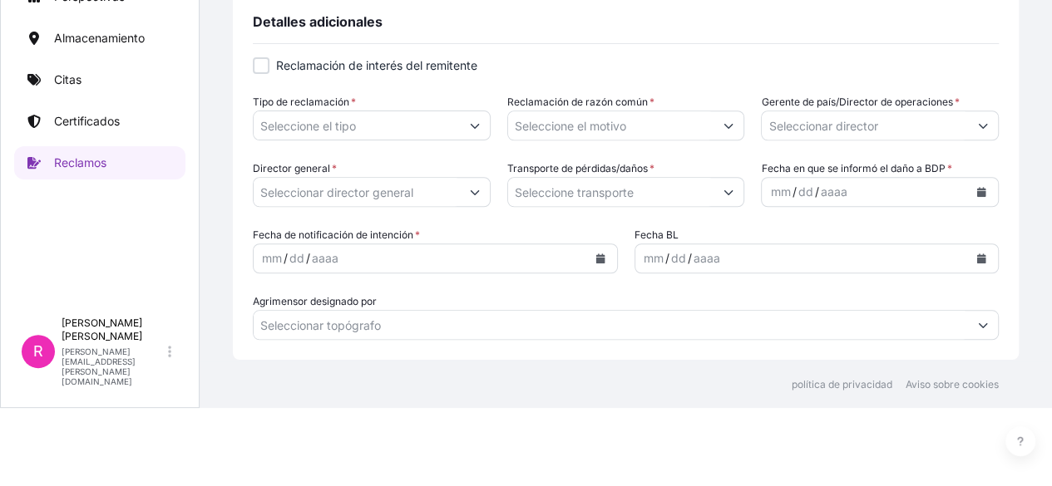
type textarea "informo que tuvimos novedad al momento recibir esta carga en Planta Magnetron, …"
click at [426, 127] on input "Tipo de reclamación *" at bounding box center [357, 126] width 206 height 30
click at [465, 136] on button "Mostrar sugerencias" at bounding box center [475, 126] width 30 height 30
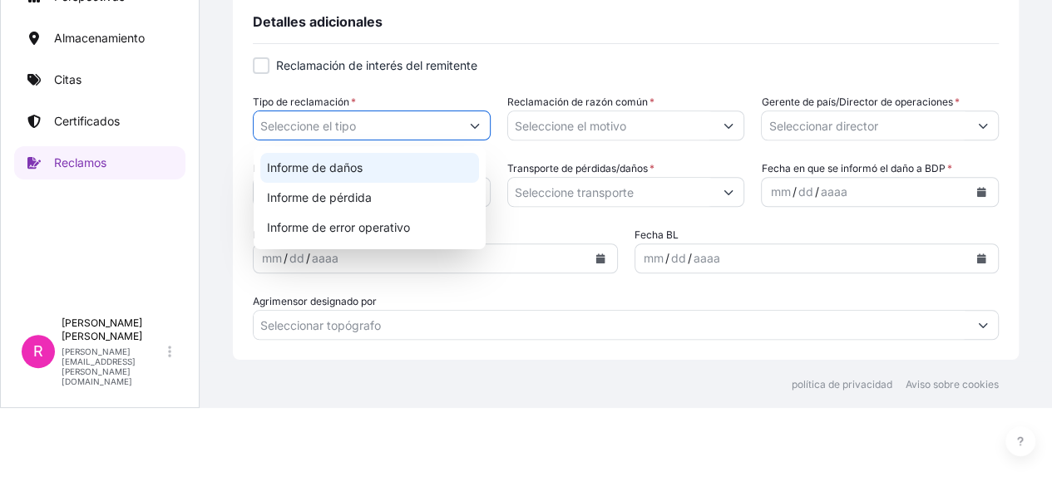
click at [421, 175] on div "Informe de daños" at bounding box center [369, 168] width 219 height 30
type input "Report of Damage"
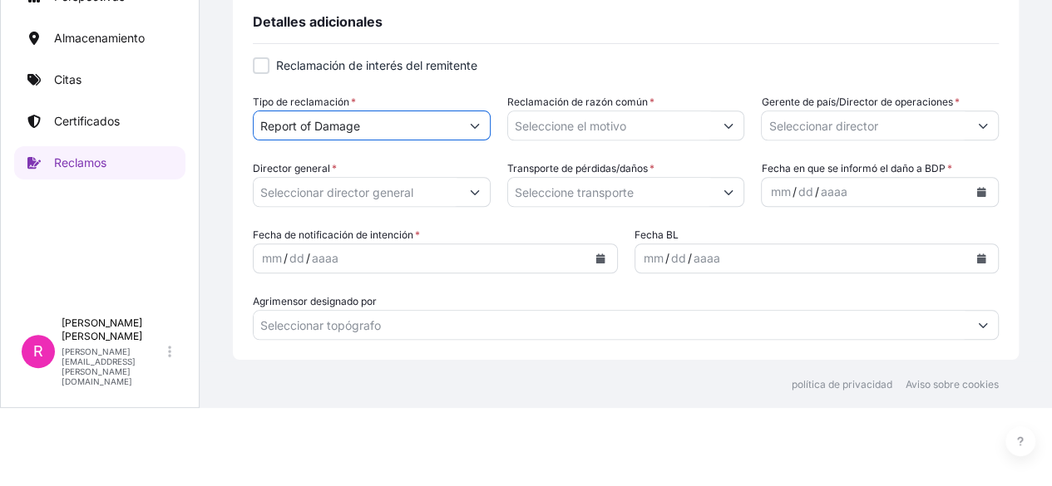
click at [614, 120] on input "Reclamación de razón común *" at bounding box center [611, 126] width 206 height 30
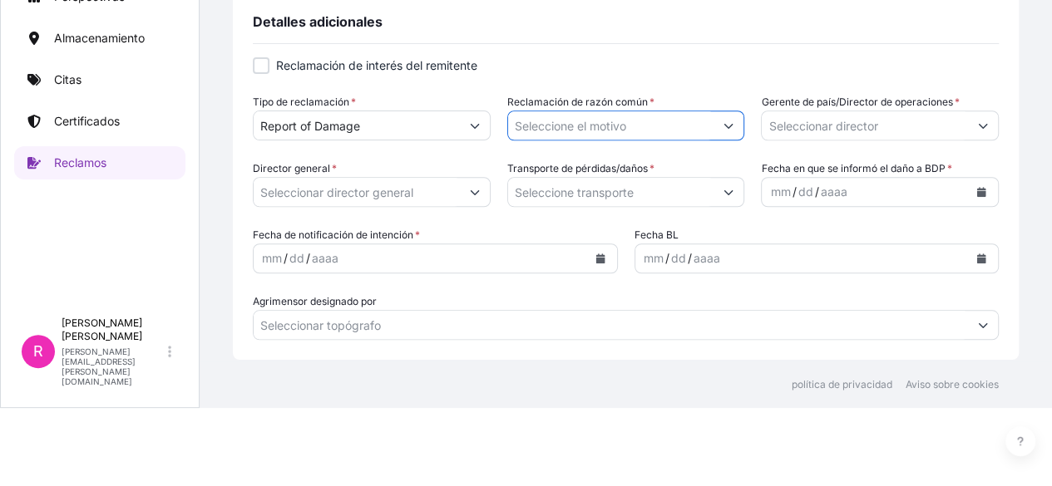
click at [713, 127] on button "Mostrar sugerencias" at bounding box center [728, 126] width 30 height 30
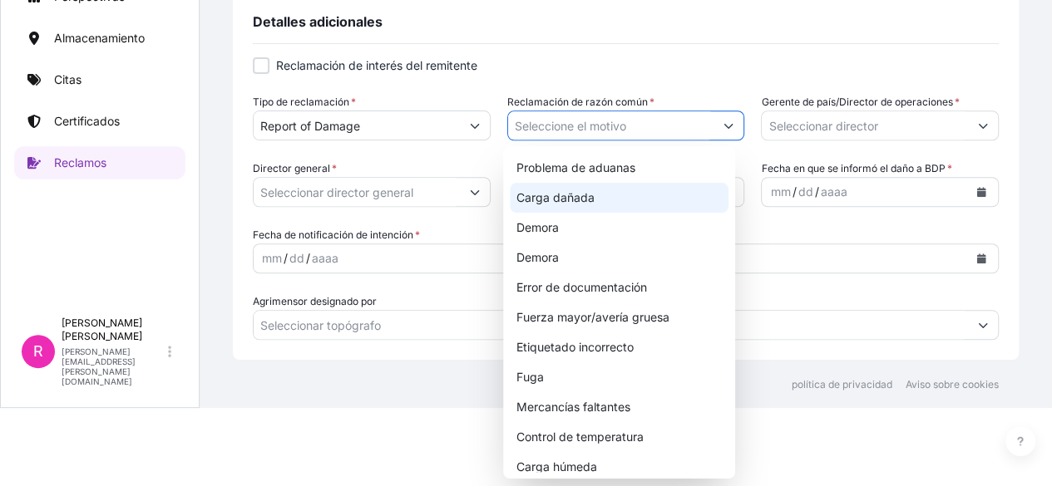
click at [685, 201] on div "Carga dañada" at bounding box center [619, 198] width 219 height 30
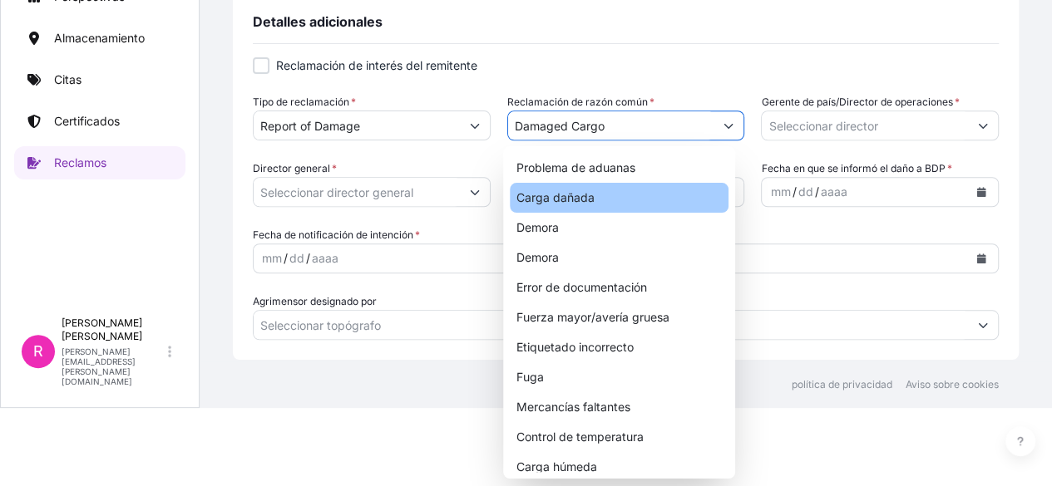
type input "Damaged Cargo"
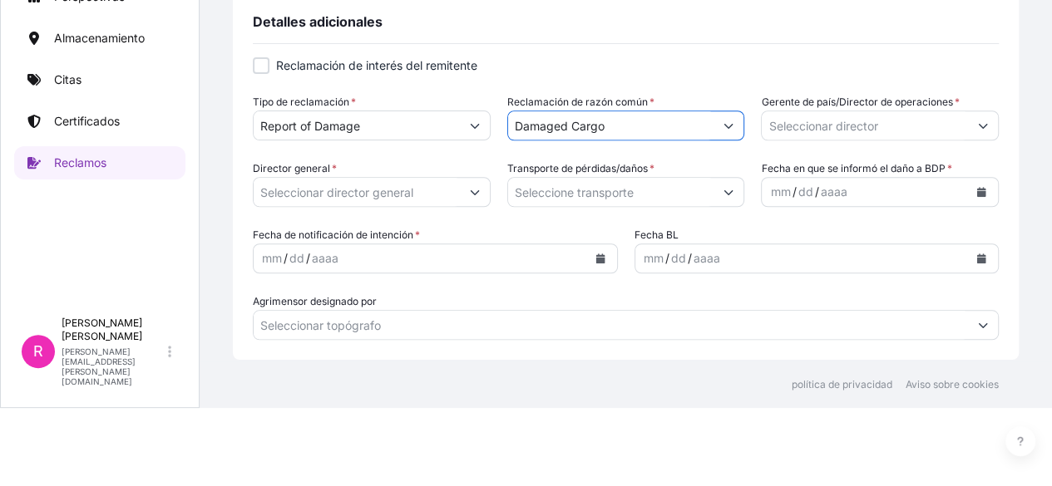
click at [860, 116] on input "Gerente de país/Director de operaciones *" at bounding box center [865, 126] width 206 height 30
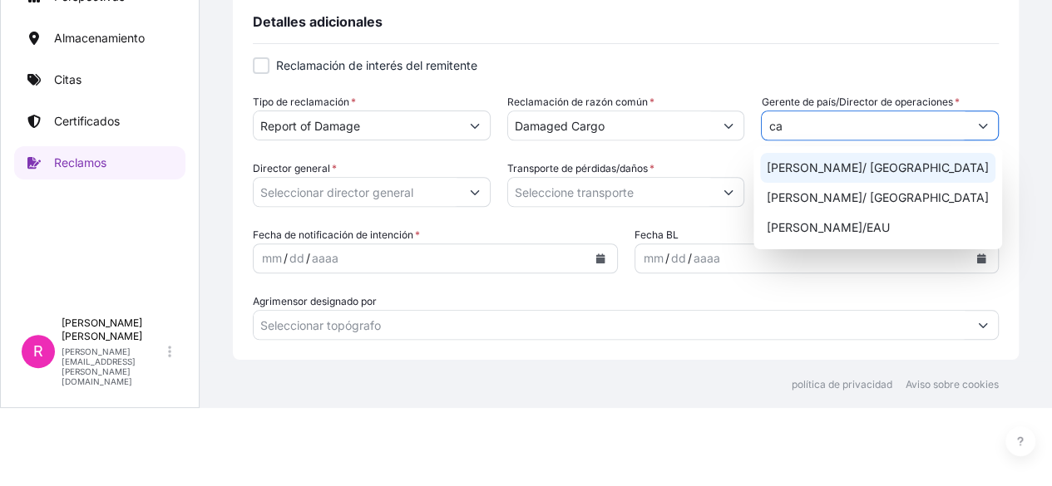
click at [877, 174] on font "[PERSON_NAME]/ [GEOGRAPHIC_DATA]" at bounding box center [878, 167] width 222 height 14
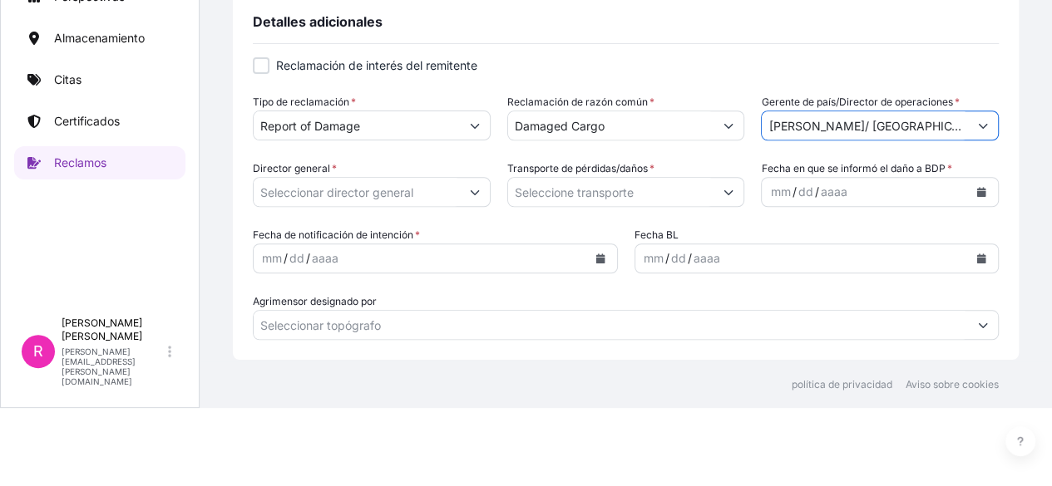
type input "[PERSON_NAME]/ [GEOGRAPHIC_DATA]"
click at [460, 196] on button "Mostrar sugerencias" at bounding box center [475, 192] width 30 height 30
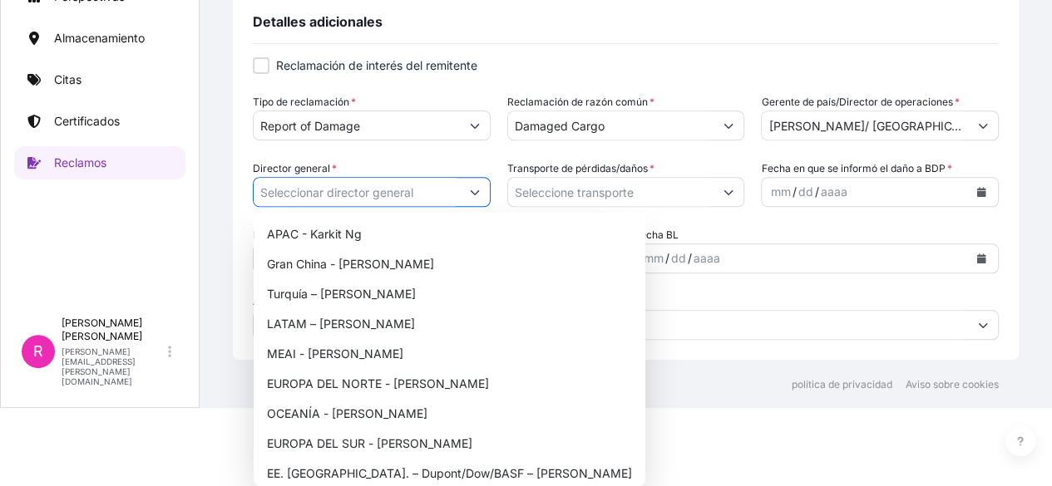
click at [460, 196] on button "Mostrar sugerencias" at bounding box center [475, 192] width 30 height 30
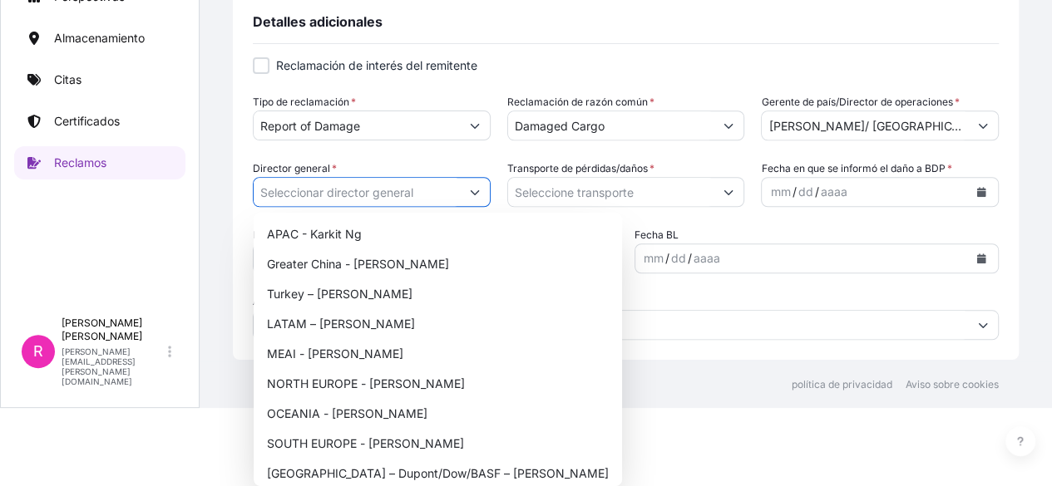
click at [460, 196] on button "Mostrar sugerencias" at bounding box center [475, 192] width 30 height 30
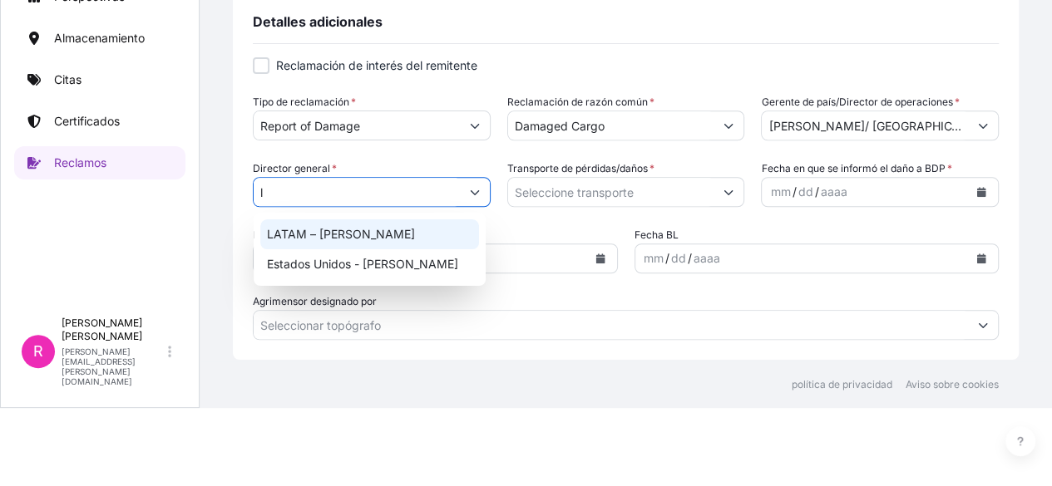
click at [384, 243] on div "LATAM – [PERSON_NAME]" at bounding box center [369, 234] width 219 height 30
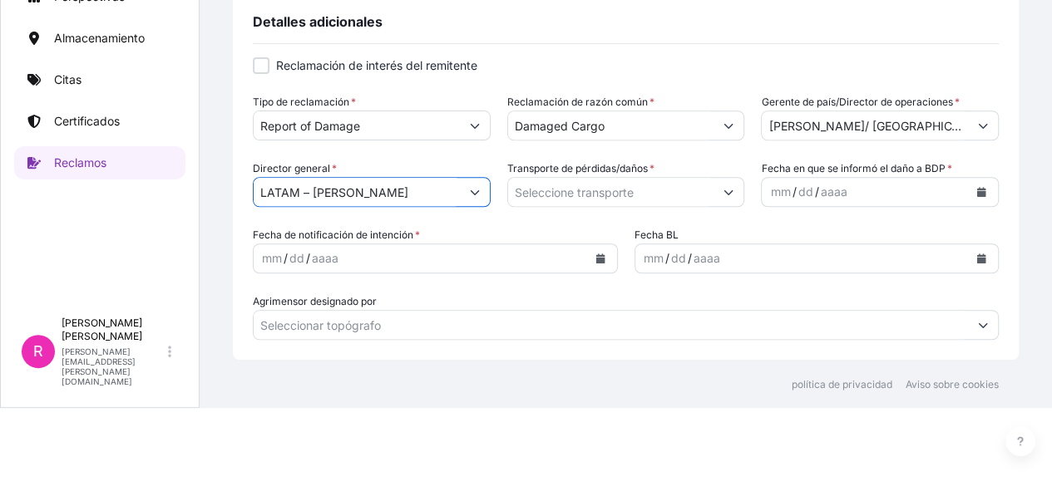
type input "LATAM – [PERSON_NAME]"
click at [566, 199] on input "Transporte de pérdidas/daños *" at bounding box center [611, 192] width 206 height 30
click at [717, 197] on button "Mostrar sugerencias" at bounding box center [728, 192] width 30 height 30
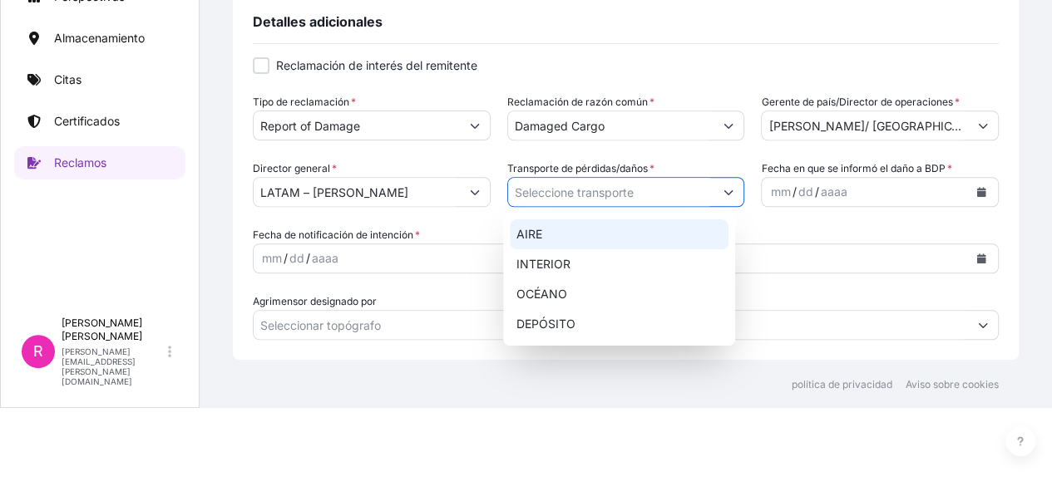
click at [628, 241] on div "AIRE" at bounding box center [619, 234] width 219 height 30
type input "AIR"
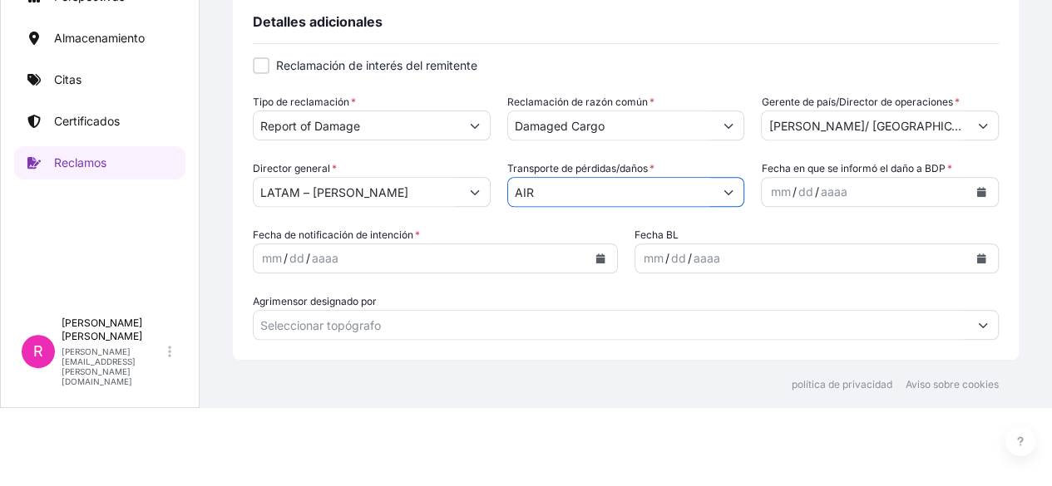
click at [968, 195] on button "Calendario" at bounding box center [981, 192] width 27 height 27
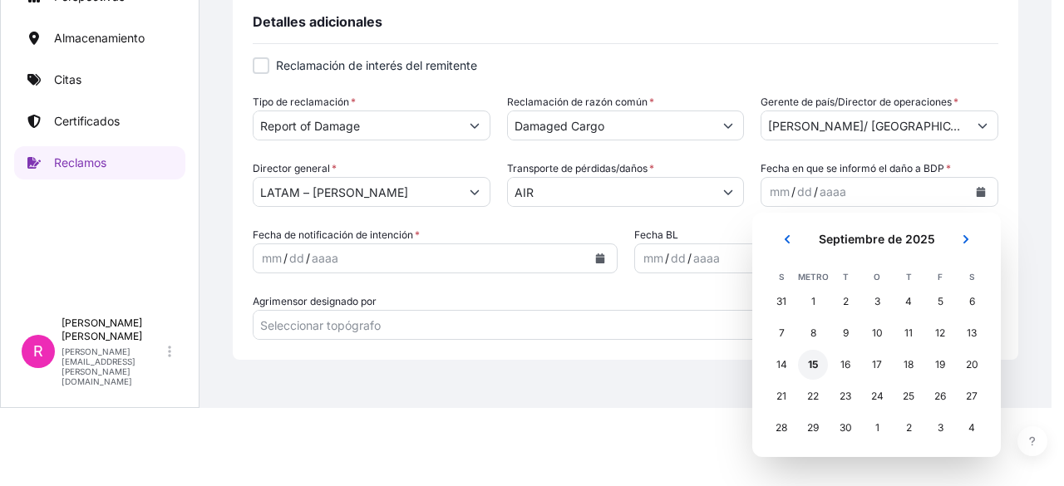
click at [815, 367] on font "15" at bounding box center [813, 364] width 10 height 12
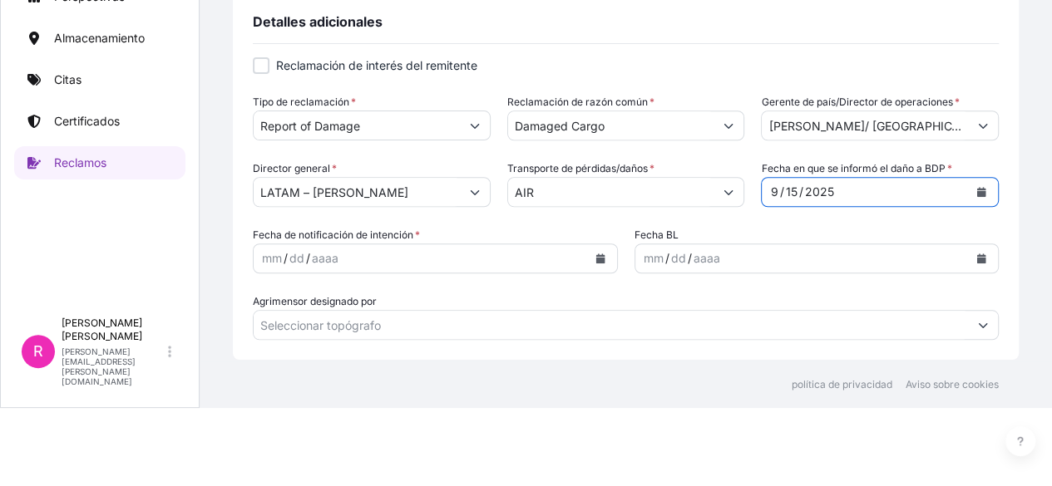
click at [595, 254] on icon "Calendario" at bounding box center [599, 259] width 9 height 10
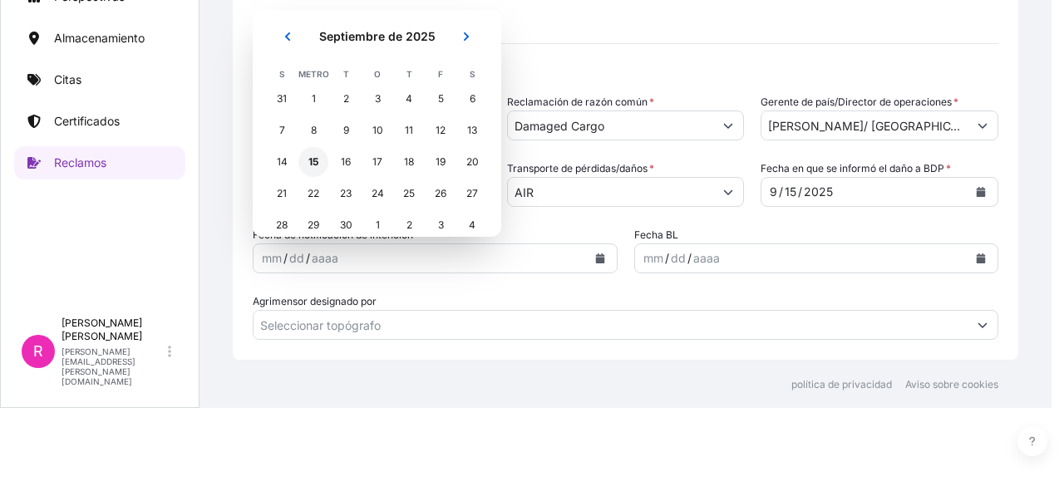
click at [309, 154] on font "15" at bounding box center [313, 162] width 10 height 17
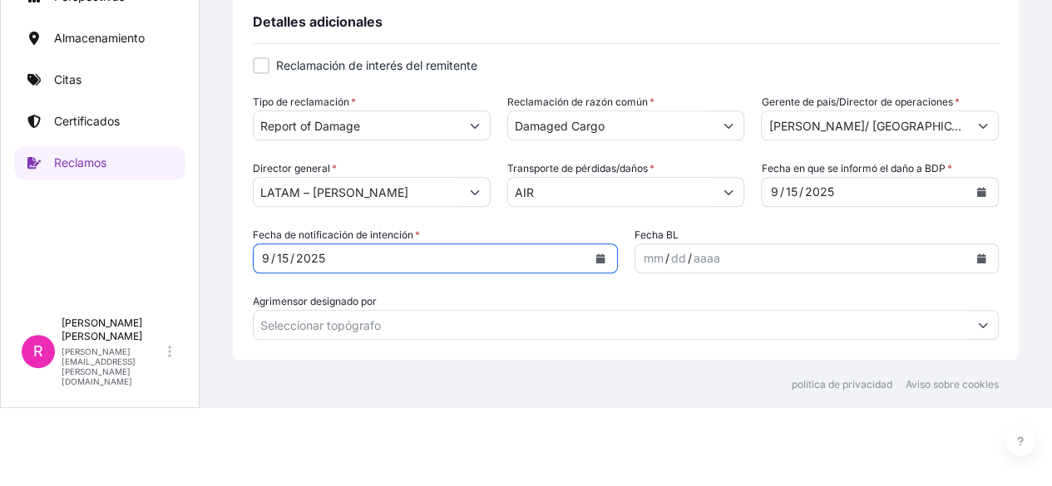
click at [724, 264] on div "mm / dd / aaaa" at bounding box center [801, 259] width 333 height 30
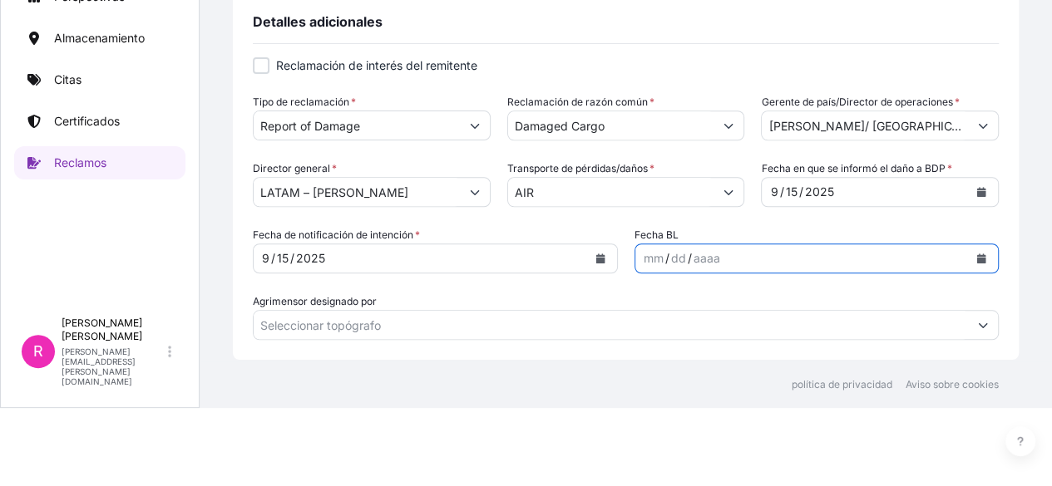
click at [969, 264] on button "Calendario" at bounding box center [981, 258] width 27 height 27
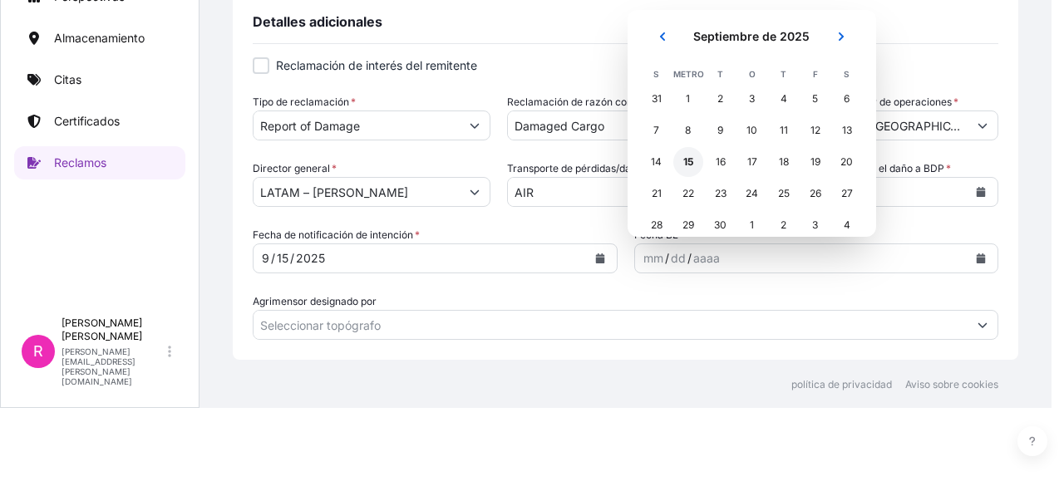
click at [683, 150] on div "15" at bounding box center [688, 162] width 30 height 30
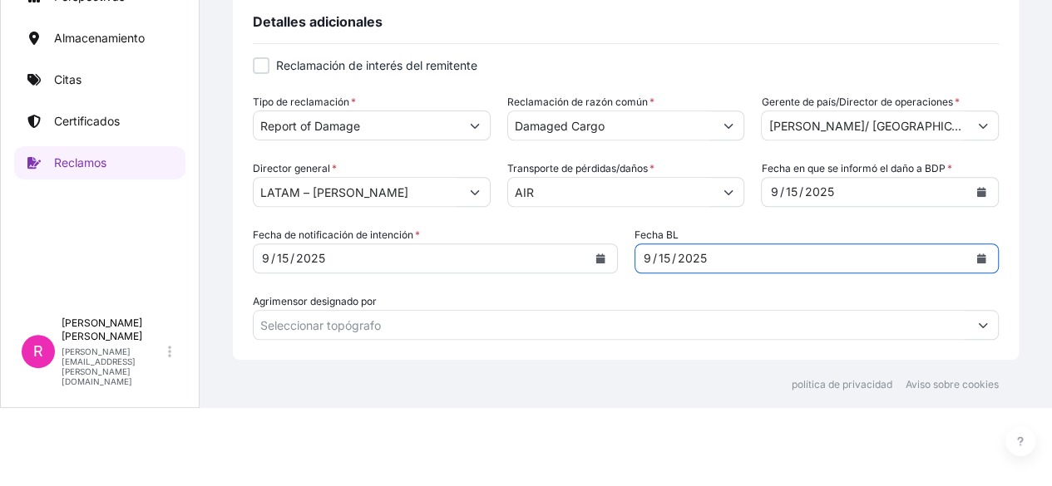
click at [951, 317] on input "Agrimensor designado por" at bounding box center [611, 325] width 714 height 30
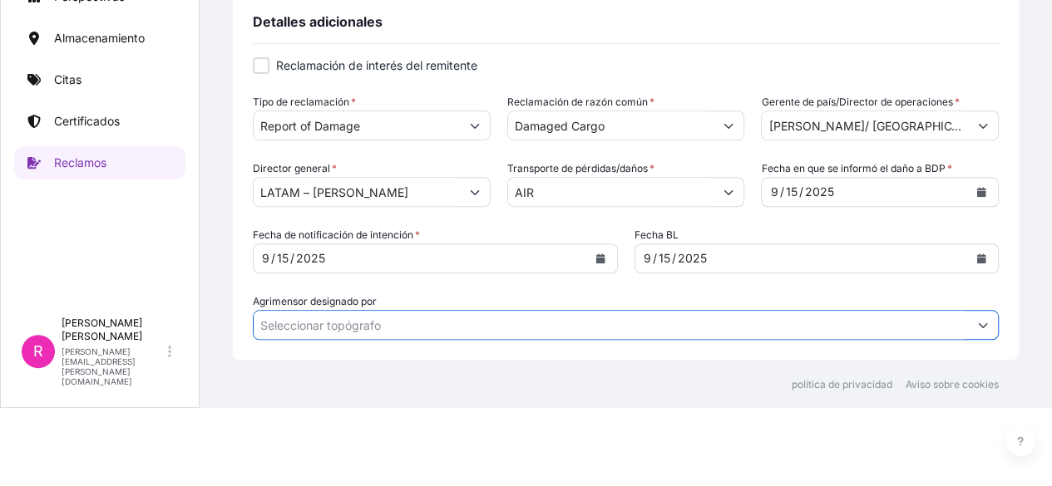
click at [978, 320] on icon "Mostrar sugerencias" at bounding box center [983, 325] width 10 height 10
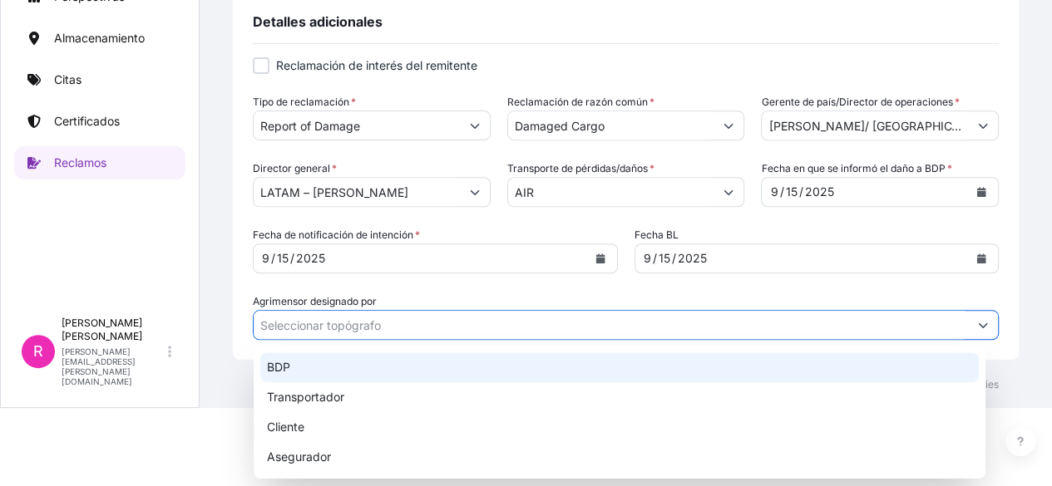
click at [762, 369] on div "BDP" at bounding box center [619, 367] width 718 height 30
type input "BDP"
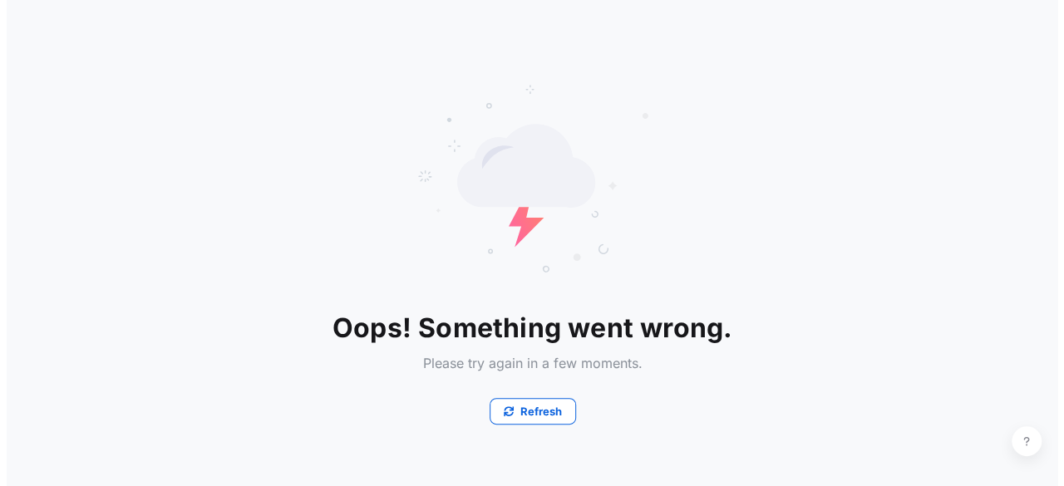
scroll to position [0, 0]
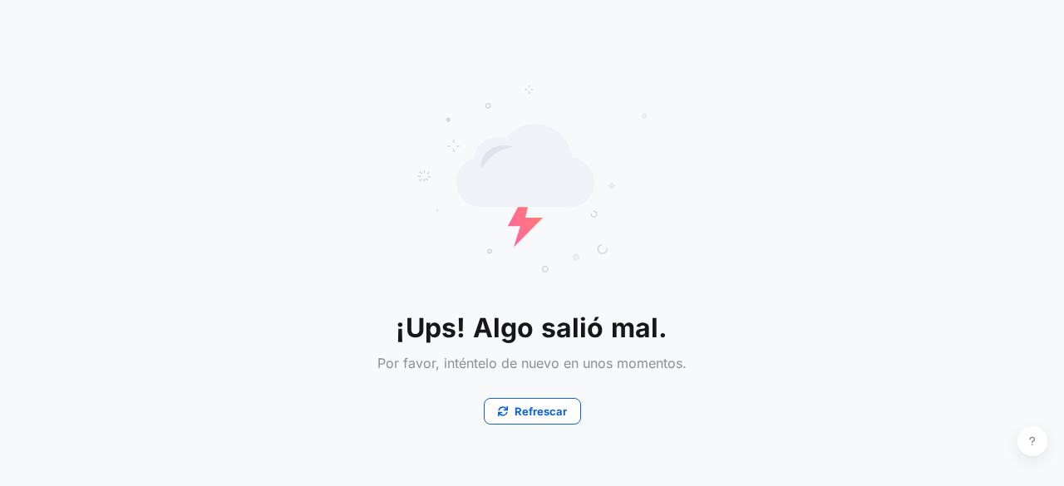
click at [522, 391] on div "Refrescar" at bounding box center [531, 401] width 309 height 47
click at [527, 415] on font "Refrescar" at bounding box center [541, 411] width 52 height 13
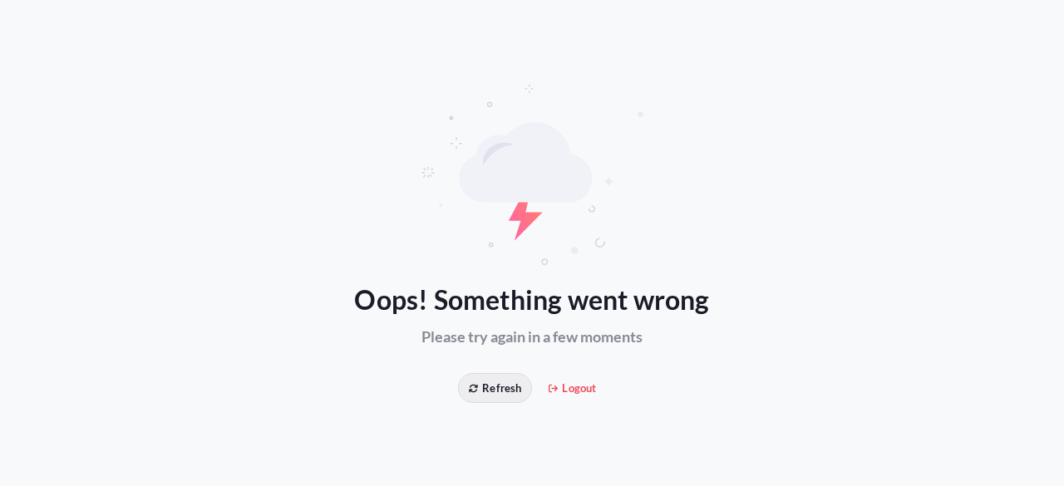
click at [499, 392] on span "Refresh" at bounding box center [495, 388] width 52 height 17
click at [557, 390] on icon at bounding box center [554, 389] width 10 height 10
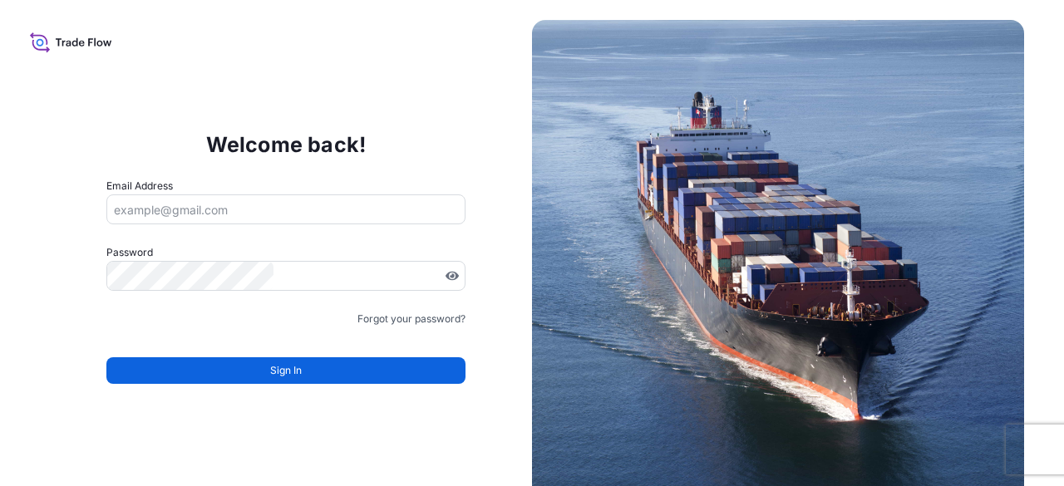
type input "[PERSON_NAME][EMAIL_ADDRESS][PERSON_NAME][DOMAIN_NAME]"
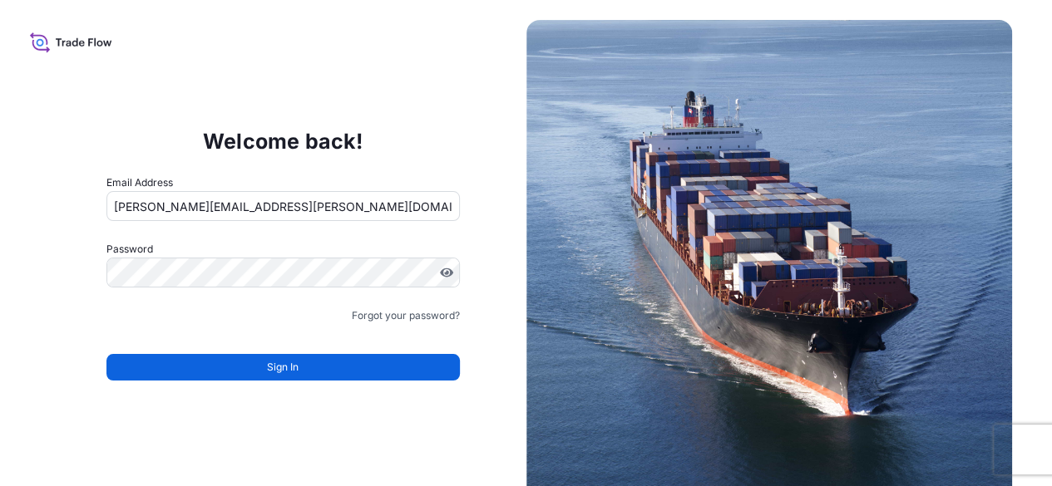
click at [360, 363] on button "Sign In" at bounding box center [282, 367] width 353 height 27
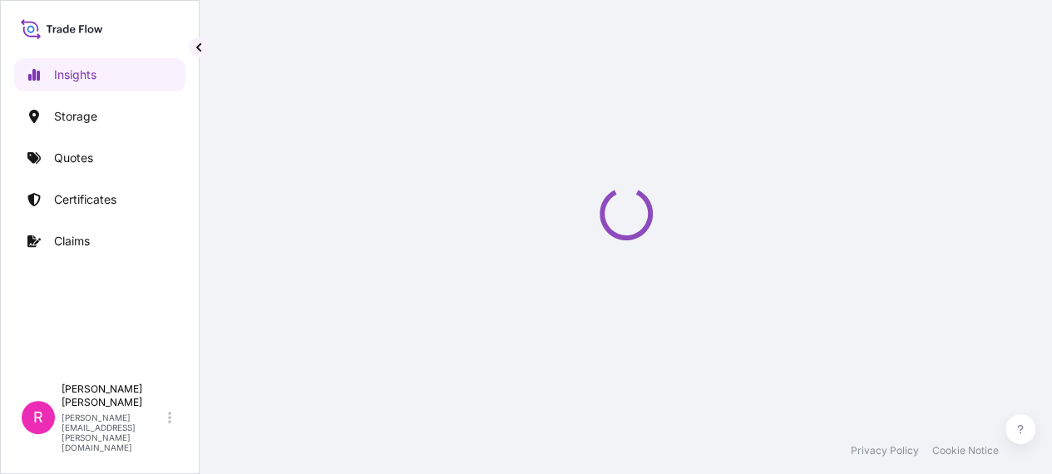
select select "2025"
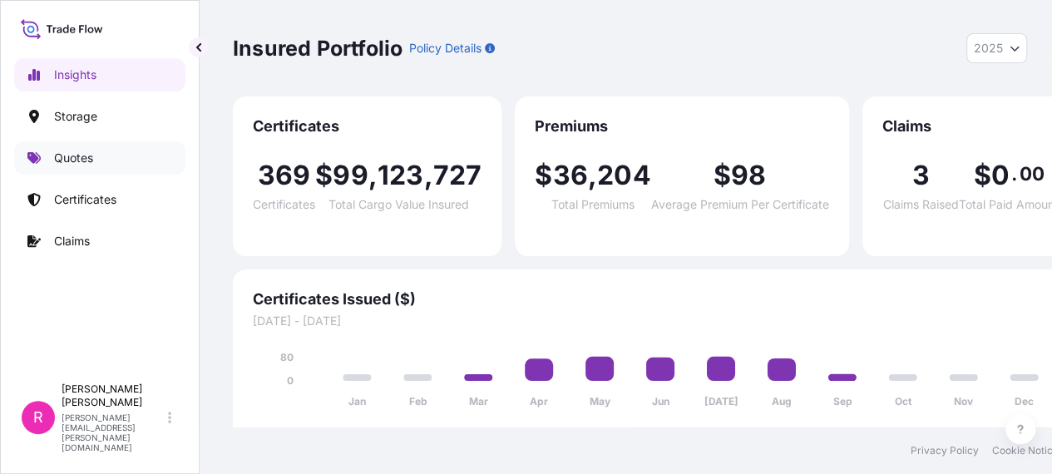
click at [104, 152] on link "Quotes" at bounding box center [99, 157] width 171 height 33
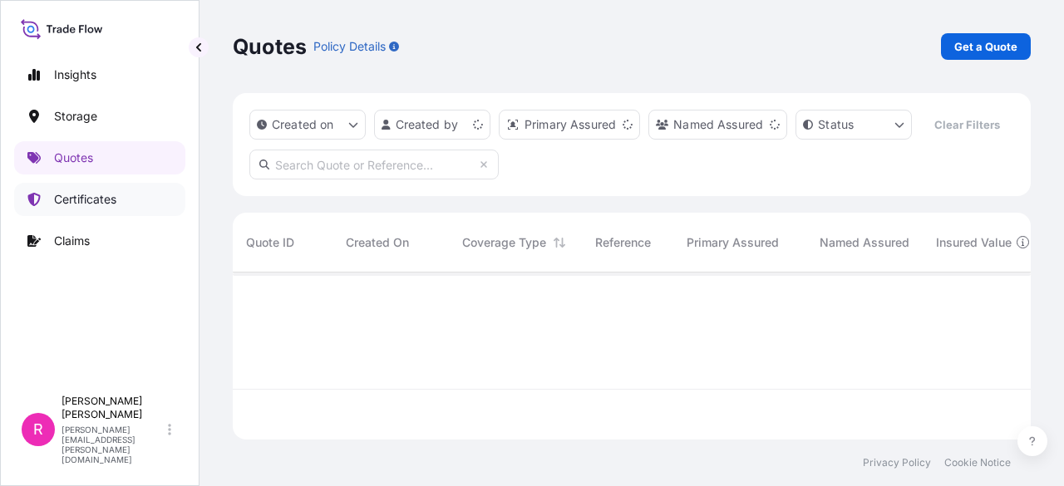
scroll to position [164, 785]
click at [979, 50] on p "Get a Quote" at bounding box center [985, 46] width 63 height 17
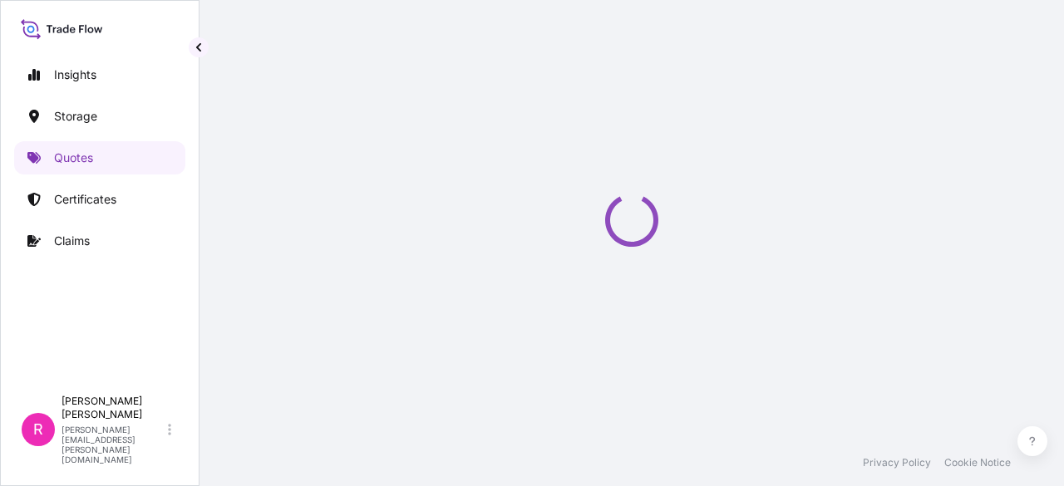
select select "Water"
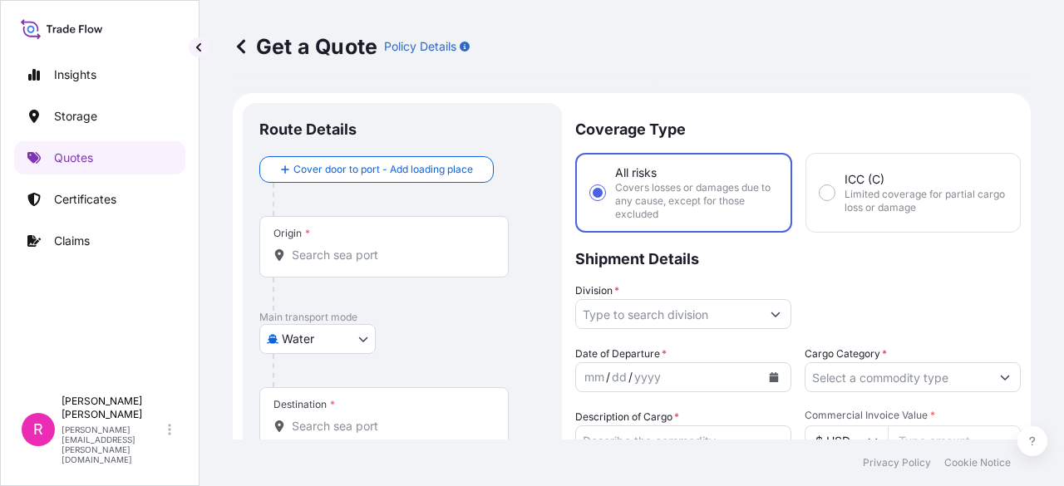
scroll to position [27, 0]
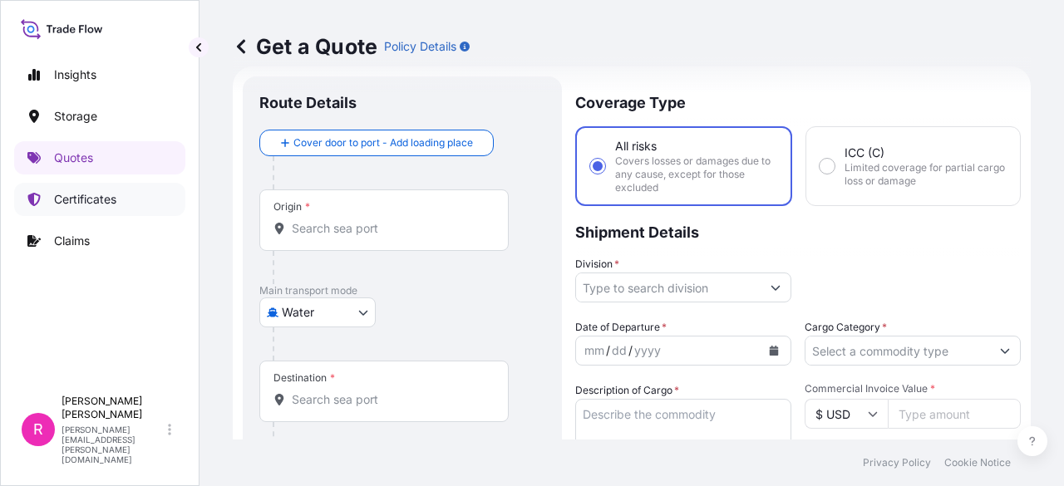
click at [147, 195] on link "Certificates" at bounding box center [99, 199] width 171 height 33
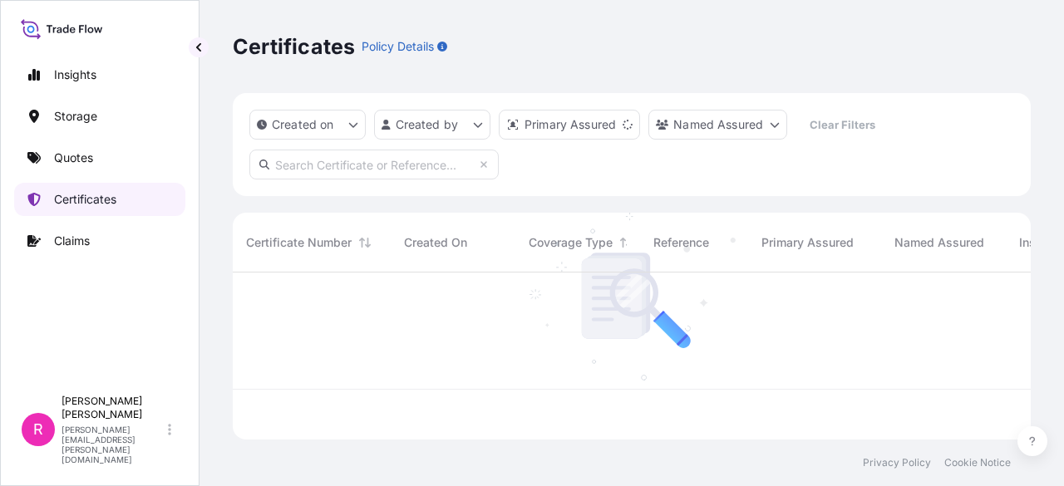
scroll to position [164, 785]
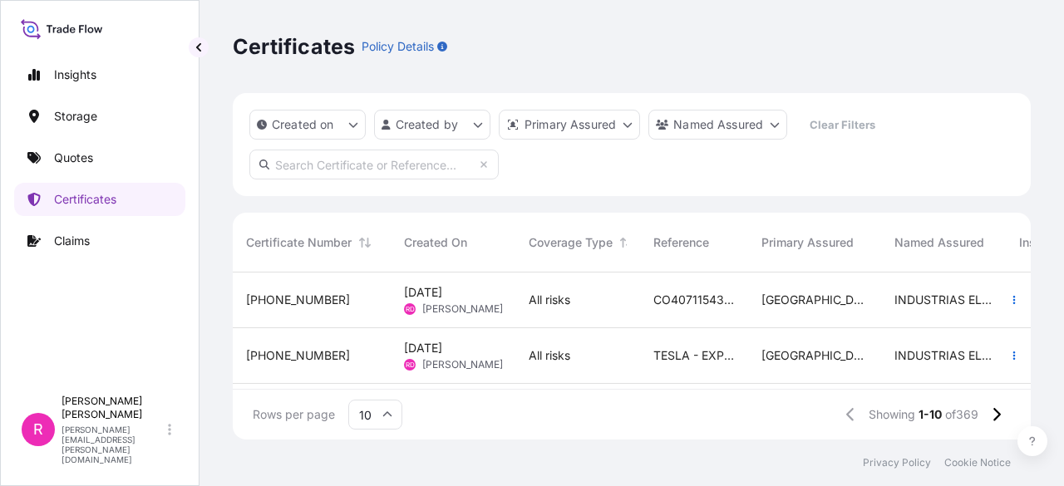
click at [274, 169] on input "text" at bounding box center [373, 165] width 249 height 30
paste input "[PHONE_NUMBER]"
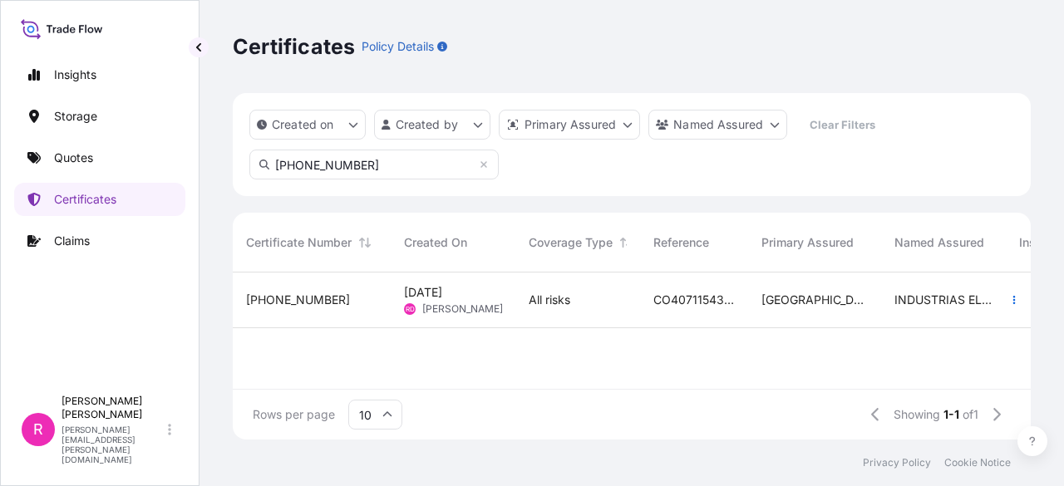
type input "[PHONE_NUMBER]"
click at [519, 311] on div "All risks" at bounding box center [577, 301] width 125 height 56
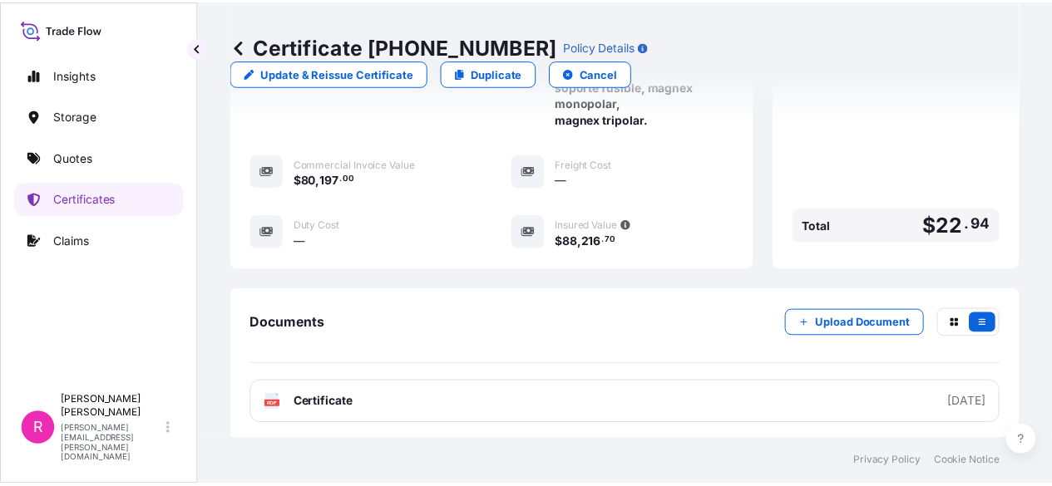
scroll to position [929, 0]
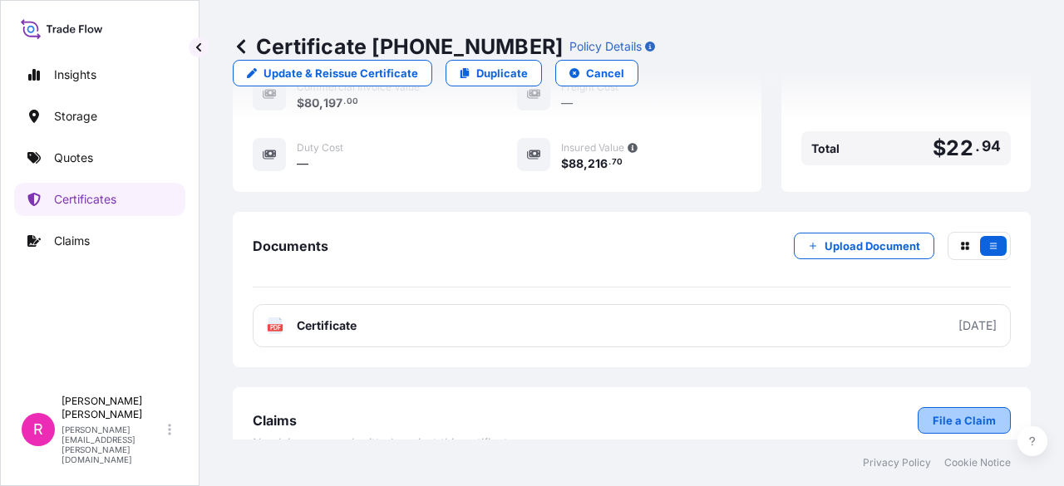
click at [939, 412] on p "File a Claim" at bounding box center [964, 420] width 63 height 17
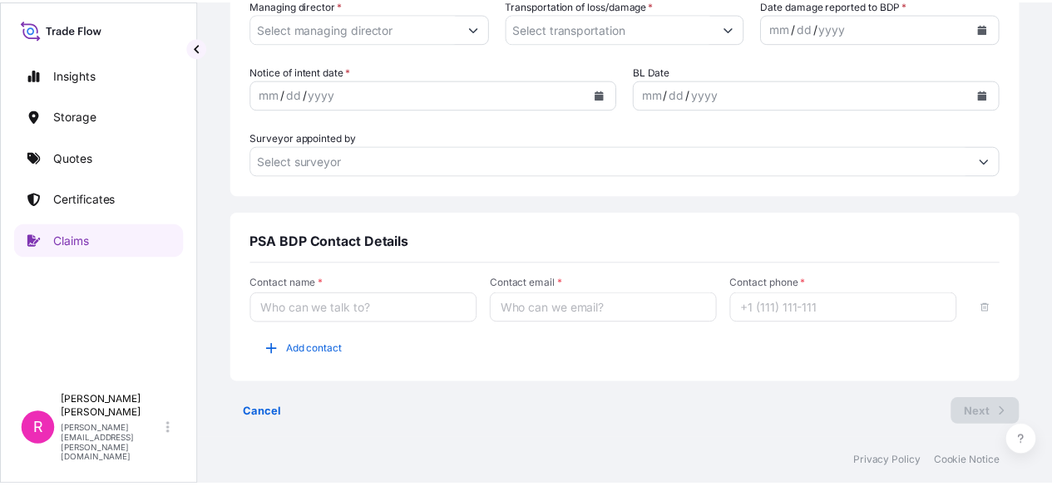
scroll to position [726, 0]
type input "[PHONE_NUMBER]"
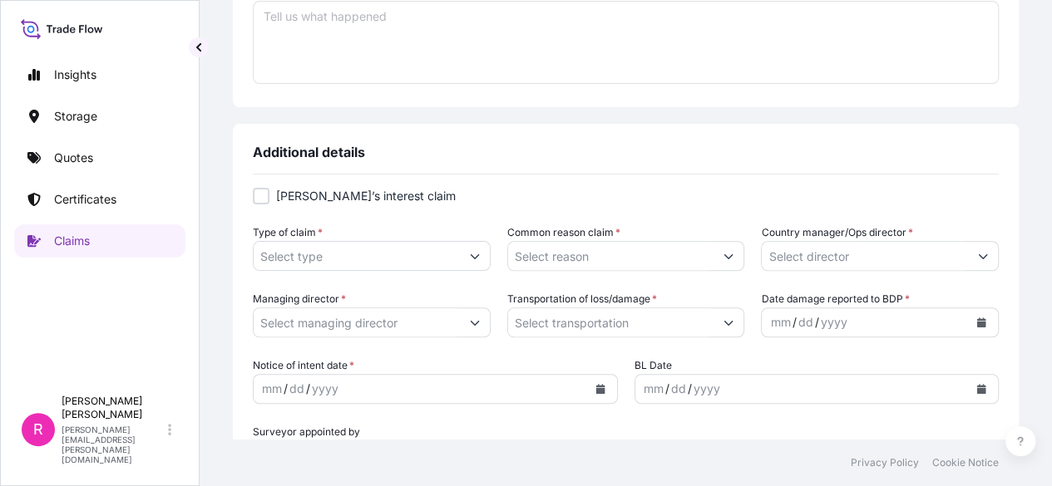
scroll to position [431, 0]
click at [427, 259] on input "Type of claim *" at bounding box center [357, 258] width 206 height 30
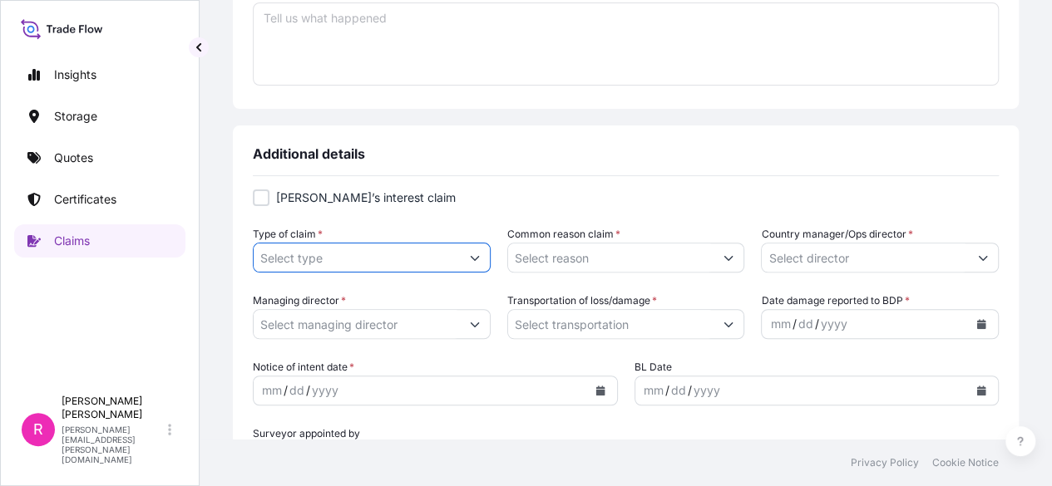
click at [464, 262] on button "Show suggestions" at bounding box center [475, 258] width 30 height 30
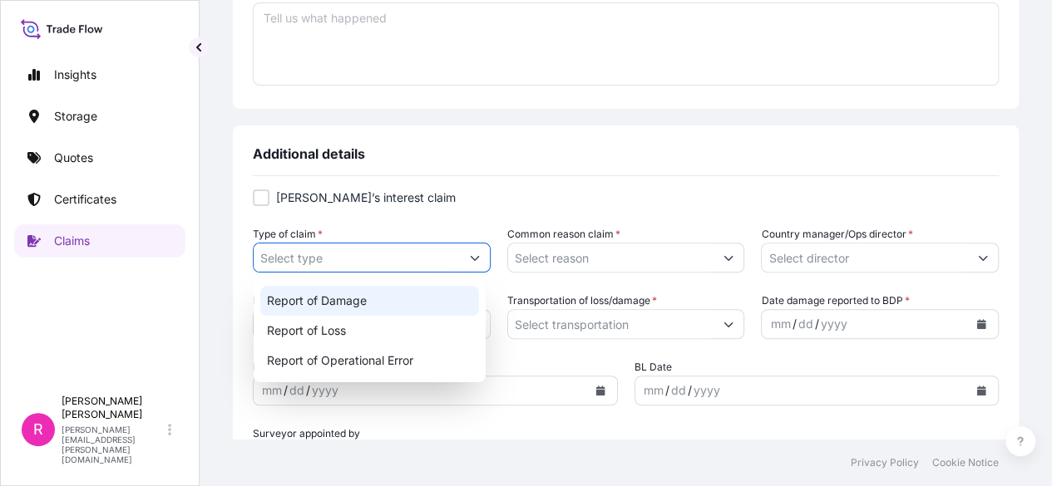
click at [391, 300] on div "Report of Damage" at bounding box center [369, 301] width 219 height 30
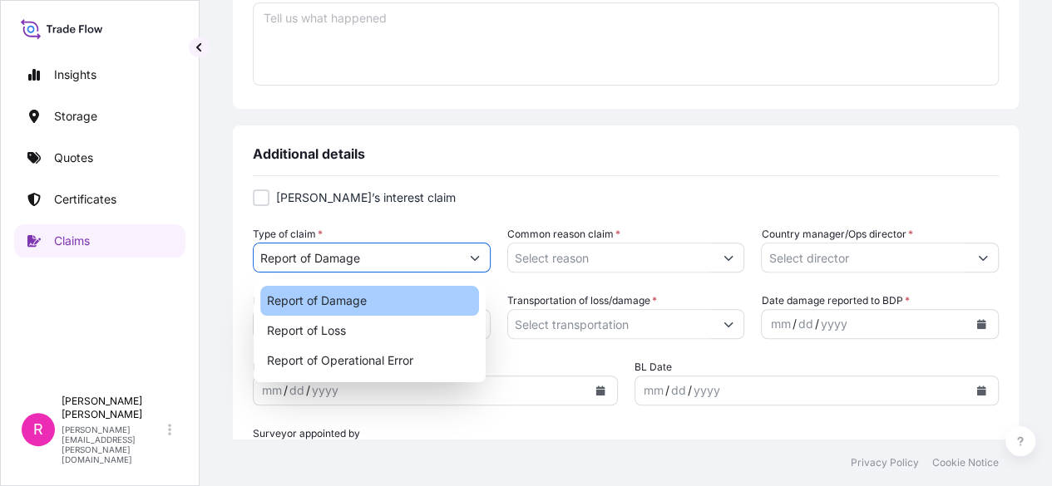
type input "Report of Damage"
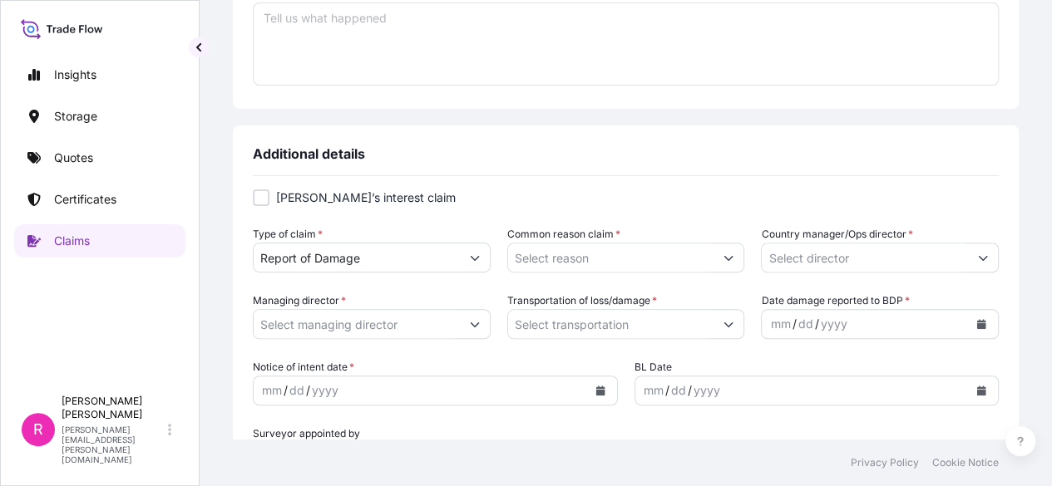
click at [898, 57] on textarea "Event description *" at bounding box center [626, 43] width 746 height 83
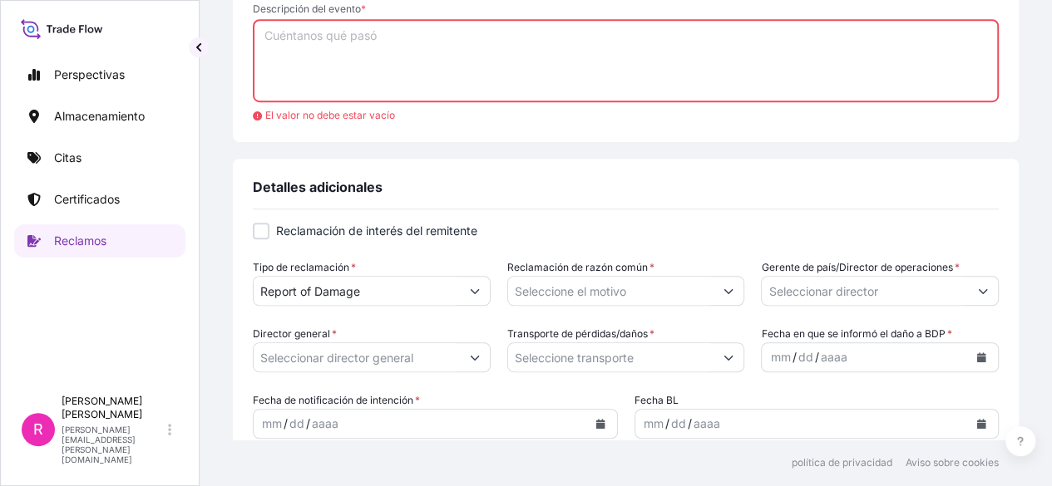
scroll to position [447, 0]
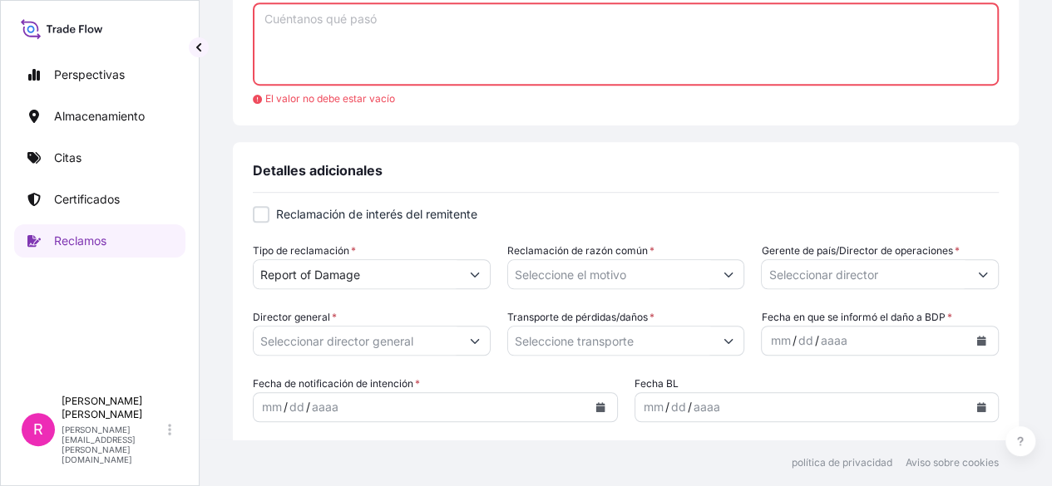
click at [477, 267] on button "Mostrar sugerencias" at bounding box center [475, 274] width 30 height 30
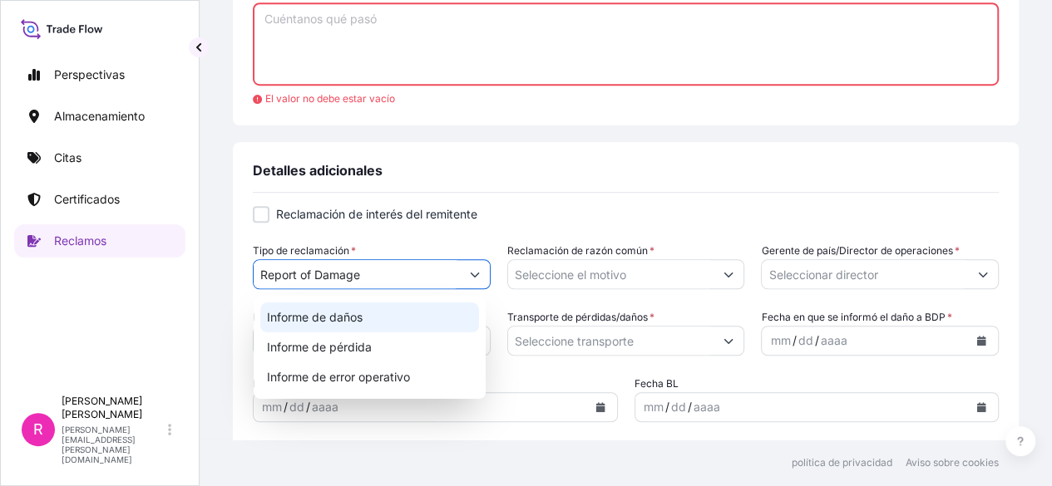
click at [419, 322] on div "Informe de daños" at bounding box center [369, 318] width 219 height 30
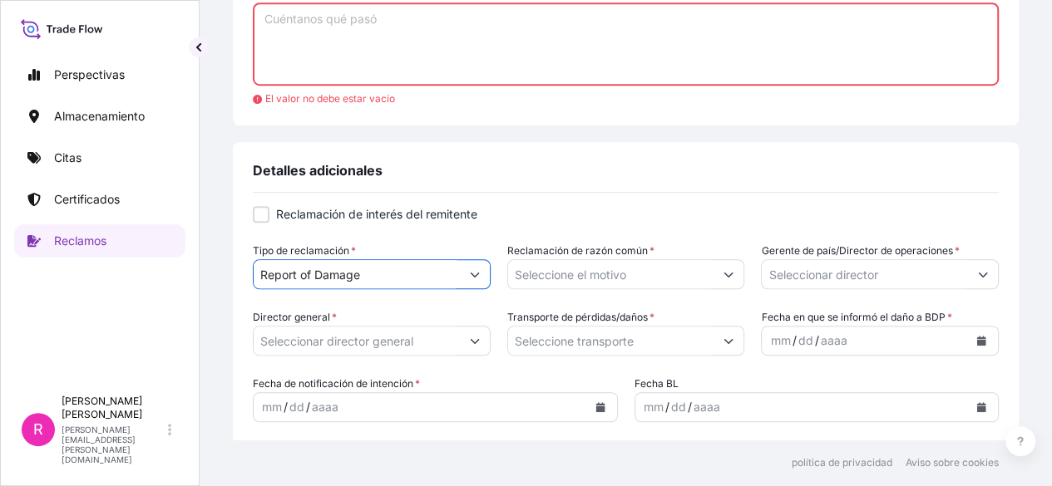
click at [661, 272] on input "Reclamación de razón común *" at bounding box center [611, 274] width 206 height 30
click at [713, 274] on button "Mostrar sugerencias" at bounding box center [728, 274] width 30 height 30
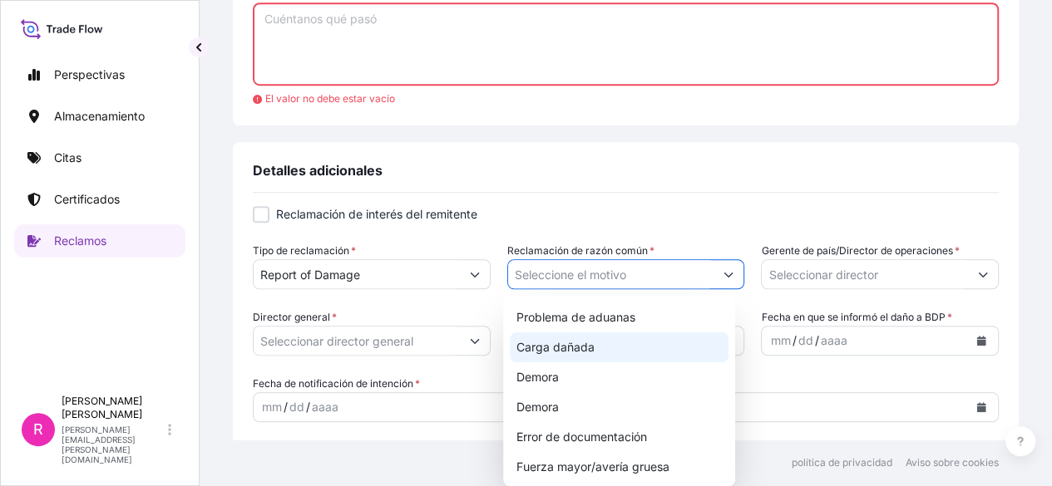
click at [634, 352] on div "Carga dañada" at bounding box center [619, 348] width 219 height 30
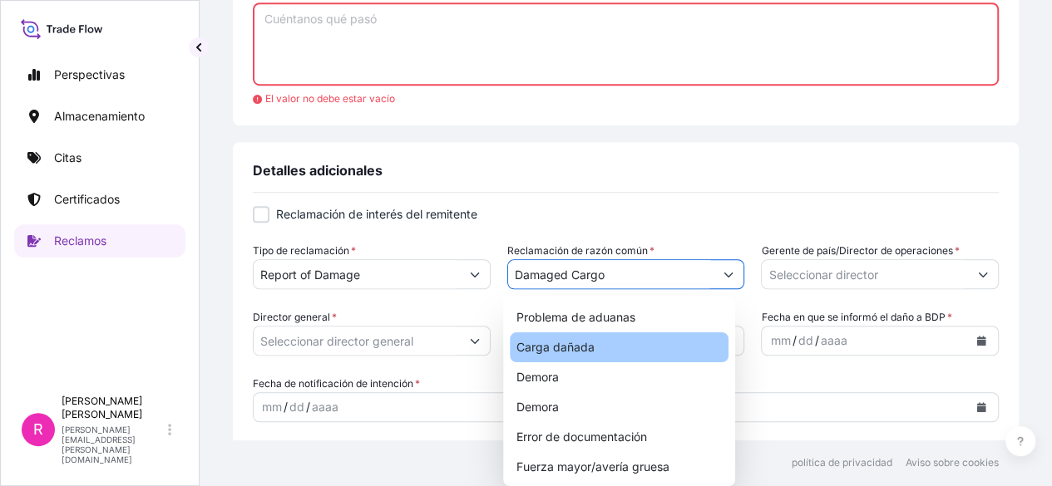
type input "Damaged Cargo"
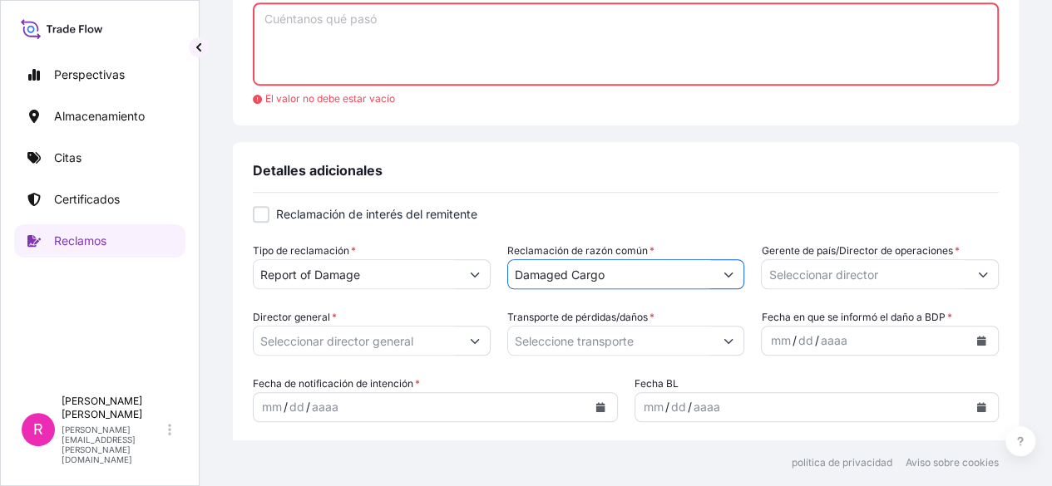
click at [810, 267] on input "Gerente de país/Director de operaciones *" at bounding box center [865, 274] width 206 height 30
click at [968, 279] on button "Mostrar sugerencias" at bounding box center [983, 274] width 30 height 30
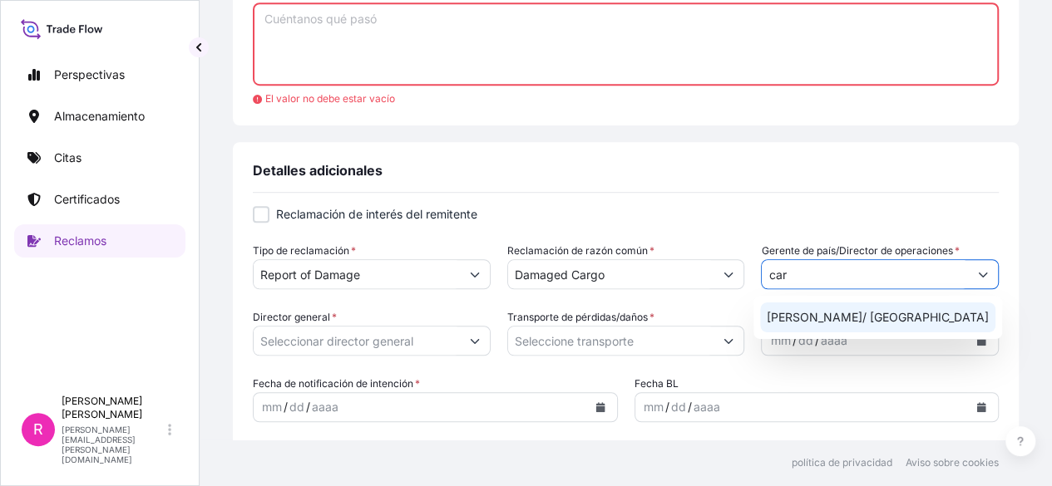
click at [895, 317] on font "[PERSON_NAME]/ [GEOGRAPHIC_DATA]" at bounding box center [878, 317] width 222 height 14
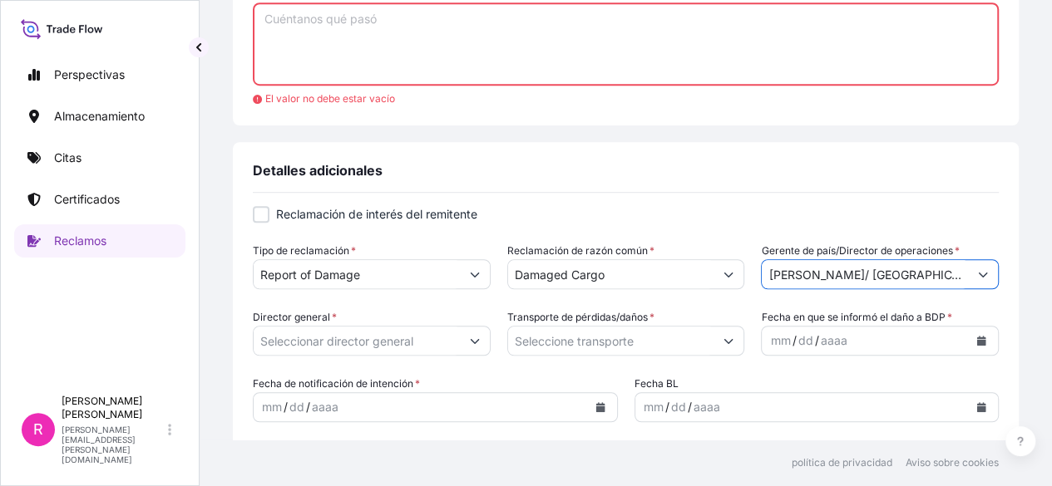
type input "[PERSON_NAME]/ [GEOGRAPHIC_DATA]"
click at [472, 338] on icon "Mostrar sugerencias" at bounding box center [475, 341] width 10 height 10
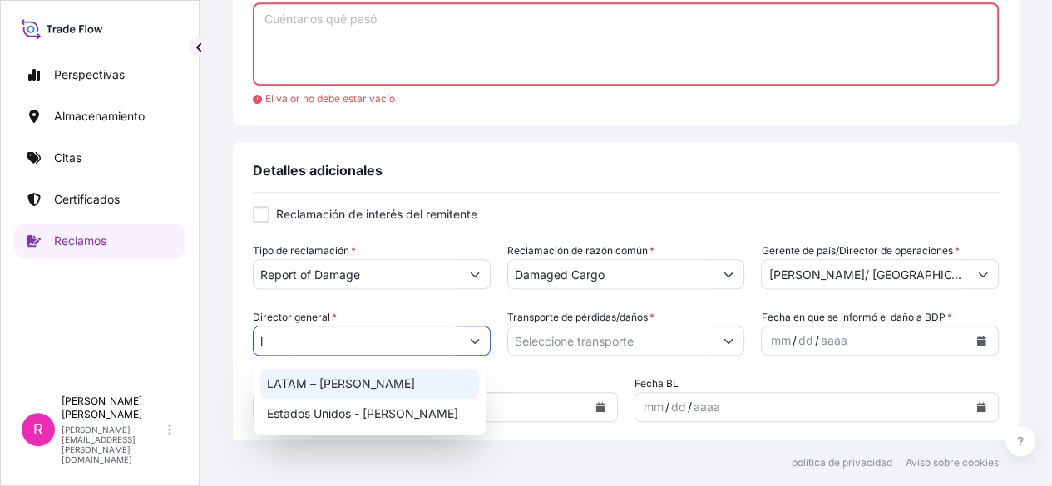
click at [375, 397] on div "LATAM – [PERSON_NAME]" at bounding box center [369, 384] width 219 height 30
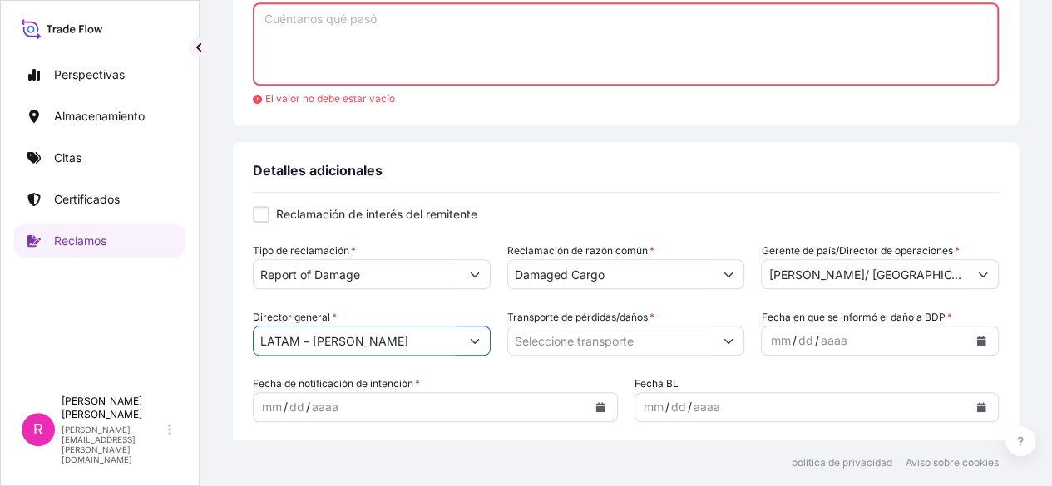
type input "LATAM – [PERSON_NAME]"
click at [675, 350] on input "Transporte de pérdidas/daños *" at bounding box center [611, 341] width 206 height 30
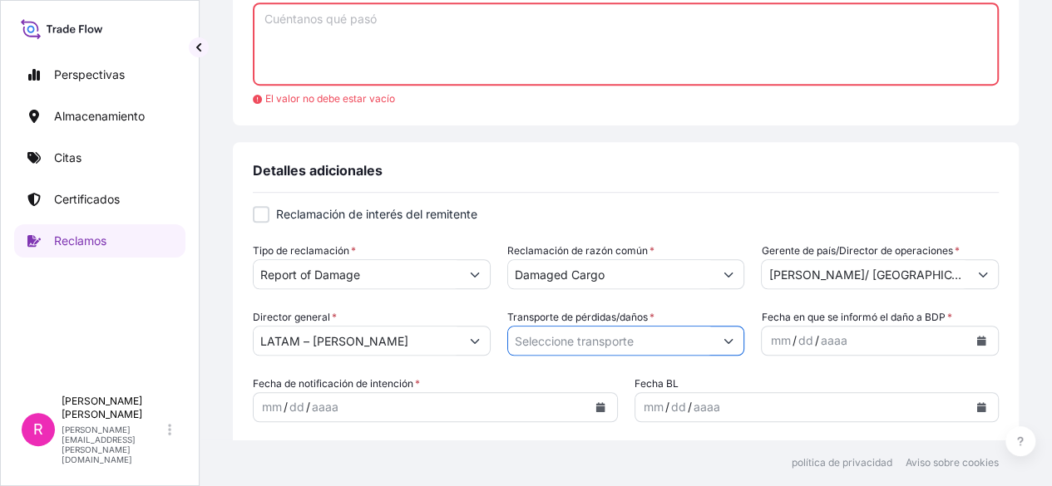
click at [730, 342] on button "Mostrar sugerencias" at bounding box center [728, 341] width 30 height 30
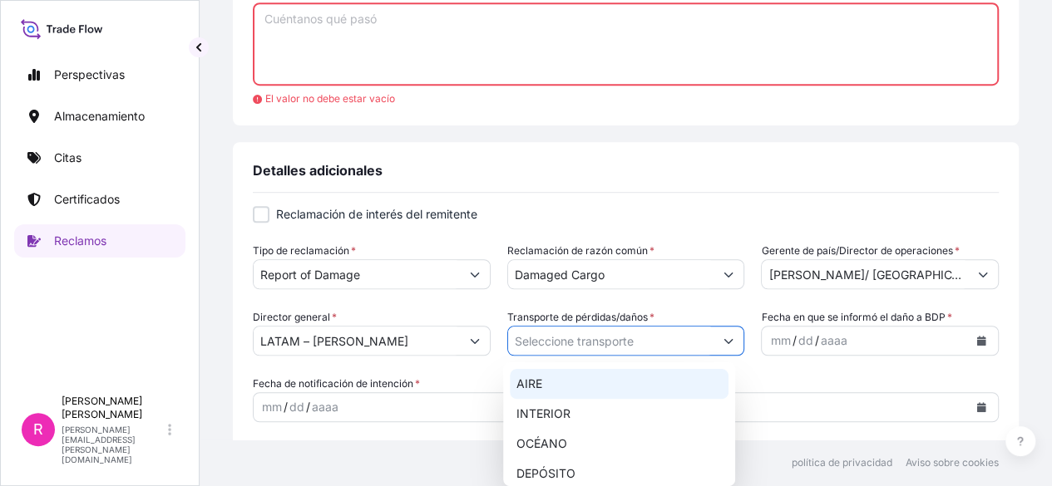
click at [583, 386] on div "AIRE" at bounding box center [619, 384] width 219 height 30
type input "AIR"
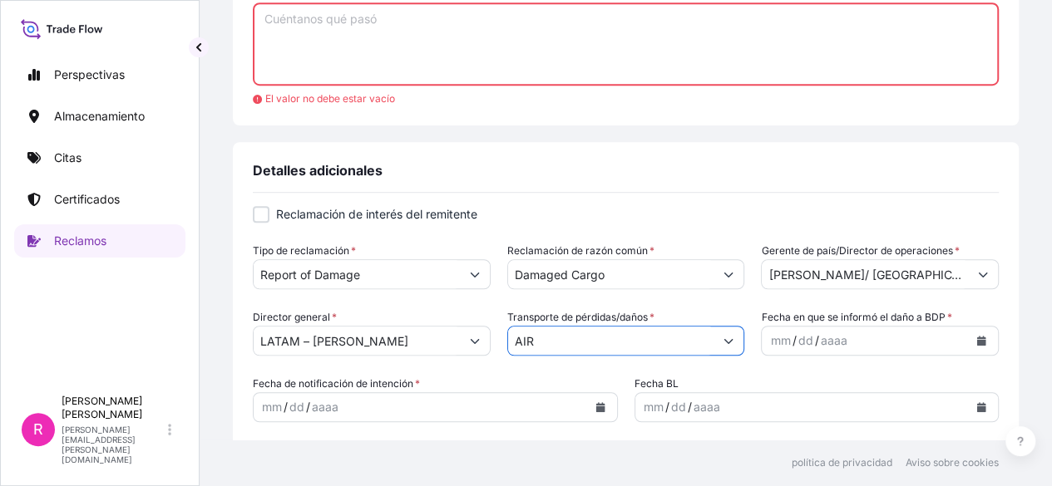
click at [820, 338] on font "aaaa" at bounding box center [833, 340] width 27 height 14
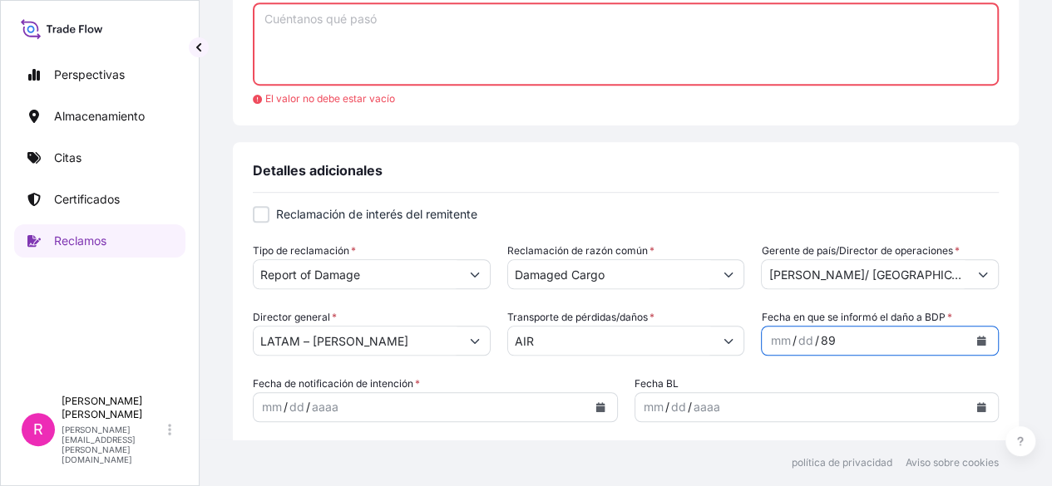
click at [977, 340] on icon "Calendario" at bounding box center [981, 341] width 9 height 10
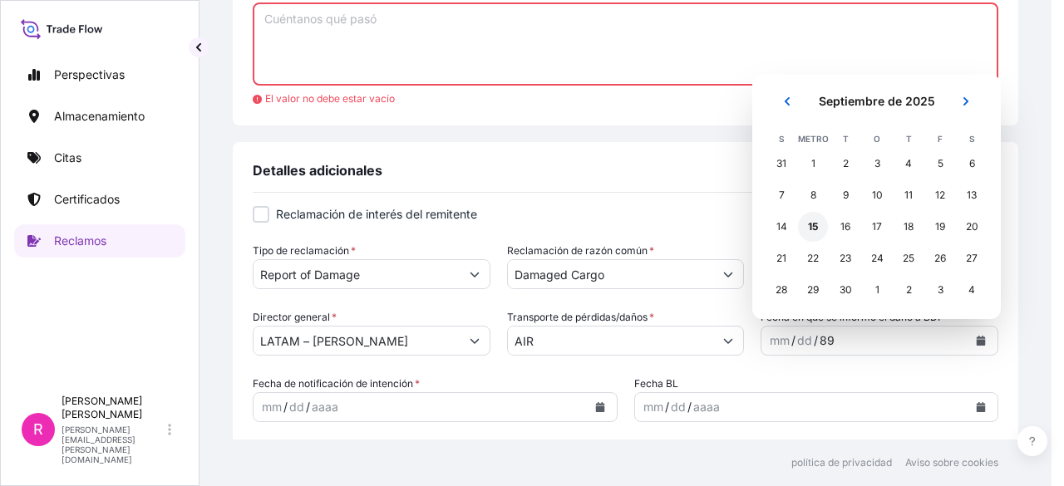
click at [806, 229] on div "15" at bounding box center [813, 227] width 30 height 30
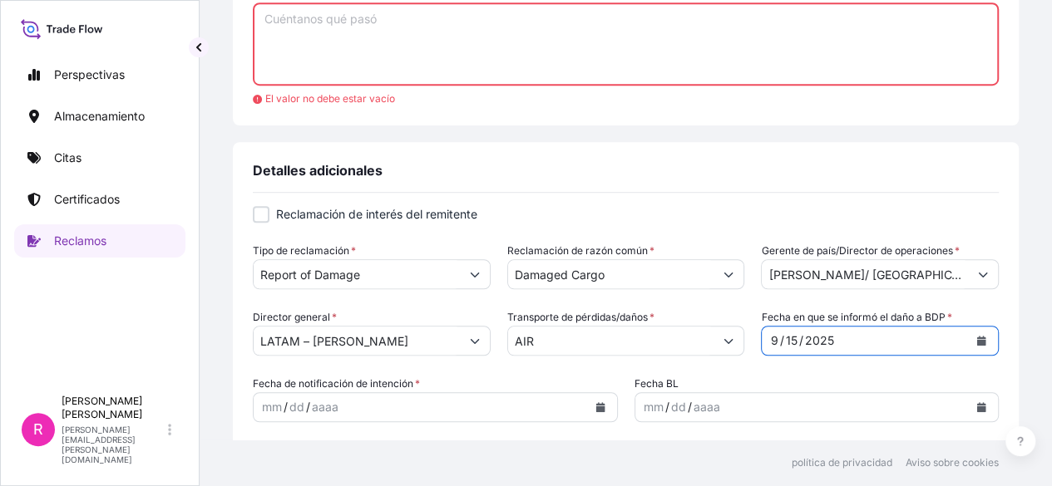
click at [595, 407] on icon "Calendario" at bounding box center [599, 407] width 9 height 10
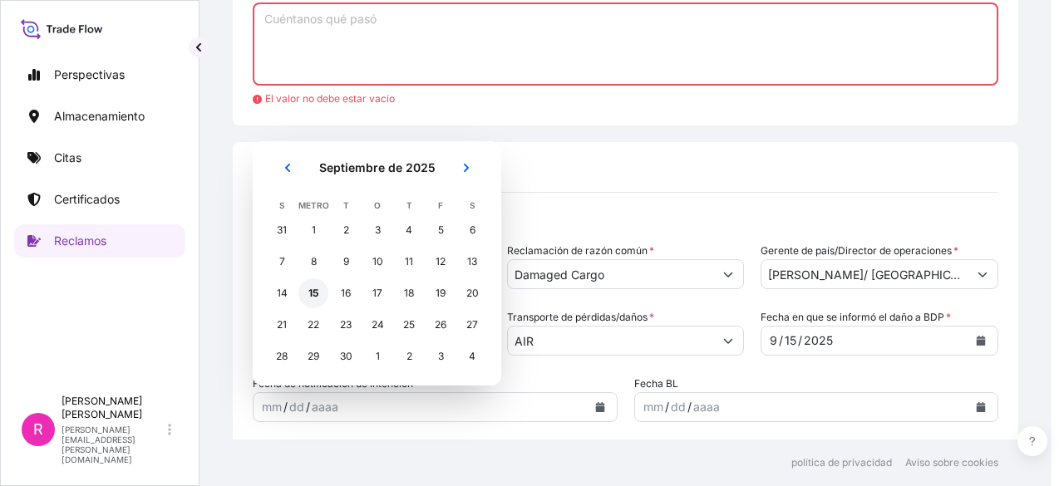
click at [316, 300] on font "15" at bounding box center [313, 293] width 10 height 17
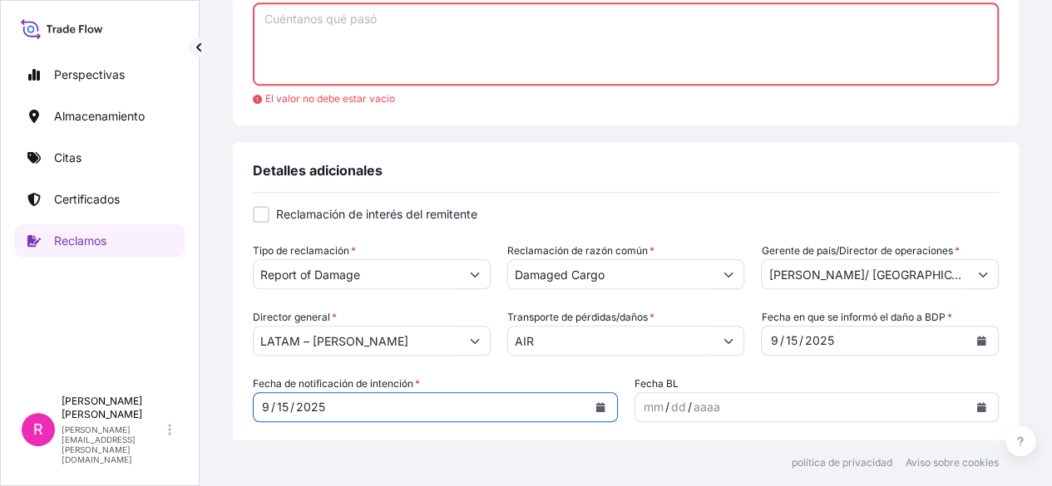
click at [977, 405] on icon "Calendario" at bounding box center [981, 407] width 9 height 10
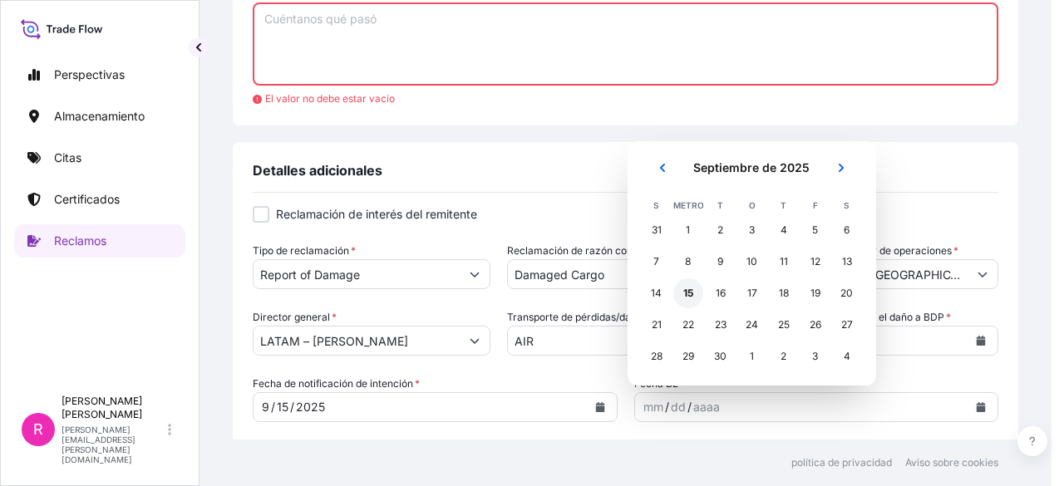
click at [690, 290] on font "15" at bounding box center [688, 293] width 10 height 12
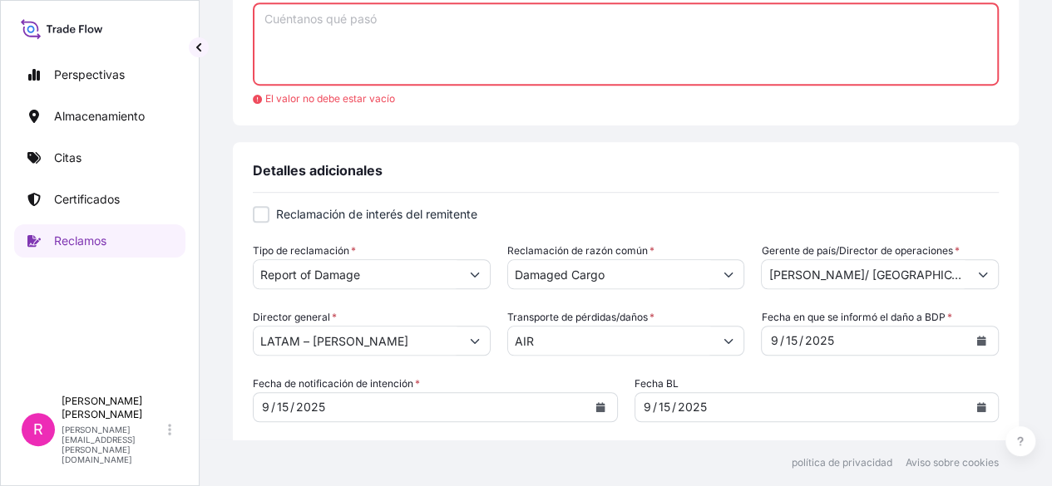
click at [1034, 274] on div "1 Detalles de la reclamación 2 Subir archivos 3 Revisar y confirmar Detalles de…" at bounding box center [626, 220] width 852 height 440
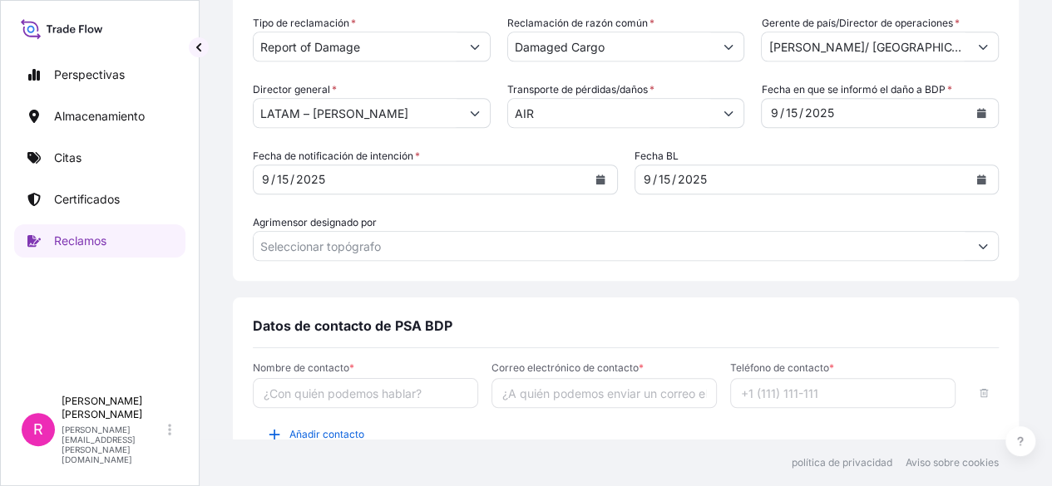
scroll to position [682, 0]
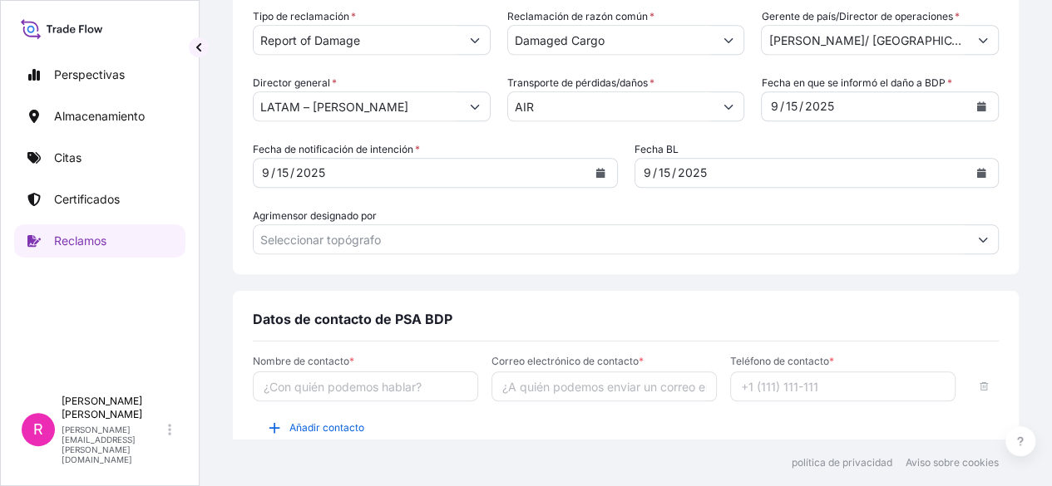
click at [968, 244] on button "Mostrar sugerencias" at bounding box center [983, 239] width 30 height 30
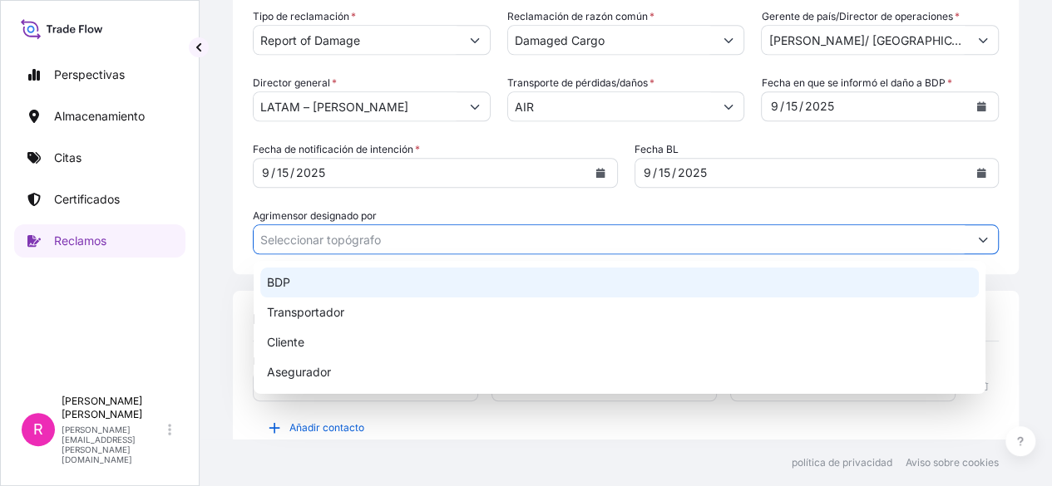
click at [511, 276] on div "BDP" at bounding box center [619, 283] width 718 height 30
type input "BDP"
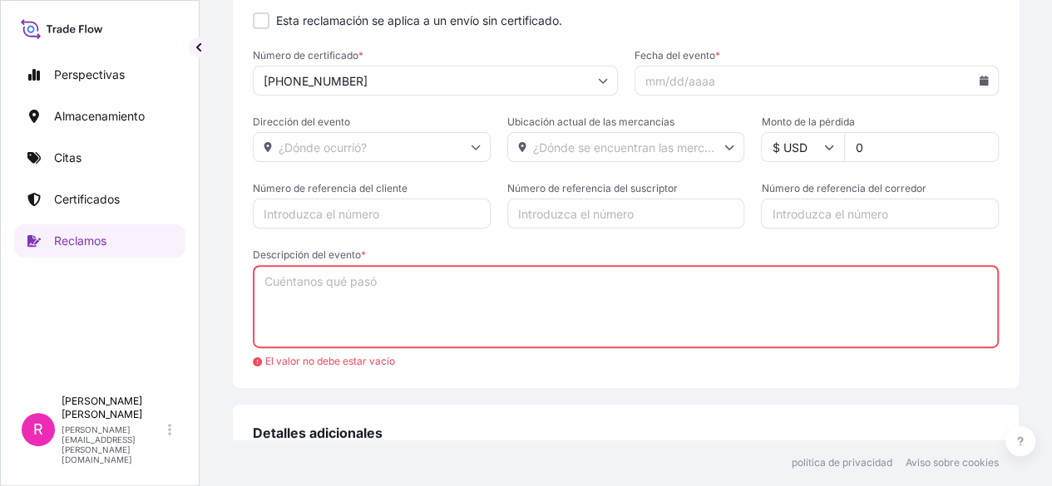
scroll to position [173, 0]
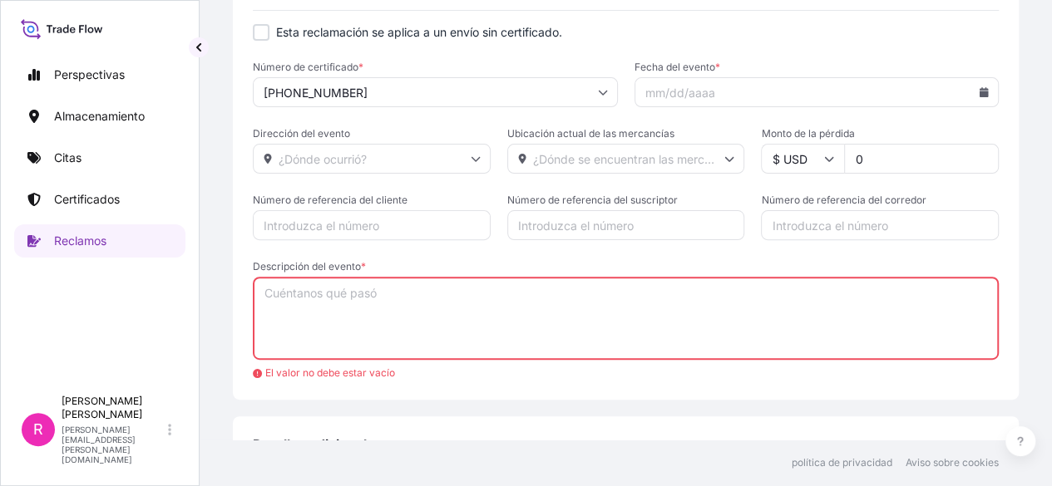
click at [979, 89] on icon at bounding box center [983, 92] width 9 height 10
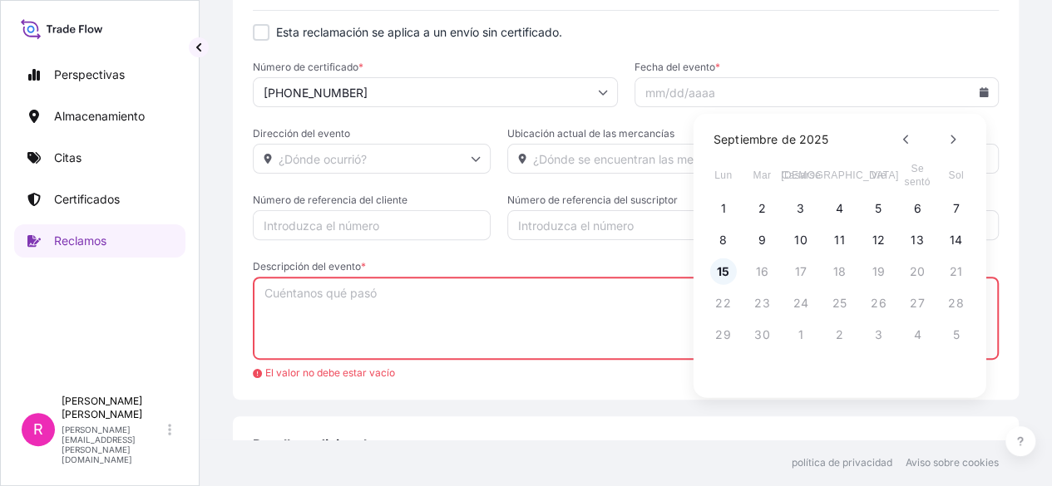
click at [716, 260] on button "15" at bounding box center [723, 272] width 27 height 27
type input "[DATE]"
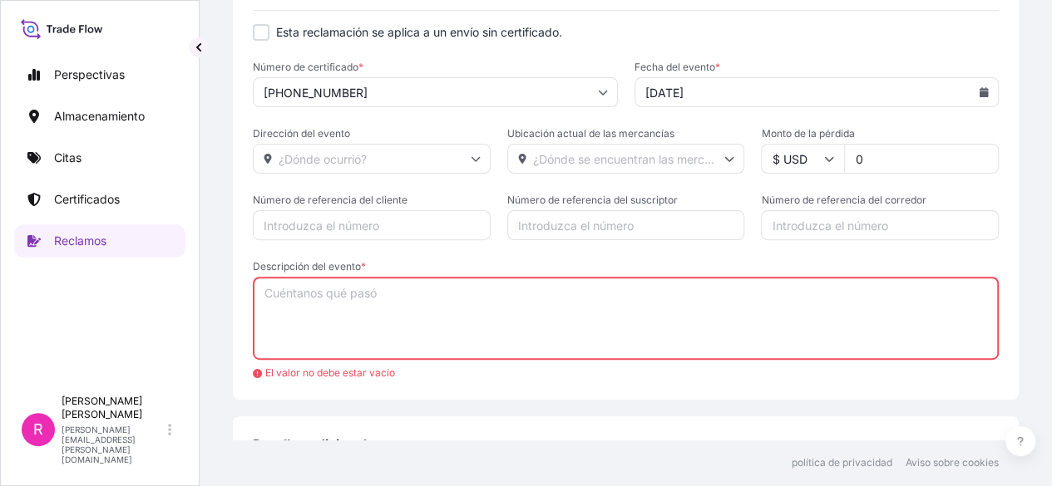
click at [306, 158] on input "Dirección del evento" at bounding box center [372, 159] width 238 height 30
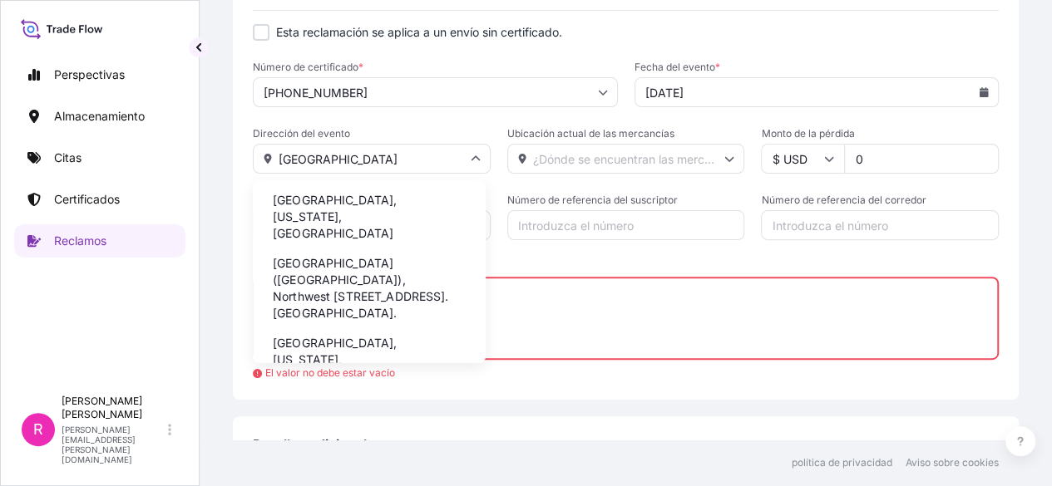
click at [361, 202] on font "[GEOGRAPHIC_DATA], [US_STATE], [GEOGRAPHIC_DATA]" at bounding box center [335, 216] width 124 height 47
type input "[GEOGRAPHIC_DATA], [GEOGRAPHIC_DATA], [GEOGRAPHIC_DATA]"
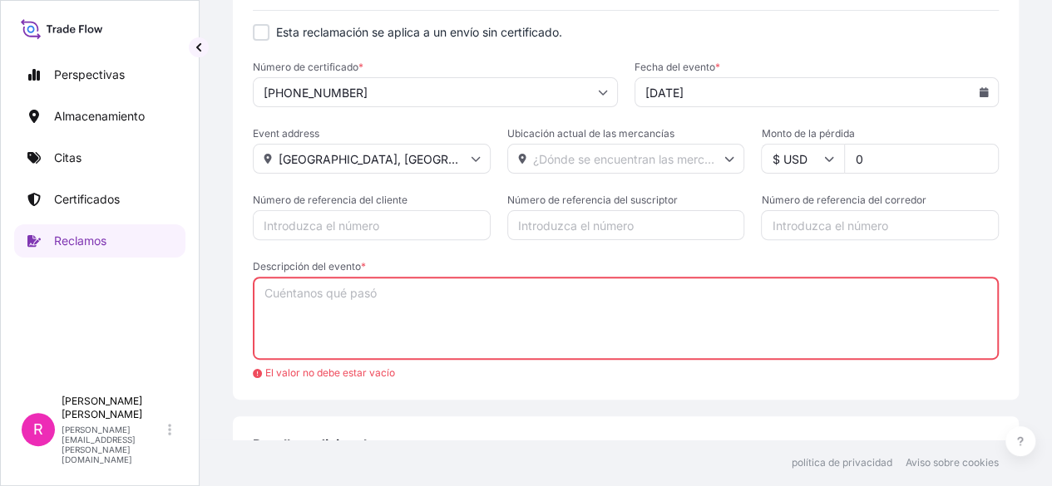
click at [629, 145] on input "Ubicación actual de las mercancías" at bounding box center [626, 159] width 238 height 30
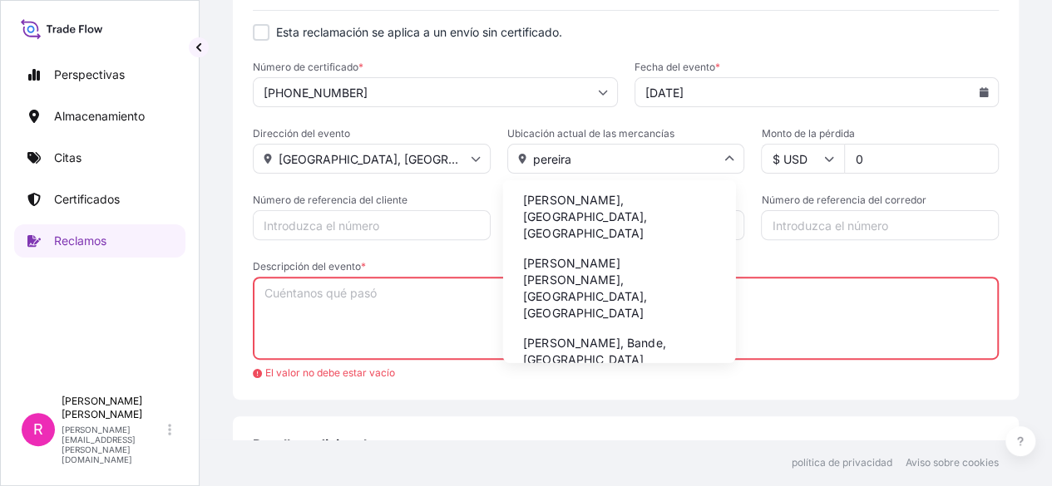
click at [644, 192] on li "[PERSON_NAME], [GEOGRAPHIC_DATA], [GEOGRAPHIC_DATA]" at bounding box center [619, 217] width 219 height 60
type input "[PERSON_NAME], [GEOGRAPHIC_DATA], [GEOGRAPHIC_DATA]"
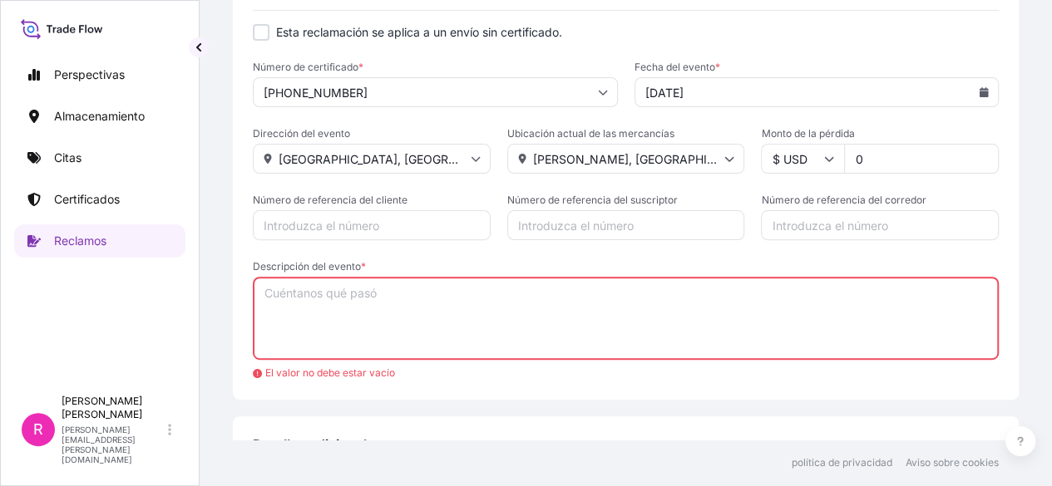
click at [866, 160] on input "0" at bounding box center [921, 159] width 155 height 30
type input "80197"
click at [405, 303] on textarea "Descripción del evento *" at bounding box center [626, 318] width 746 height 83
paste textarea "[PHONE_NUMBER]"
type textarea "3"
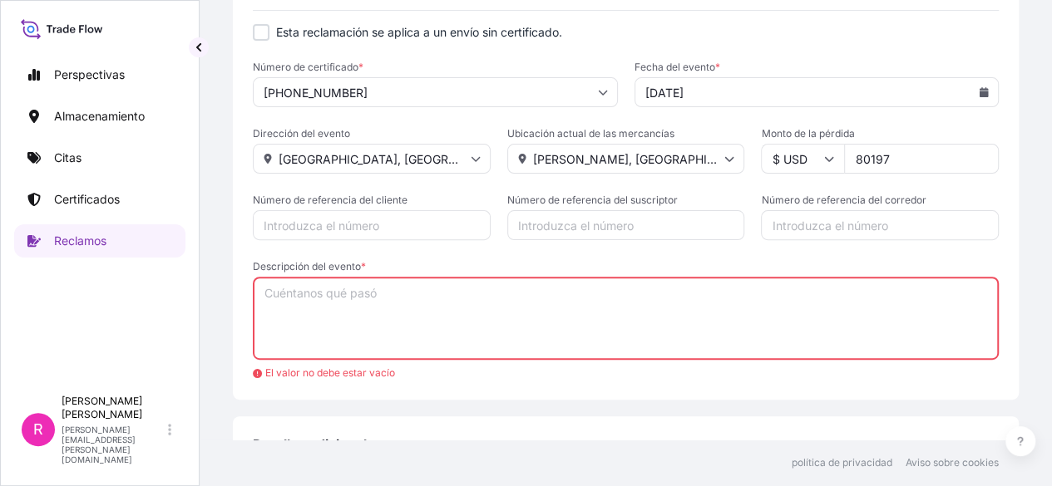
paste textarea "formo que tuvimos novedad al momento recibir esta carga en Planta Magnetron, en…"
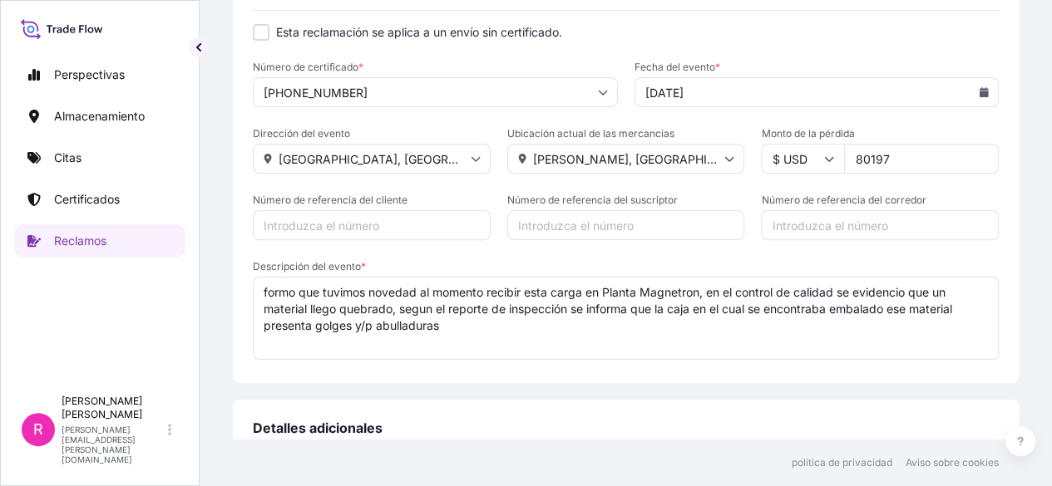
click at [259, 299] on textarea "formo que tuvimos novedad al momento recibir esta carga en Planta Magnetron, en…" at bounding box center [626, 318] width 746 height 83
type textarea "informo que tuvimos novedad al momento recibir esta carga en Planta Magnetron, …"
click at [1038, 173] on div "1 Detalles de la reclamación 2 Subir archivos 3 Revisar y confirmar Detalles de…" at bounding box center [626, 220] width 852 height 440
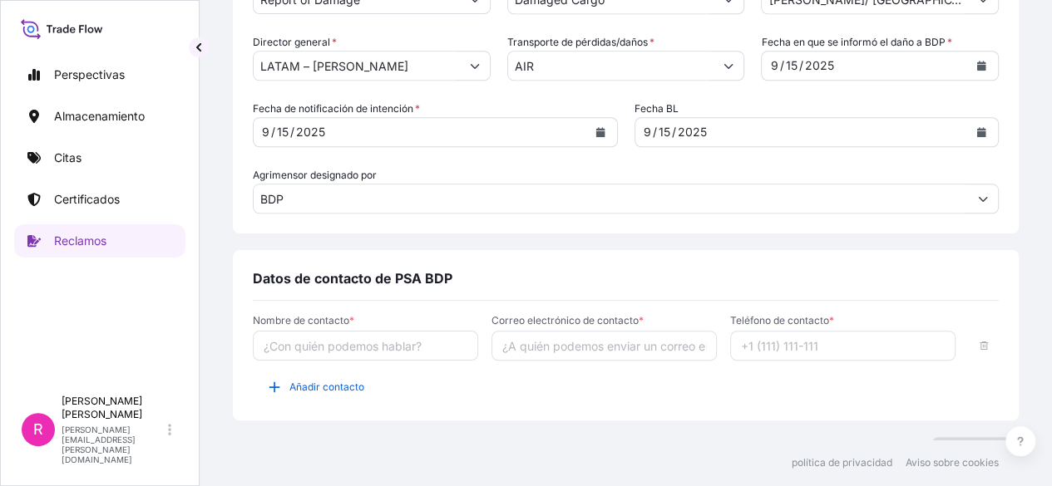
scroll to position [742, 0]
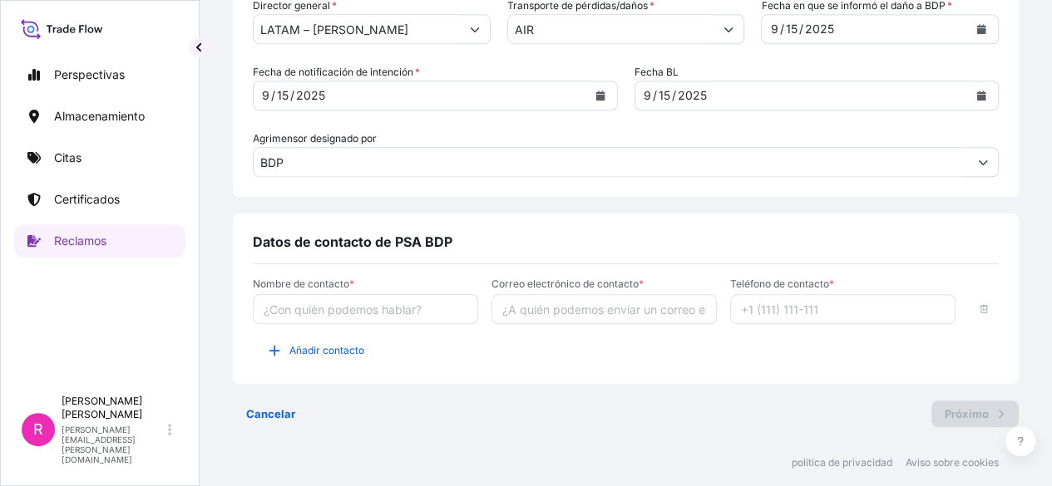
click at [303, 322] on input "Nombre de contacto *" at bounding box center [365, 309] width 225 height 30
type input "a"
type input "[PERSON_NAME]"
click at [537, 317] on input "Correo electrónico de contacto *" at bounding box center [603, 309] width 225 height 30
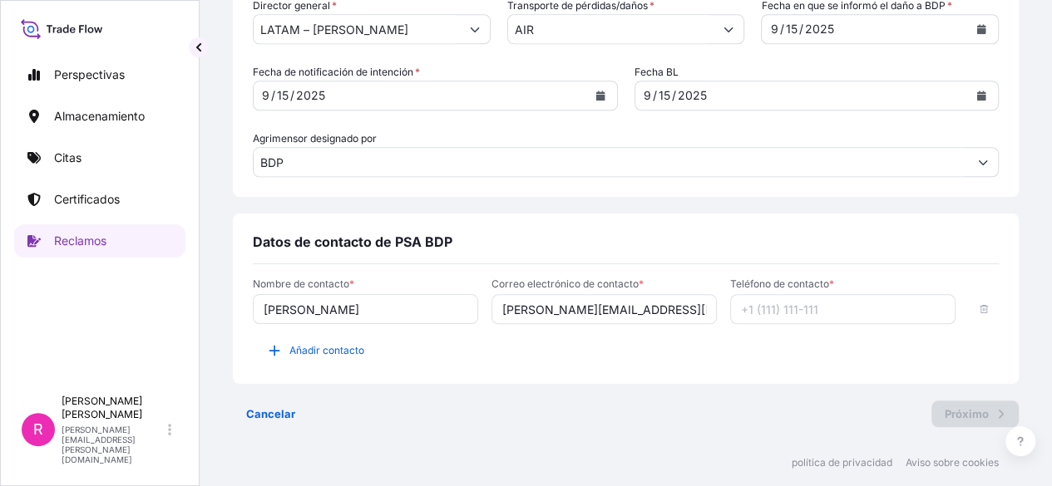
type input "[PERSON_NAME][EMAIL_ADDRESS][PERSON_NAME][DOMAIN_NAME]"
click at [778, 310] on input "Teléfono de contacto *" at bounding box center [842, 309] width 225 height 30
click at [306, 343] on div "Nombre de contacto * [PERSON_NAME] Correo electrónico de contacto * [PERSON_NAM…" at bounding box center [626, 321] width 746 height 86
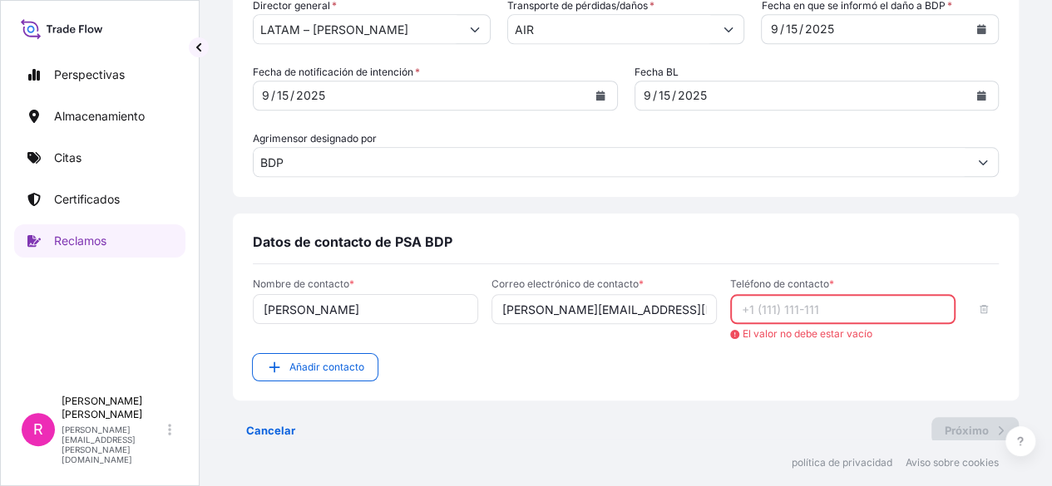
click at [780, 329] on font "El valor no debe estar vacío" at bounding box center [807, 334] width 130 height 12
click at [778, 316] on input "Teléfono de contacto *" at bounding box center [842, 309] width 225 height 30
paste input "[PHONE_NUMBER]"
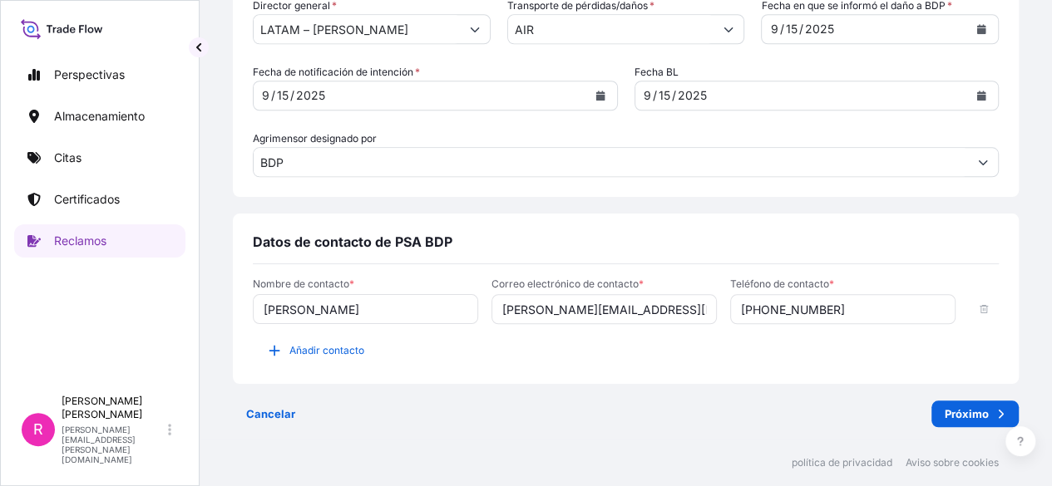
click at [752, 310] on input "[PHONE_NUMBER]" at bounding box center [842, 309] width 225 height 30
type input "3113523498"
click at [302, 347] on font "Añadir contacto" at bounding box center [326, 350] width 75 height 12
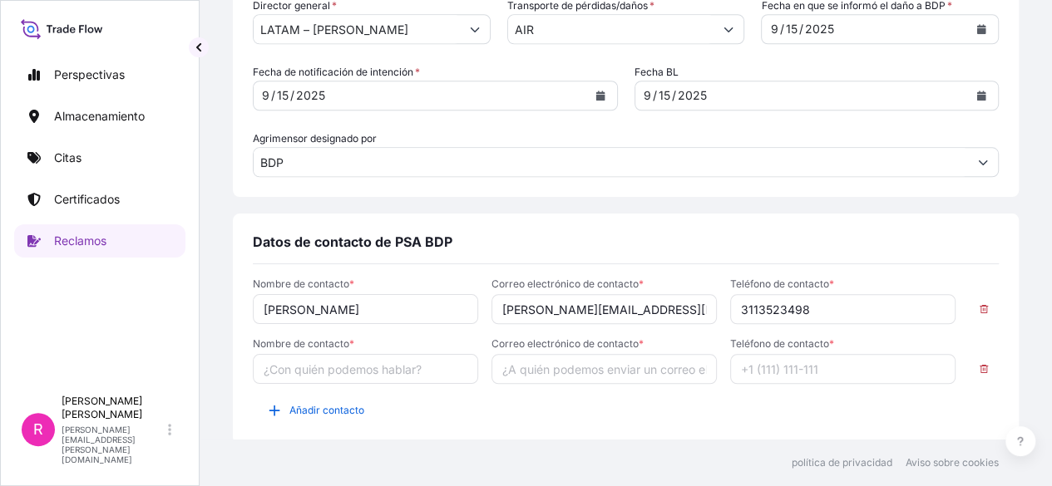
click at [372, 370] on input "Nombre de contacto *" at bounding box center [365, 369] width 225 height 30
type input "d"
type input "[PERSON_NAME]"
click at [516, 368] on input "Correo electrónico de contacto *" at bounding box center [603, 369] width 225 height 30
type input "[PERSON_NAME][EMAIL_ADDRESS][PERSON_NAME][DOMAIN_NAME]"
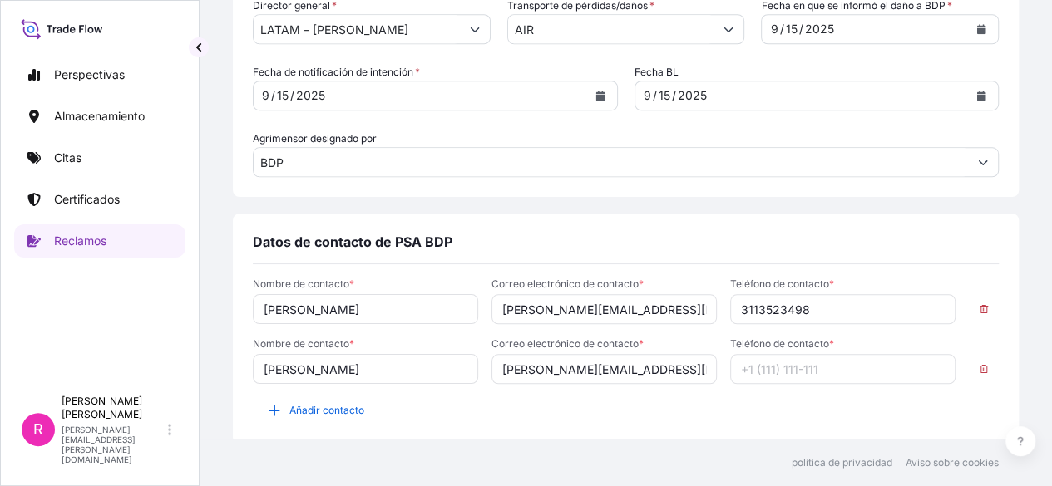
click at [789, 359] on input "Teléfono de contacto *" at bounding box center [842, 369] width 225 height 30
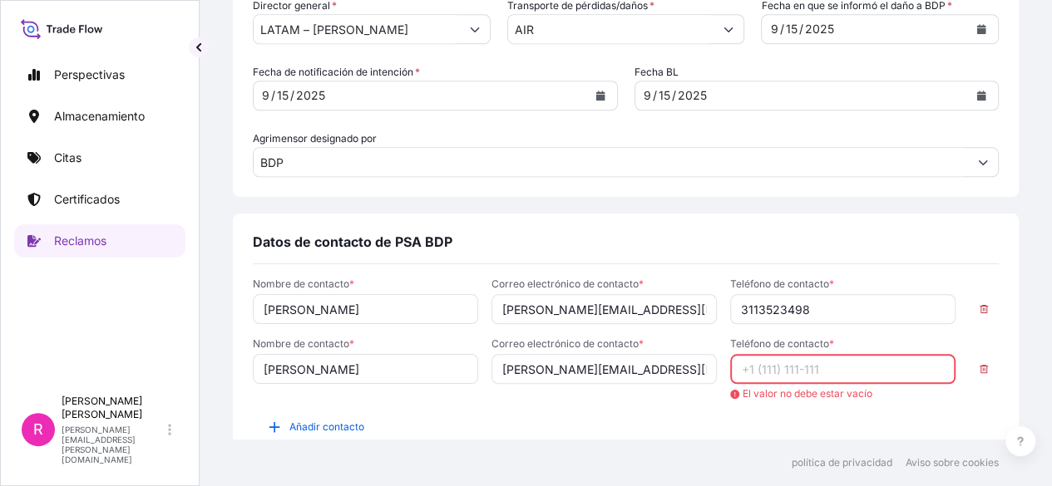
paste input "[PHONE_NUMBER]"
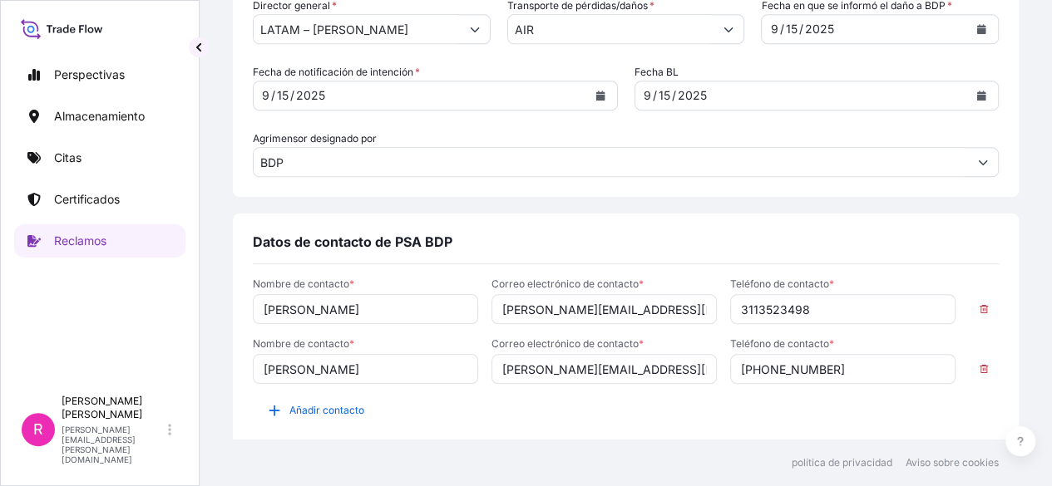
click at [753, 374] on input "[PHONE_NUMBER]" at bounding box center [842, 369] width 225 height 30
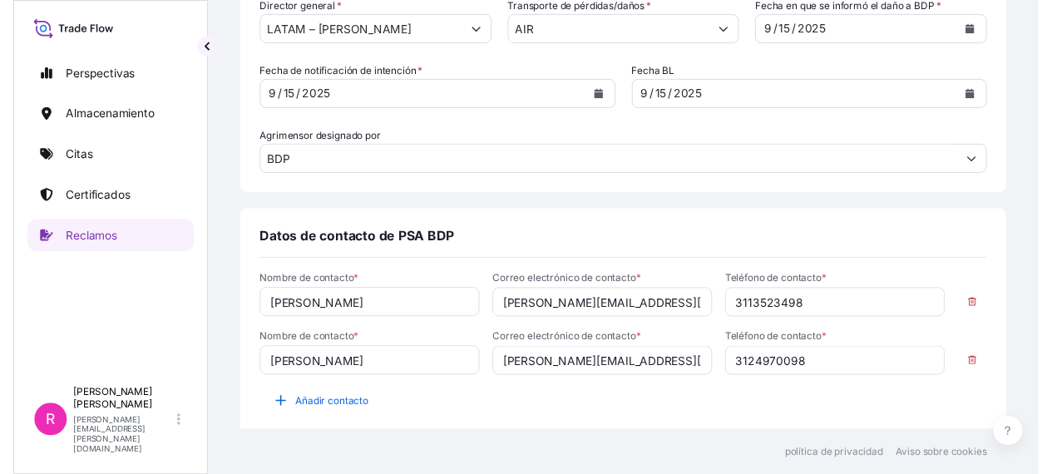
scroll to position [802, 0]
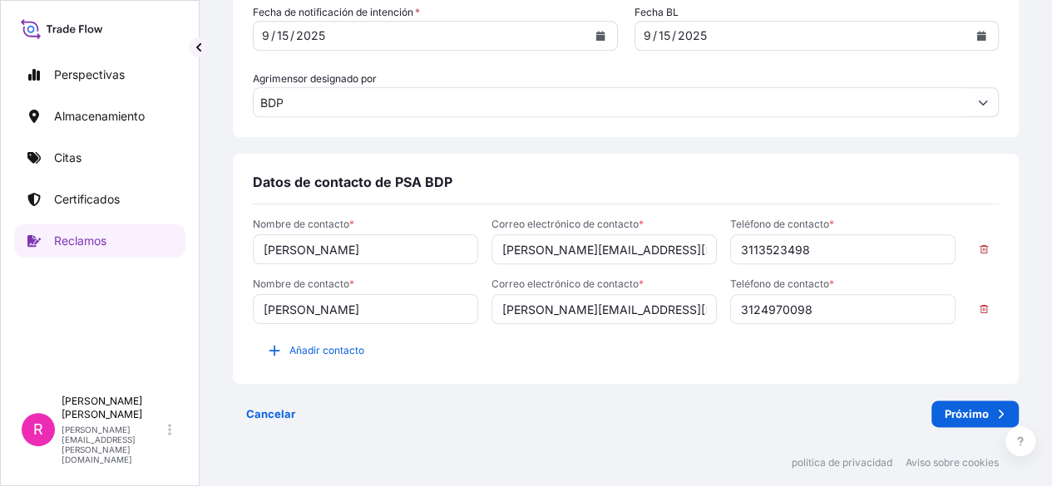
type input "3124970098"
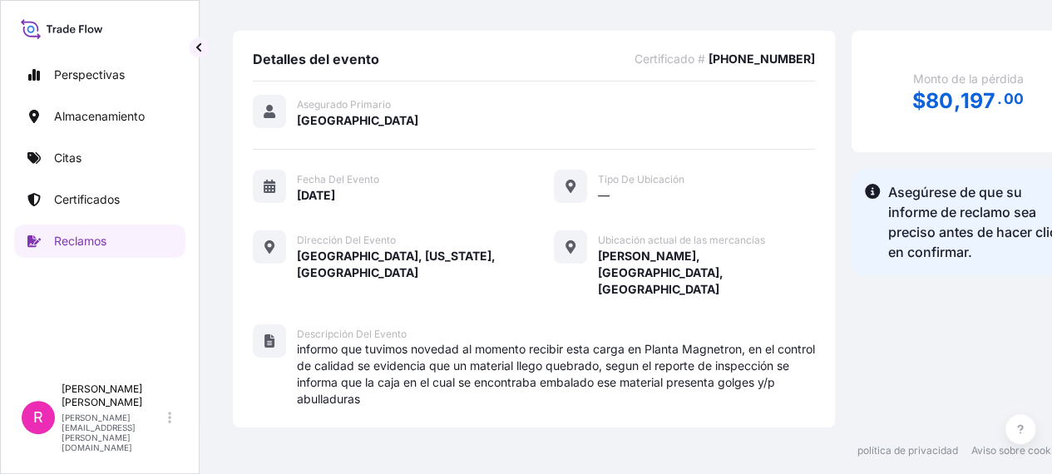
scroll to position [12, 0]
click at [934, 390] on div "Monto de la pérdida $ 80 , 197 . 00 Asegúrese de que su informe de reclamo sea …" at bounding box center [967, 377] width 233 height 692
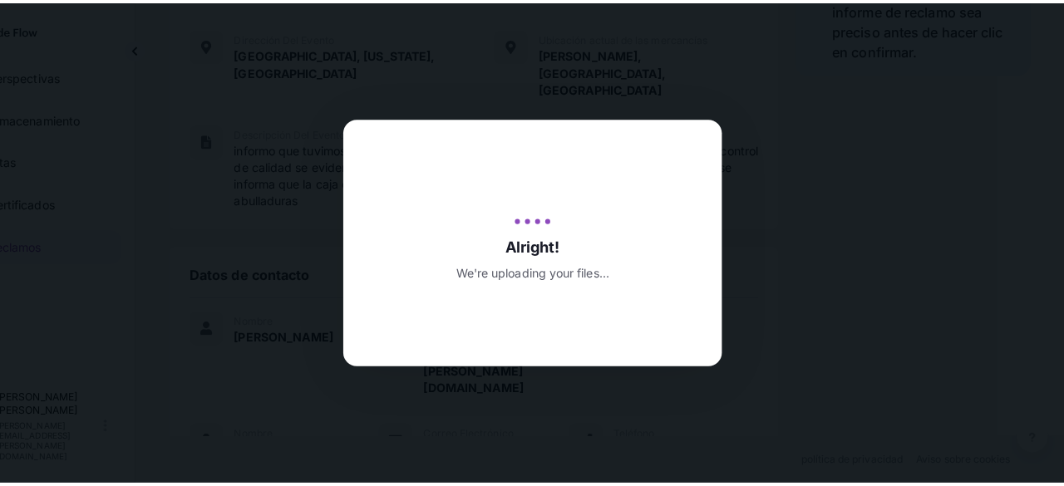
scroll to position [0, 66]
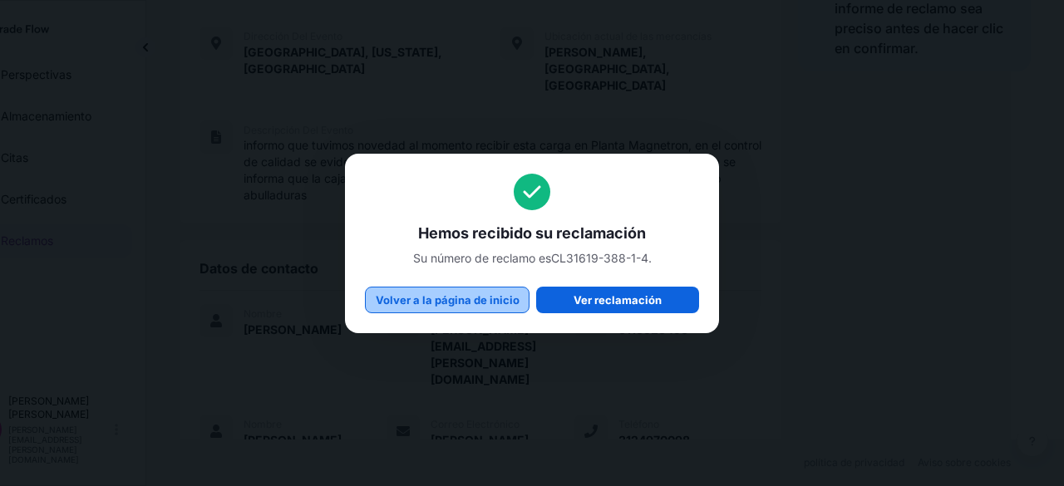
click at [452, 296] on font "Volver a la página de inicio" at bounding box center [448, 299] width 144 height 13
